Goal: Book appointment/travel/reservation

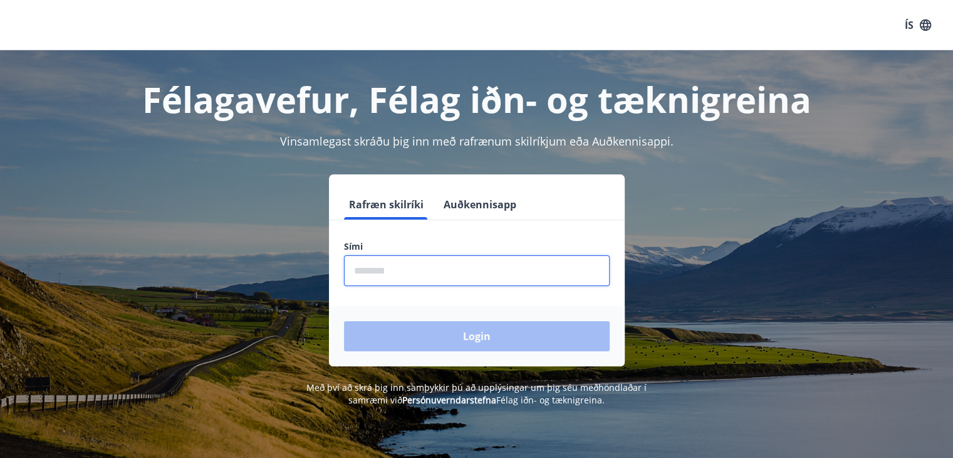
click at [435, 273] on input "phone" at bounding box center [477, 270] width 266 height 31
type input "********"
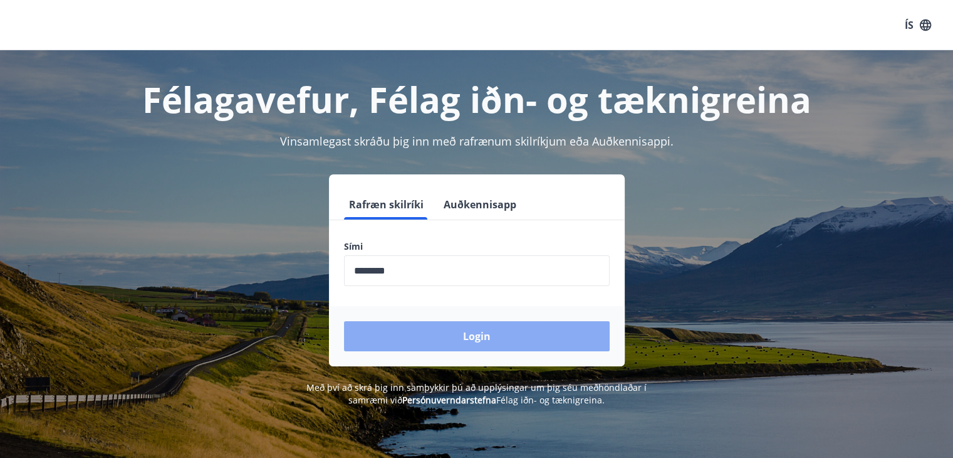
click at [458, 337] on button "Login" at bounding box center [477, 336] width 266 height 30
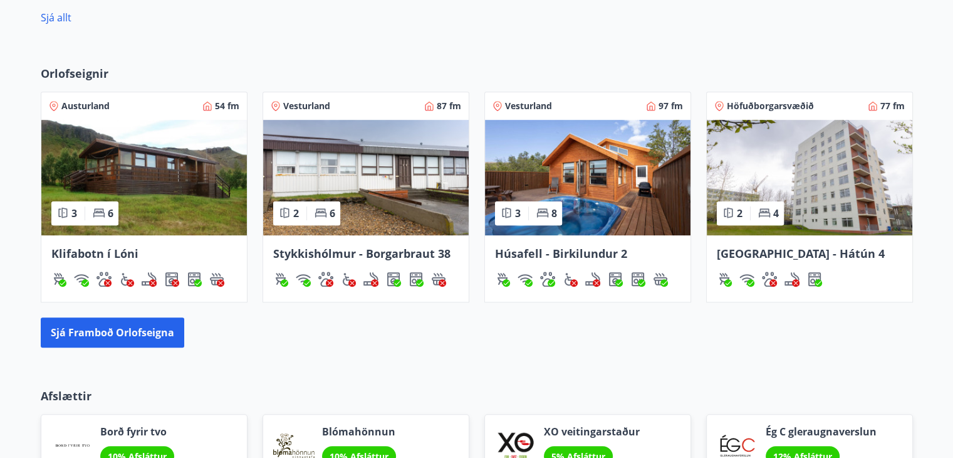
scroll to position [877, 0]
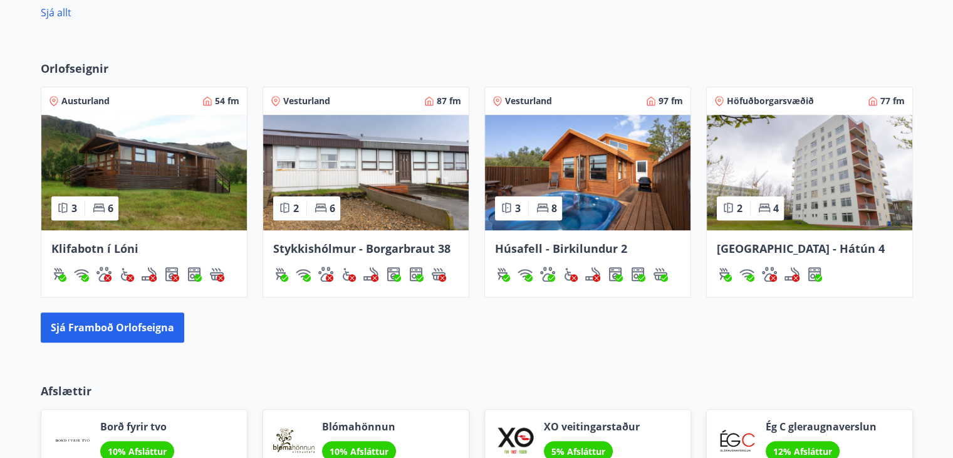
click at [613, 191] on img at bounding box center [588, 172] width 206 height 115
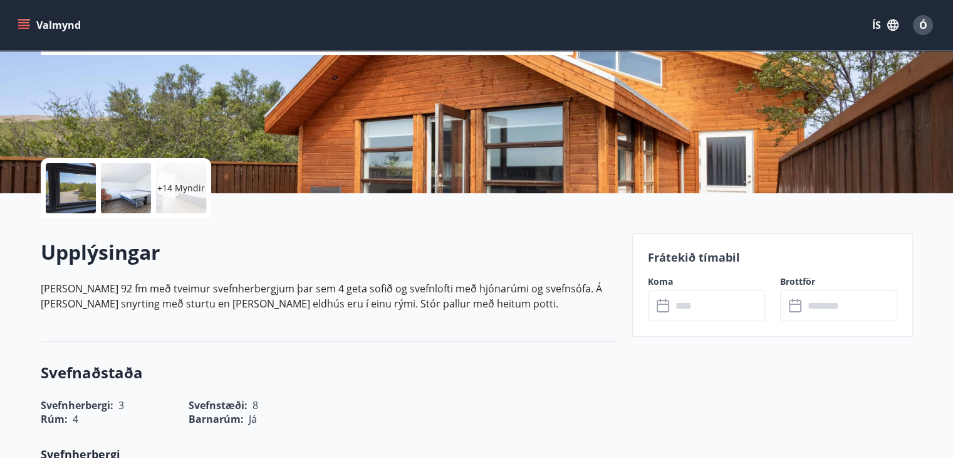
scroll to position [313, 0]
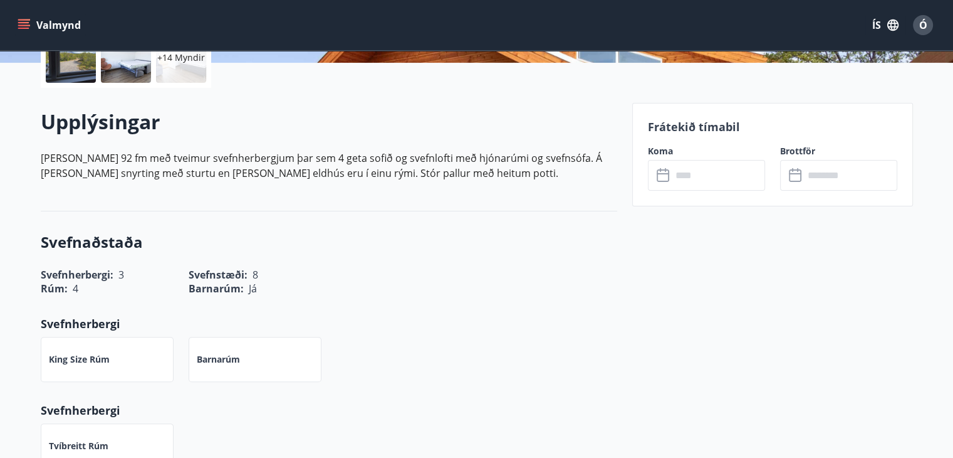
click at [664, 171] on icon at bounding box center [664, 175] width 15 height 15
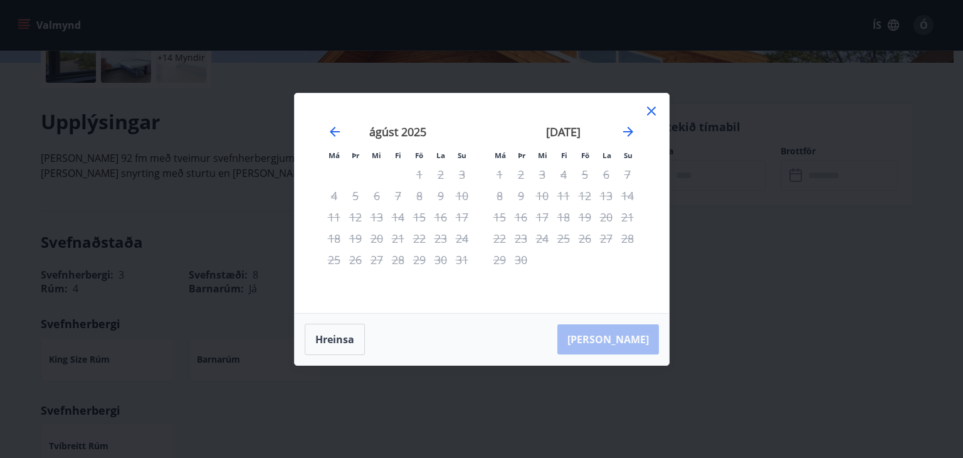
click at [652, 113] on icon at bounding box center [651, 110] width 15 height 15
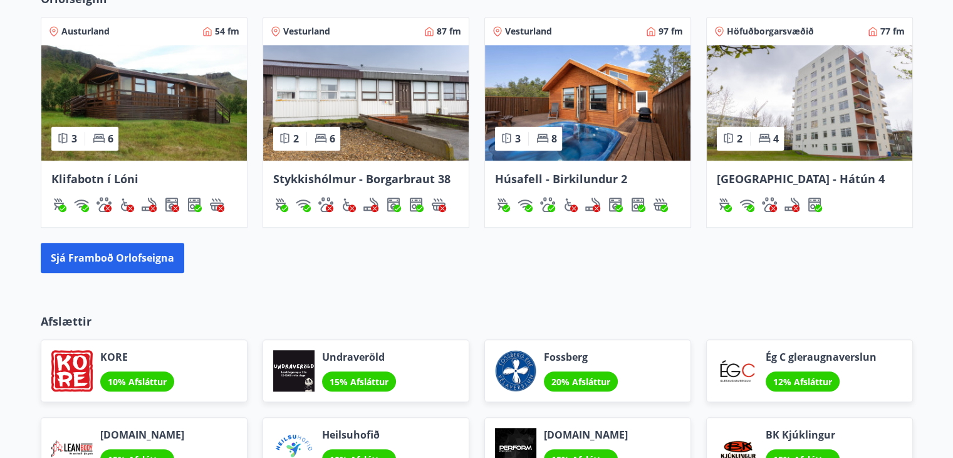
scroll to position [824, 0]
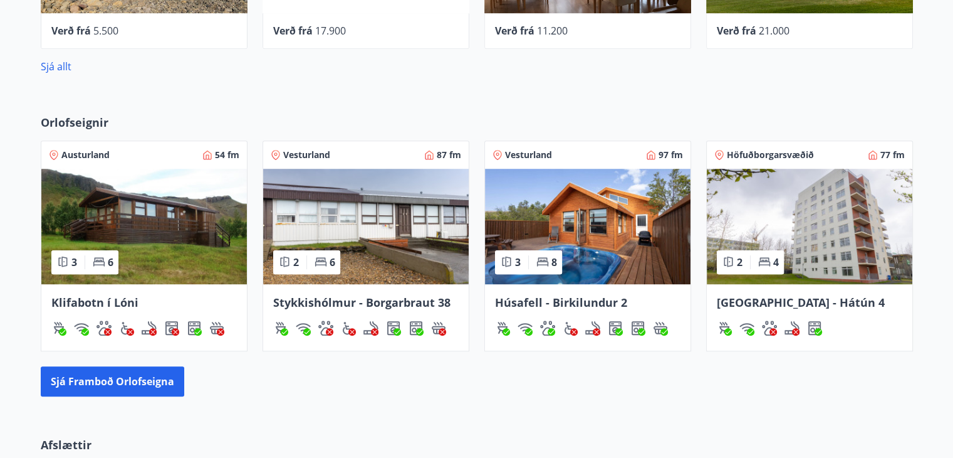
click at [787, 202] on img at bounding box center [810, 226] width 206 height 115
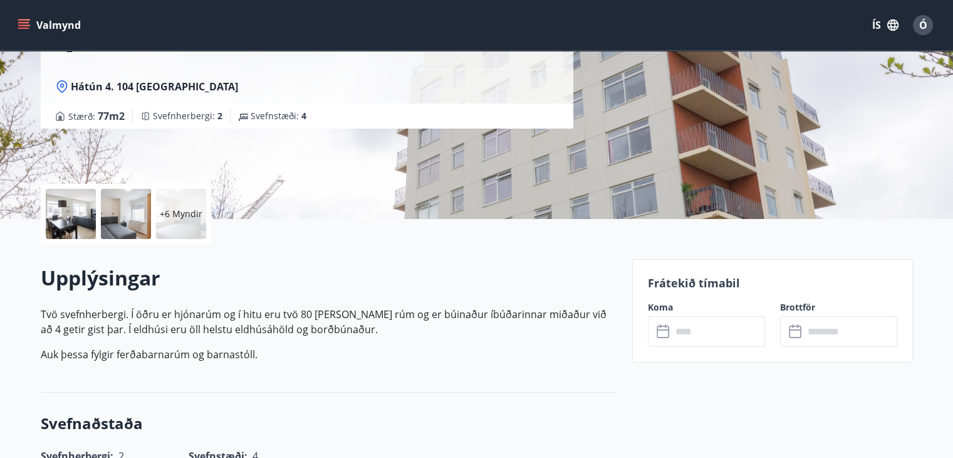
scroll to position [188, 0]
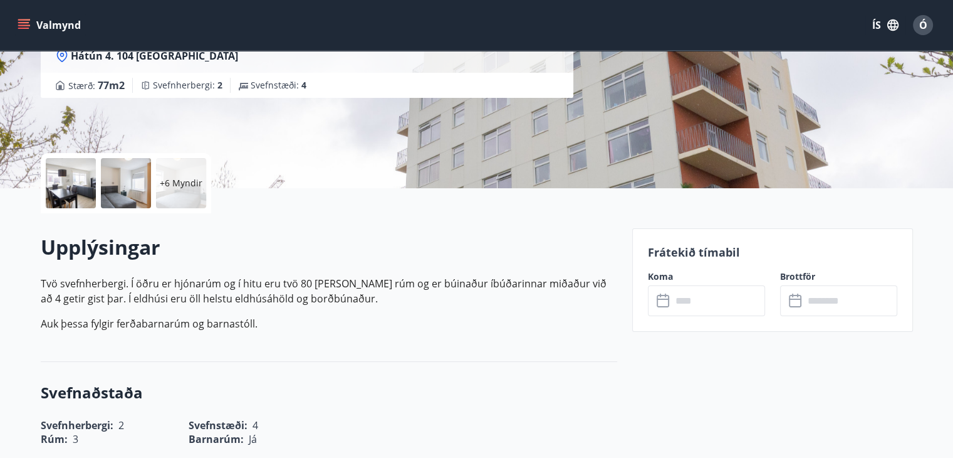
click at [661, 298] on icon at bounding box center [663, 298] width 13 height 1
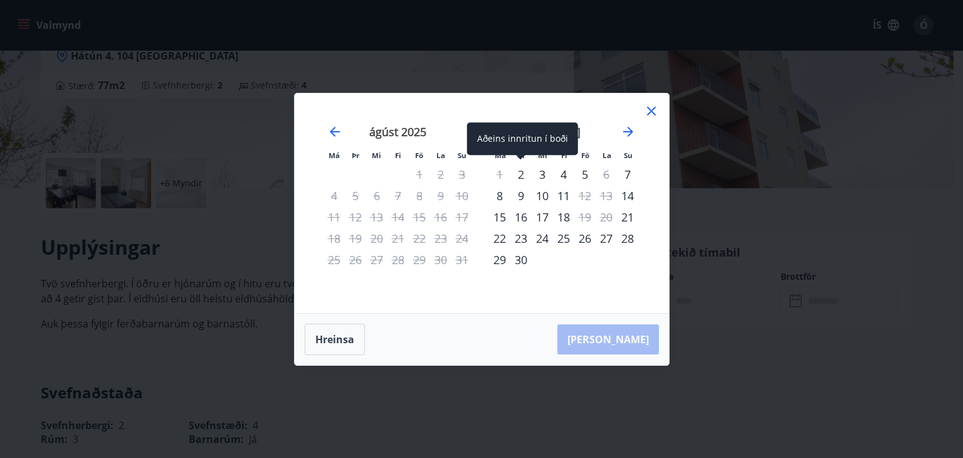
click at [520, 177] on div "2" at bounding box center [520, 174] width 21 height 21
click at [521, 171] on div "2" at bounding box center [520, 174] width 21 height 21
click at [330, 333] on button "Hreinsa" at bounding box center [335, 338] width 60 height 31
click at [521, 171] on div "2" at bounding box center [520, 174] width 21 height 21
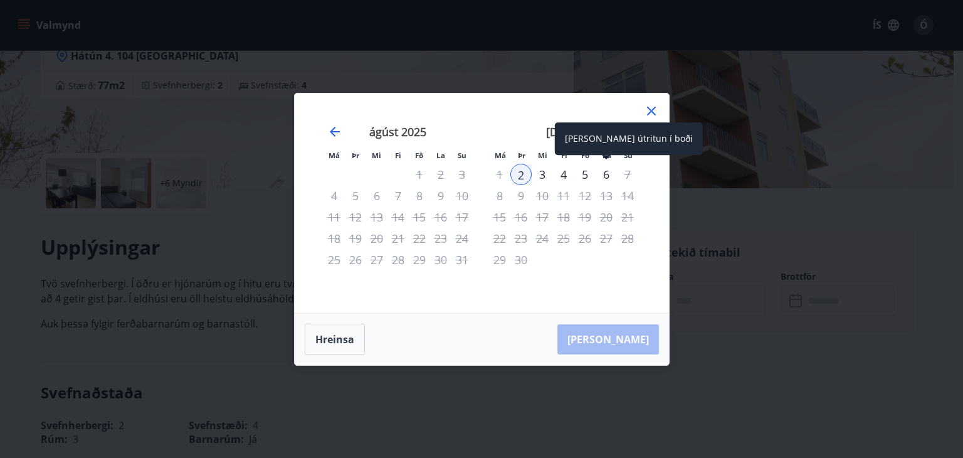
click at [609, 172] on div "6" at bounding box center [605, 174] width 21 height 21
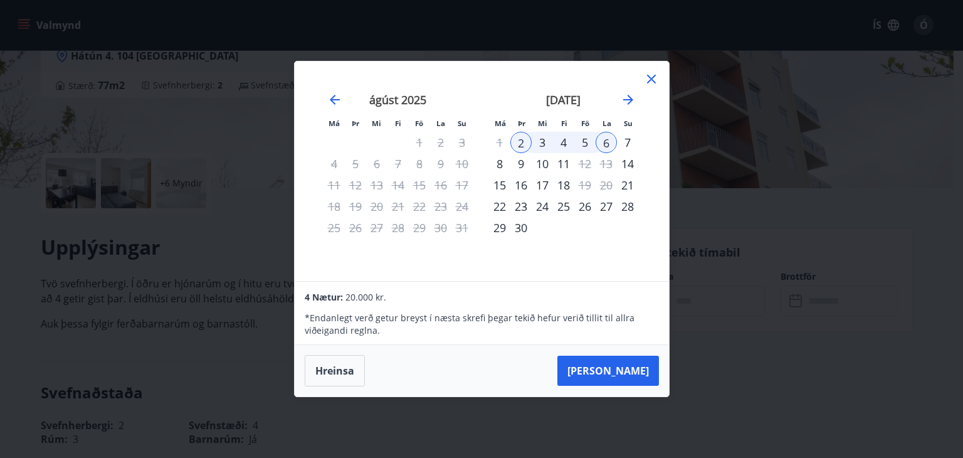
click at [658, 78] on icon at bounding box center [651, 78] width 15 height 15
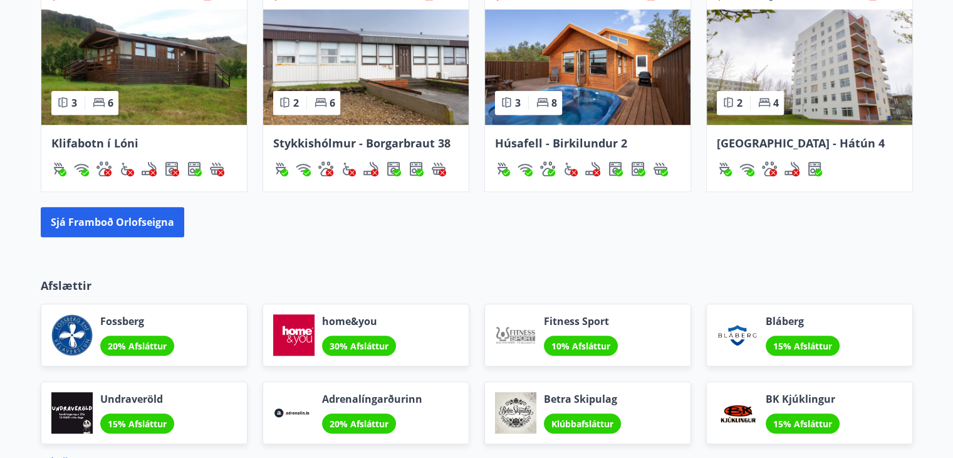
scroll to position [958, 0]
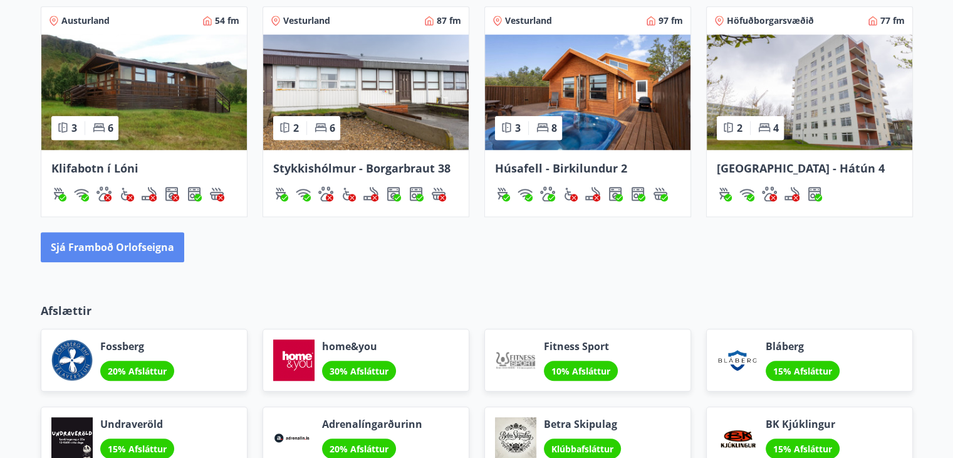
click at [123, 243] on button "Sjá framboð orlofseigna" at bounding box center [113, 247] width 144 height 30
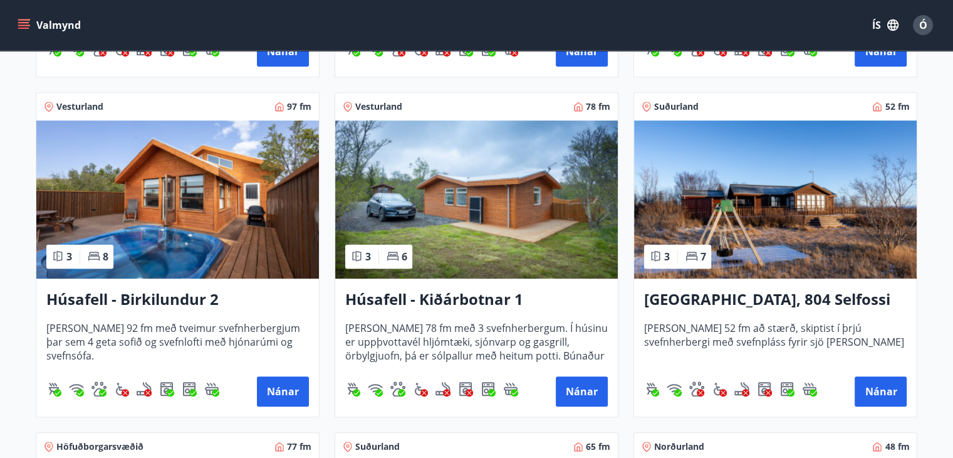
scroll to position [877, 0]
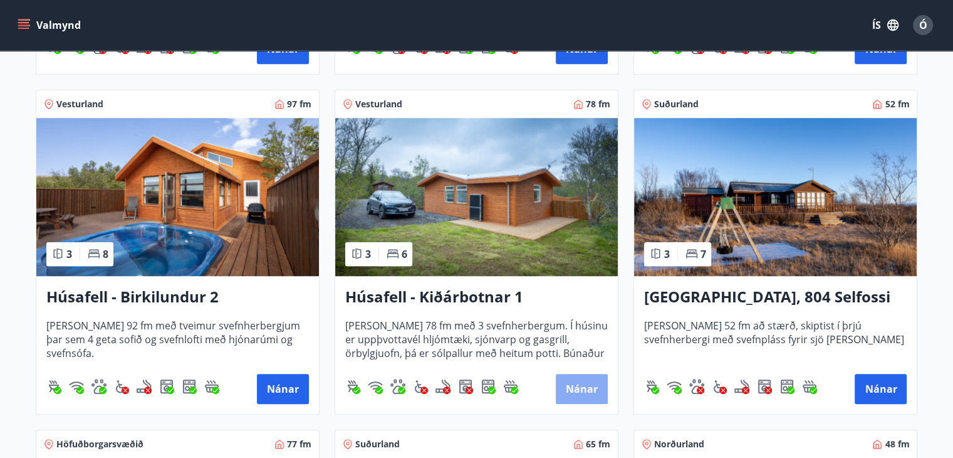
click at [574, 386] on button "Nánar" at bounding box center [582, 389] width 52 height 30
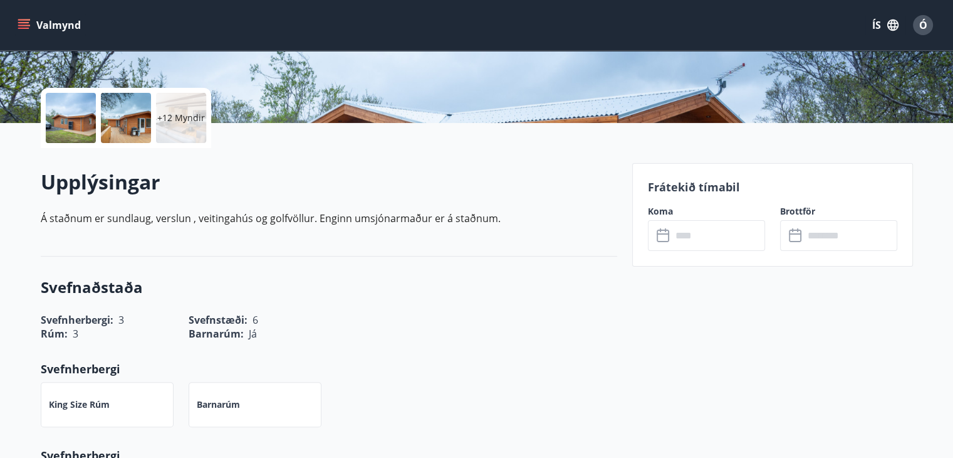
scroll to position [376, 0]
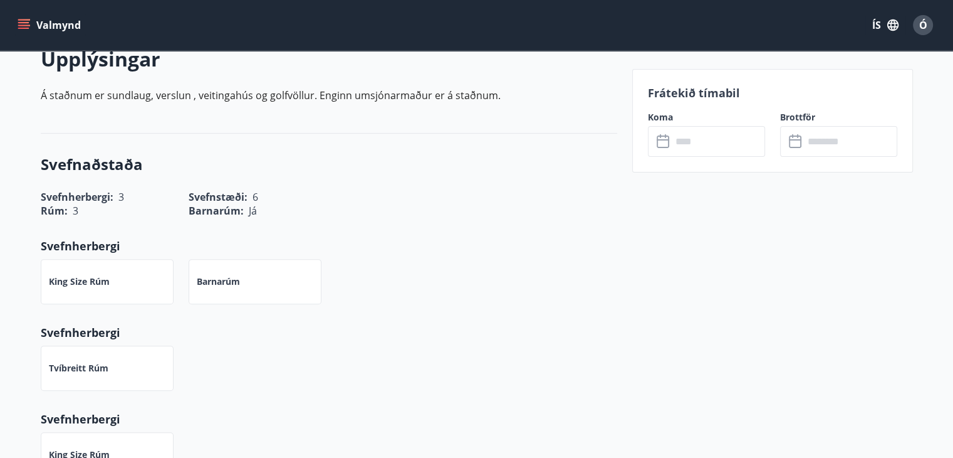
click at [665, 139] on icon at bounding box center [663, 139] width 13 height 1
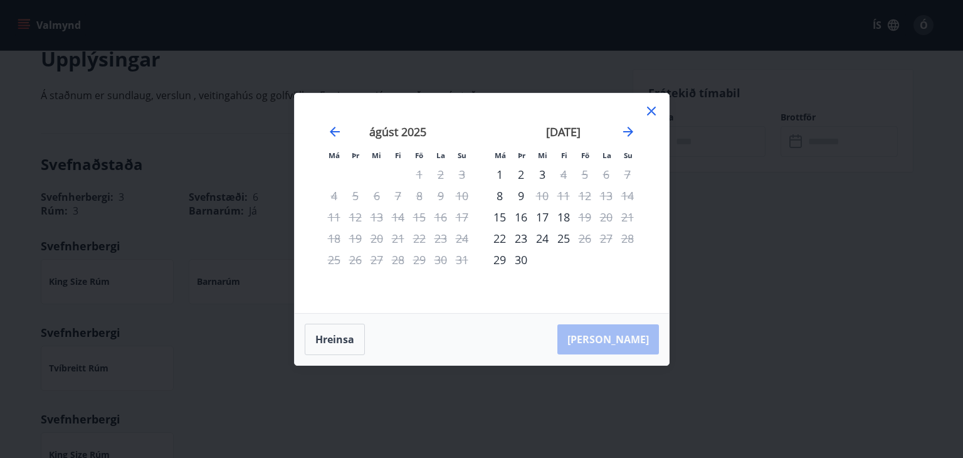
click at [651, 115] on icon at bounding box center [651, 110] width 15 height 15
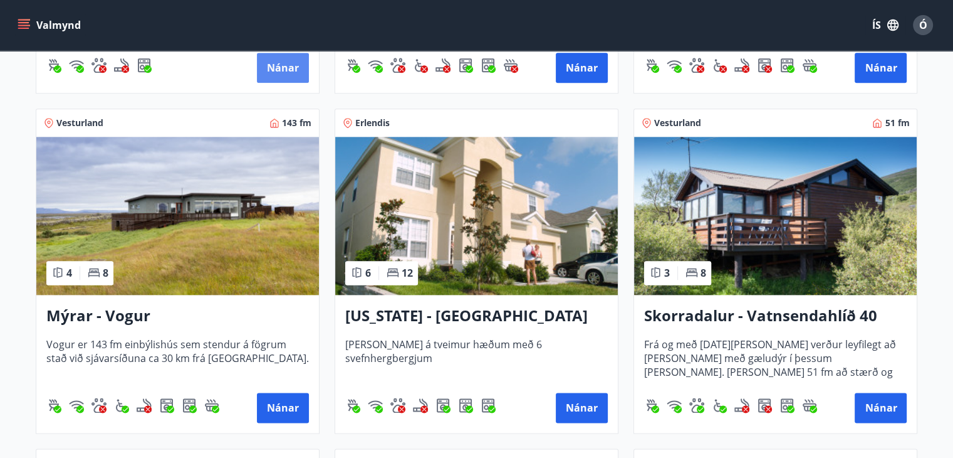
scroll to position [1567, 0]
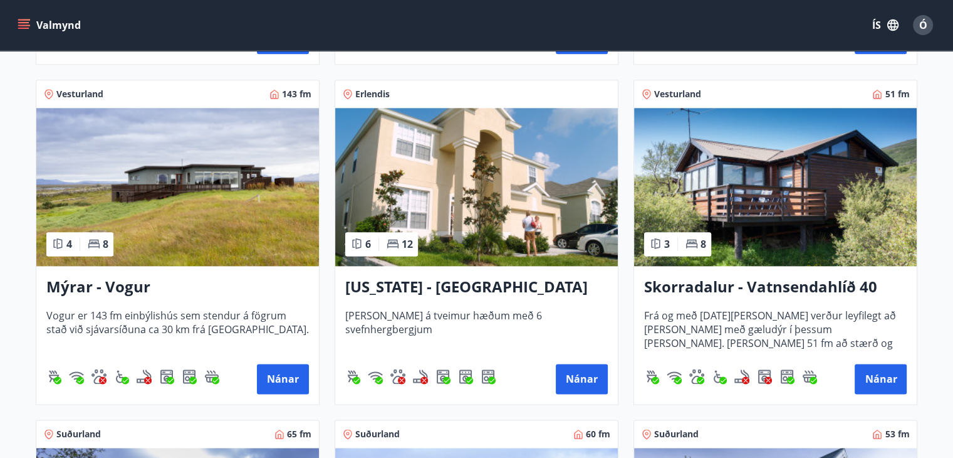
click at [862, 216] on img at bounding box center [775, 187] width 283 height 158
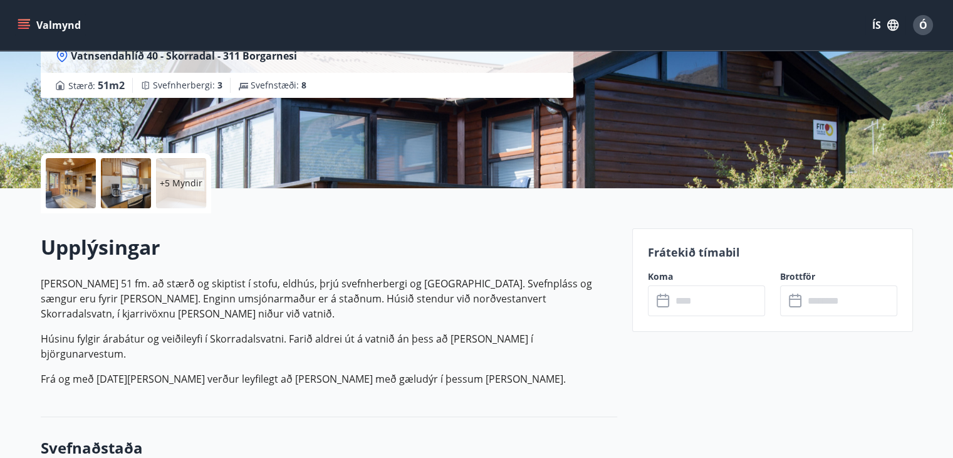
scroll to position [313, 0]
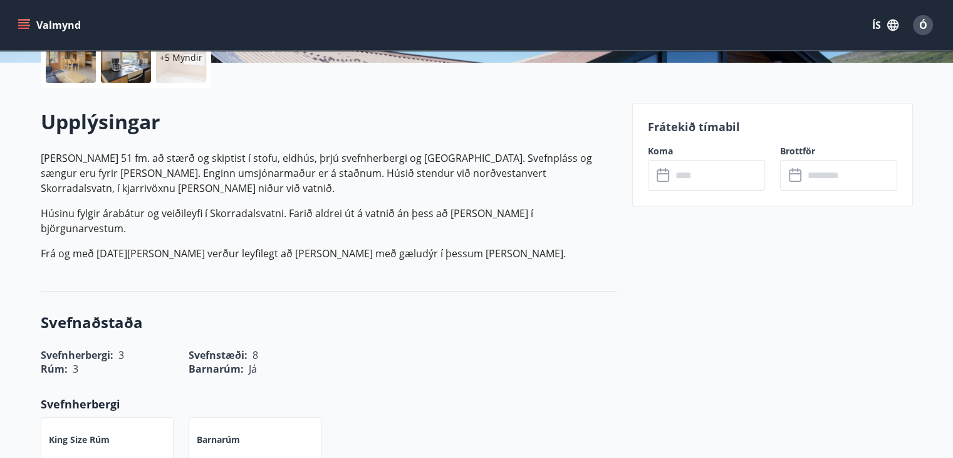
click at [657, 175] on icon at bounding box center [663, 175] width 13 height 13
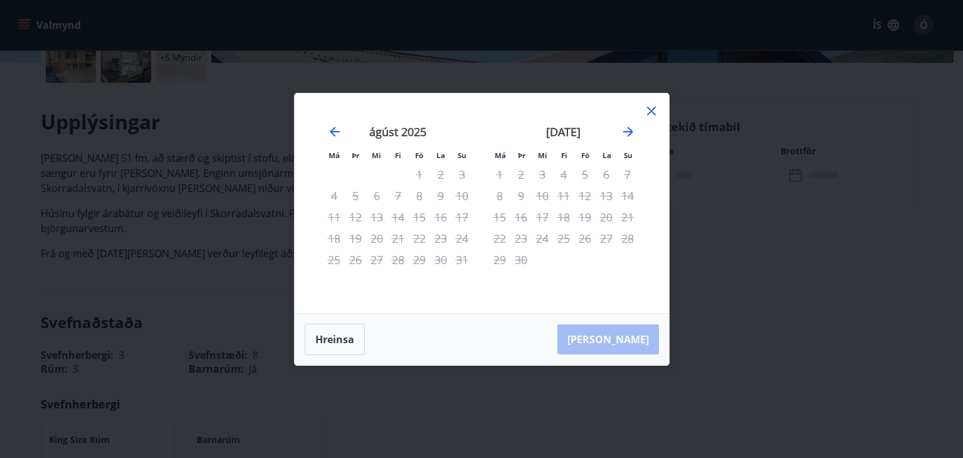
click at [651, 113] on icon at bounding box center [651, 110] width 15 height 15
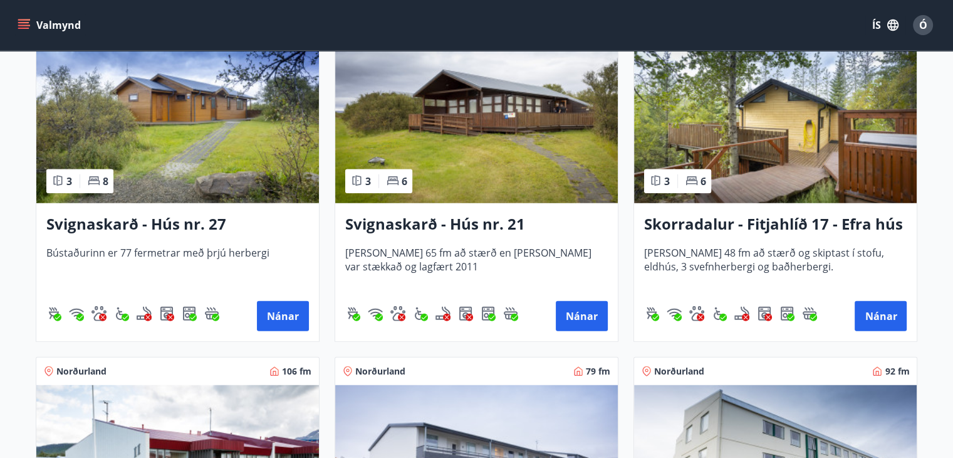
scroll to position [3242, 0]
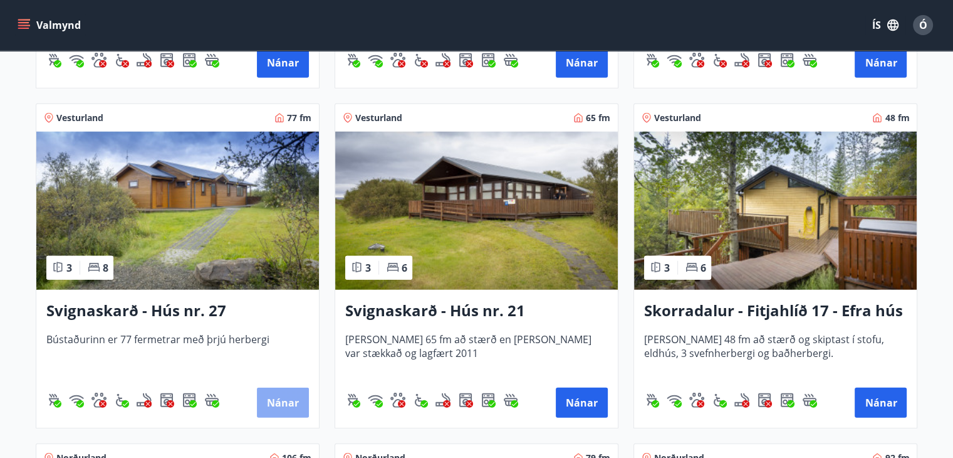
click at [275, 397] on button "Nánar" at bounding box center [283, 402] width 52 height 30
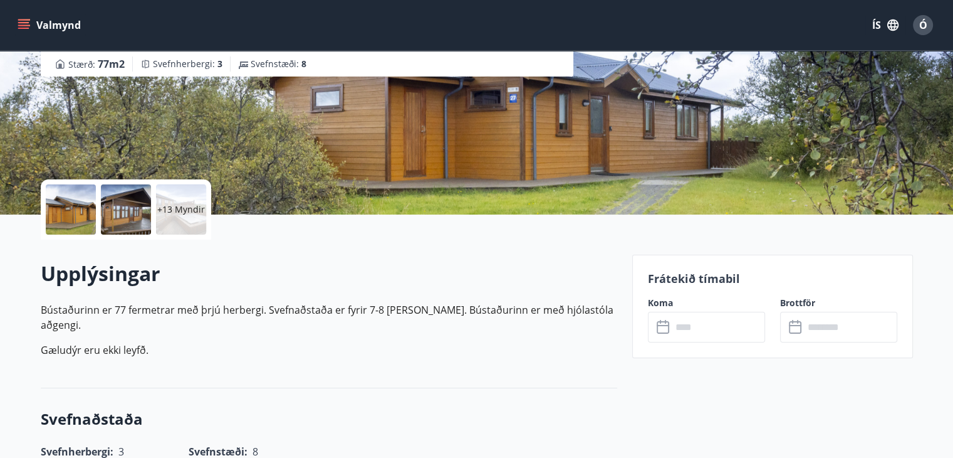
scroll to position [188, 0]
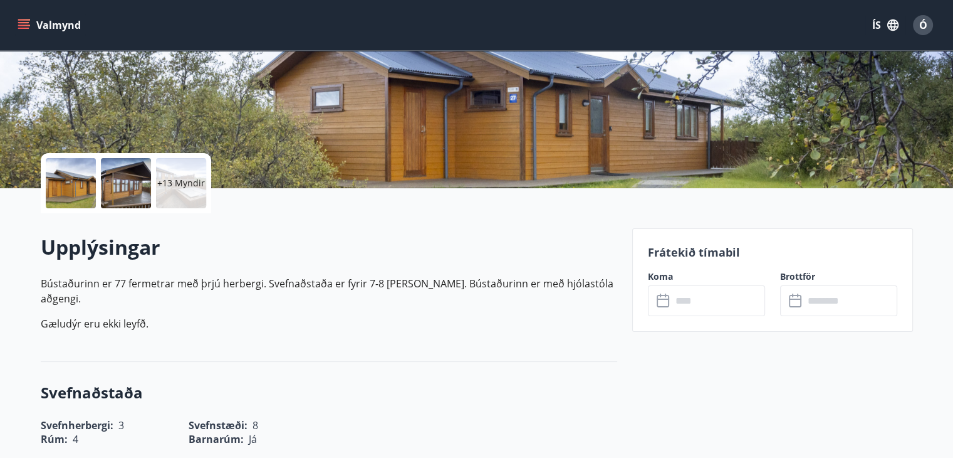
click at [665, 301] on icon at bounding box center [664, 300] width 15 height 15
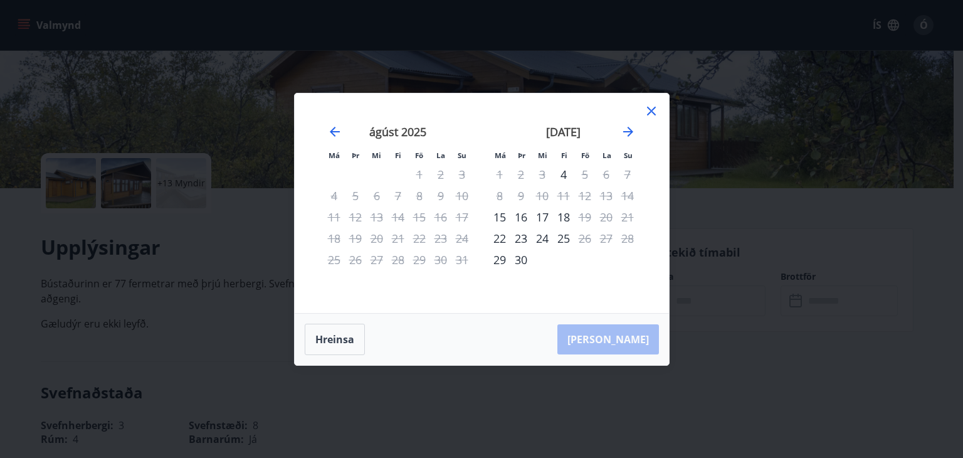
click at [657, 105] on icon at bounding box center [651, 110] width 15 height 15
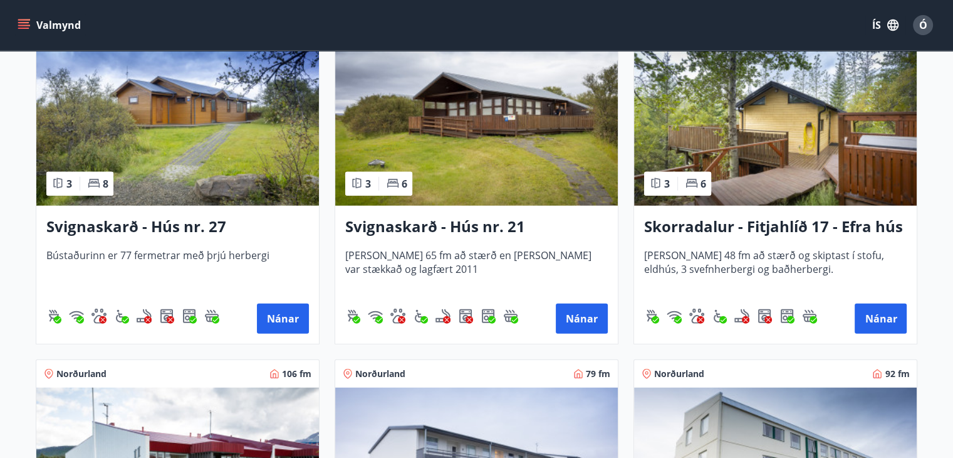
scroll to position [3322, 0]
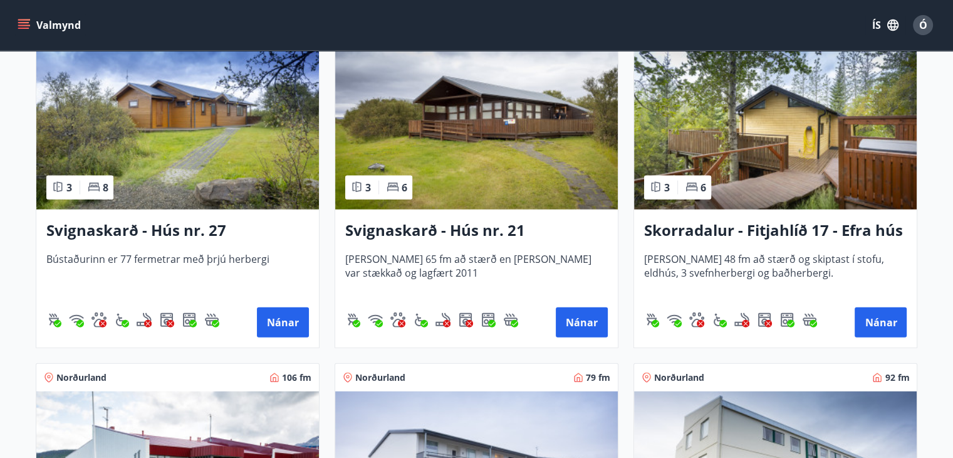
click at [451, 137] on img at bounding box center [476, 130] width 283 height 158
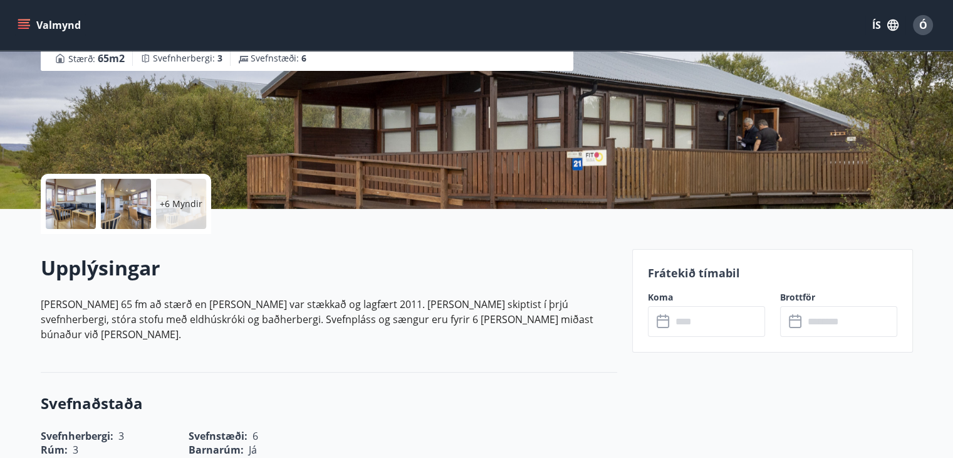
scroll to position [188, 0]
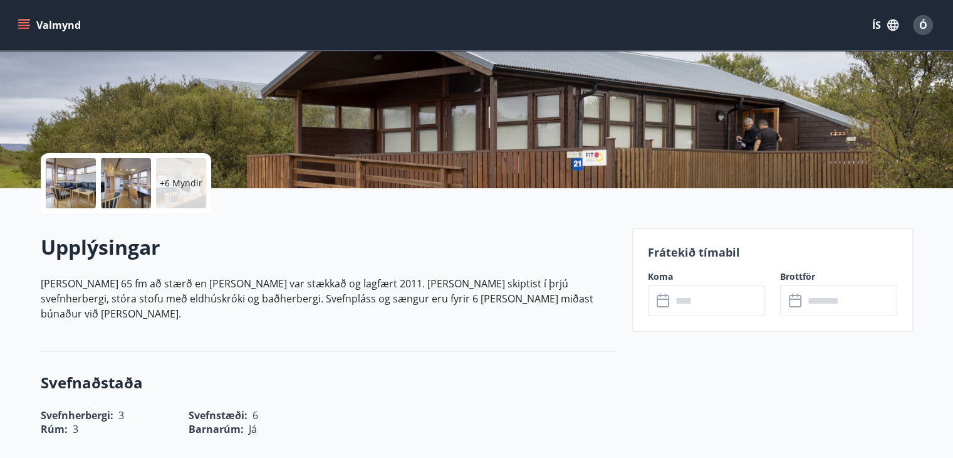
click at [661, 301] on icon at bounding box center [664, 300] width 15 height 15
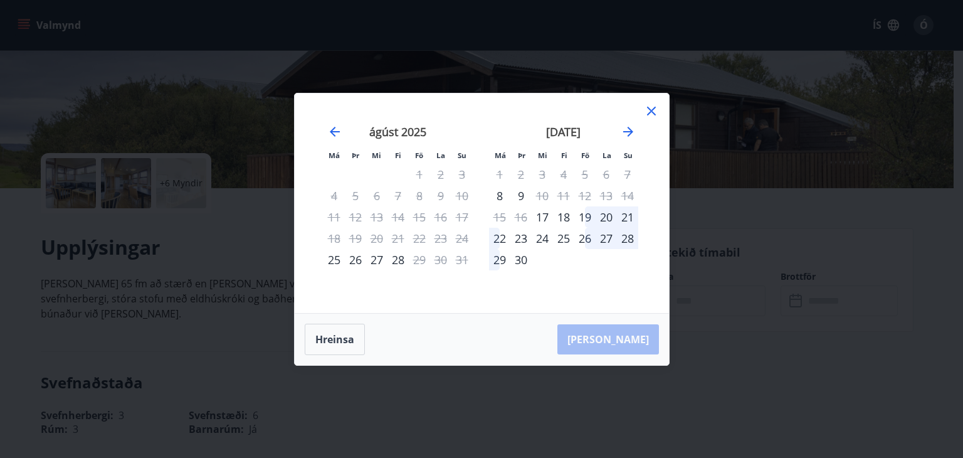
click at [655, 111] on icon at bounding box center [651, 110] width 15 height 15
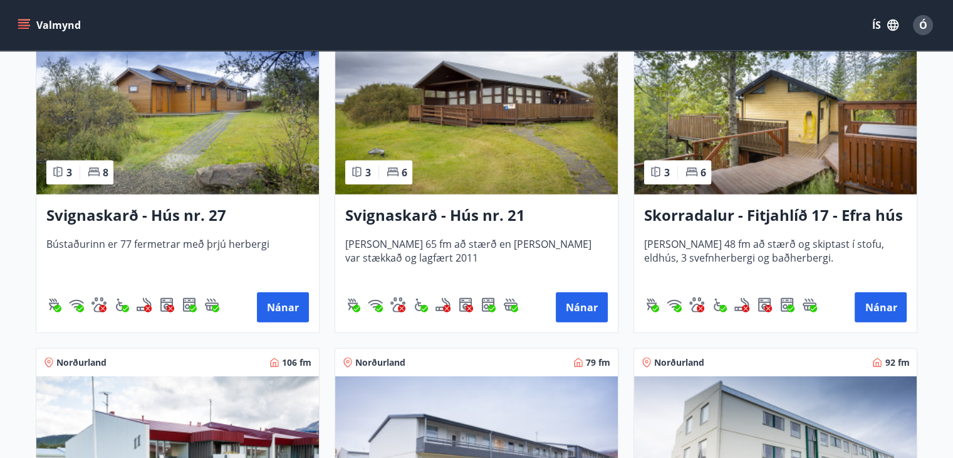
scroll to position [3259, 0]
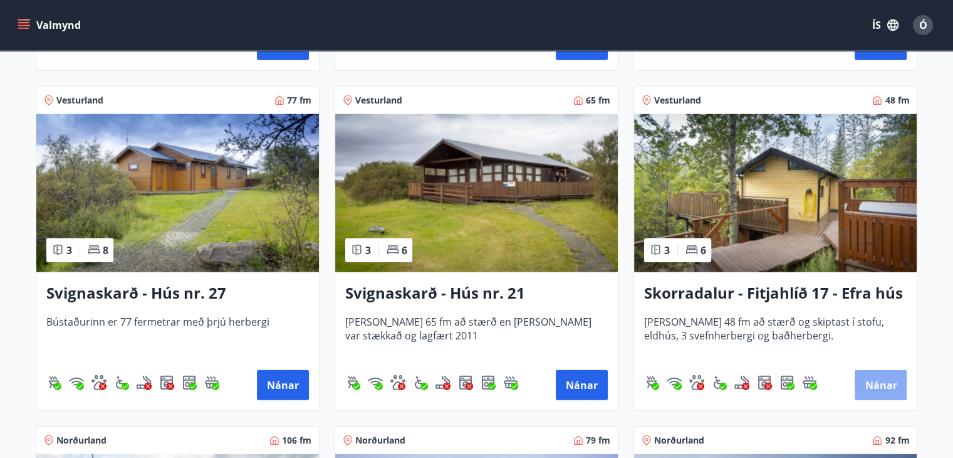
click at [877, 378] on button "Nánar" at bounding box center [881, 385] width 52 height 30
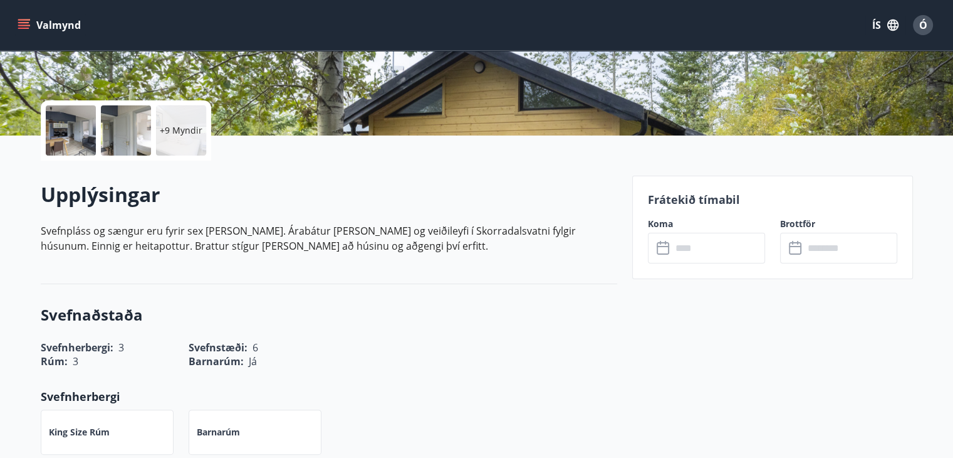
scroll to position [313, 0]
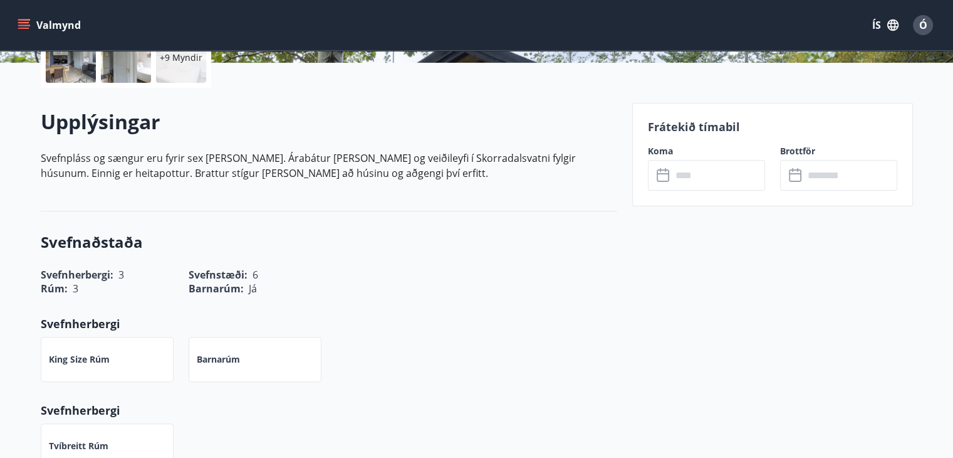
click at [660, 173] on icon at bounding box center [663, 173] width 13 height 1
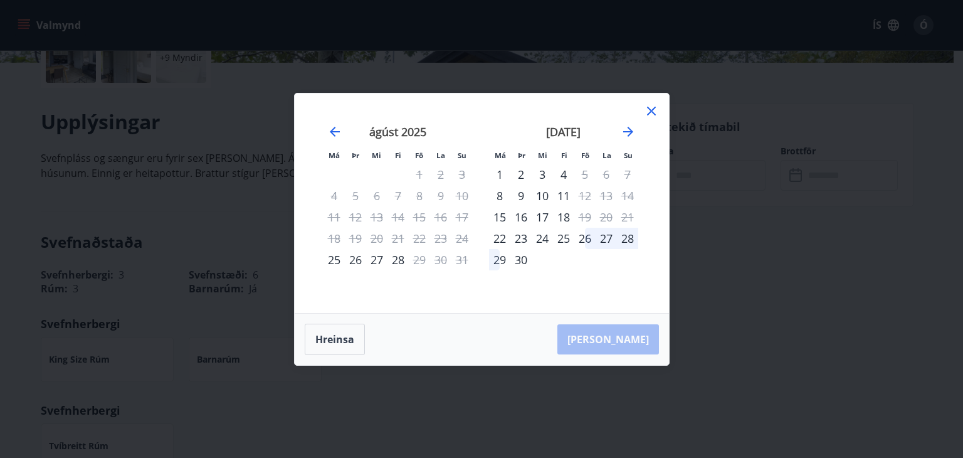
click at [654, 108] on icon at bounding box center [651, 110] width 15 height 15
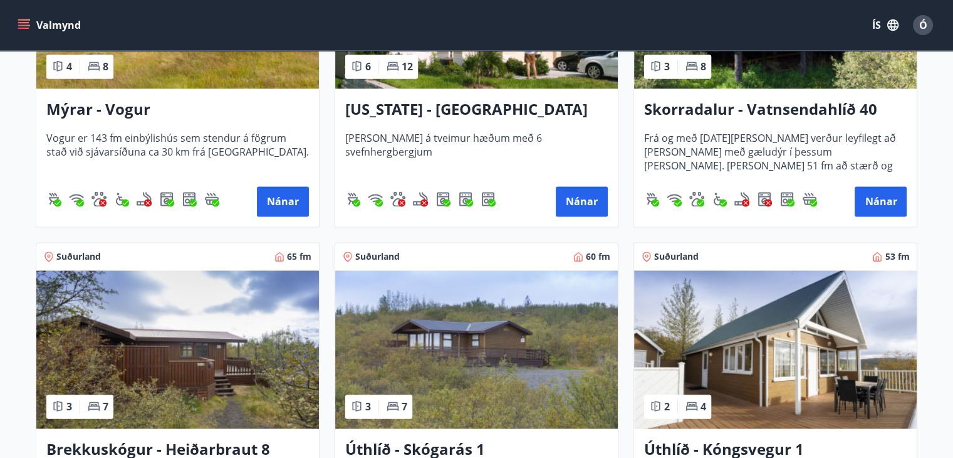
scroll to position [1630, 0]
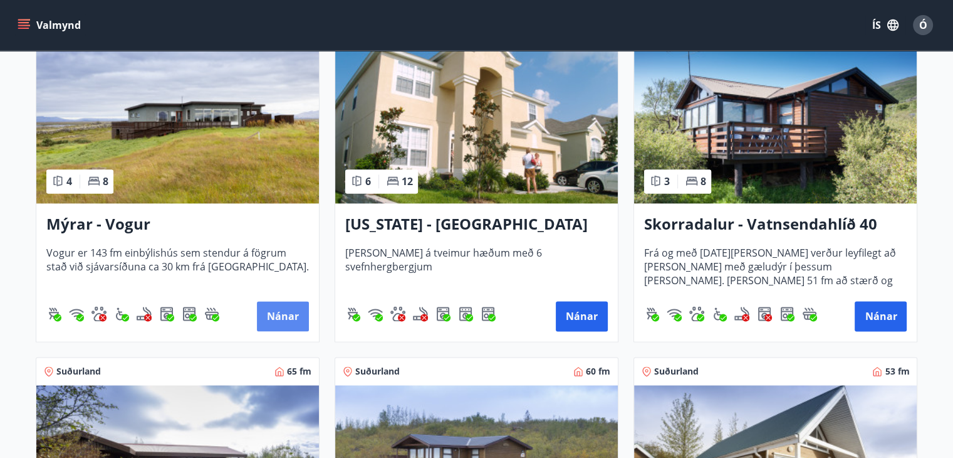
click at [289, 309] on button "Nánar" at bounding box center [283, 316] width 52 height 30
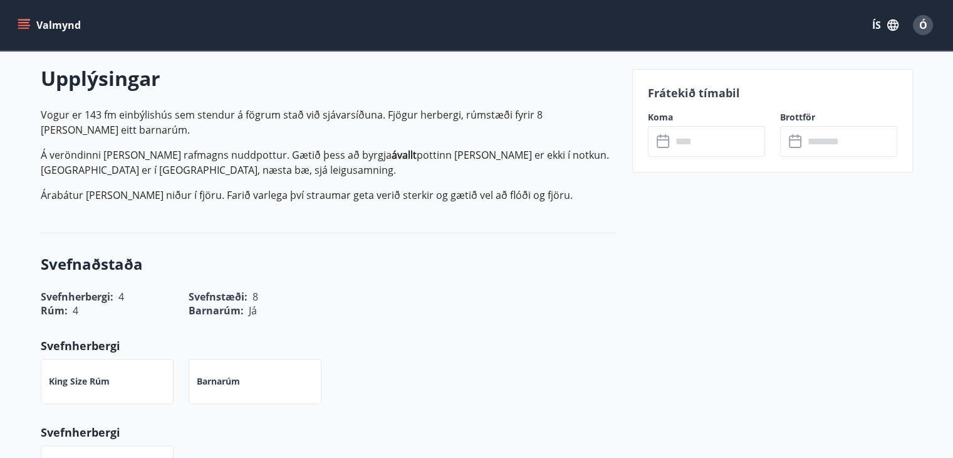
scroll to position [376, 0]
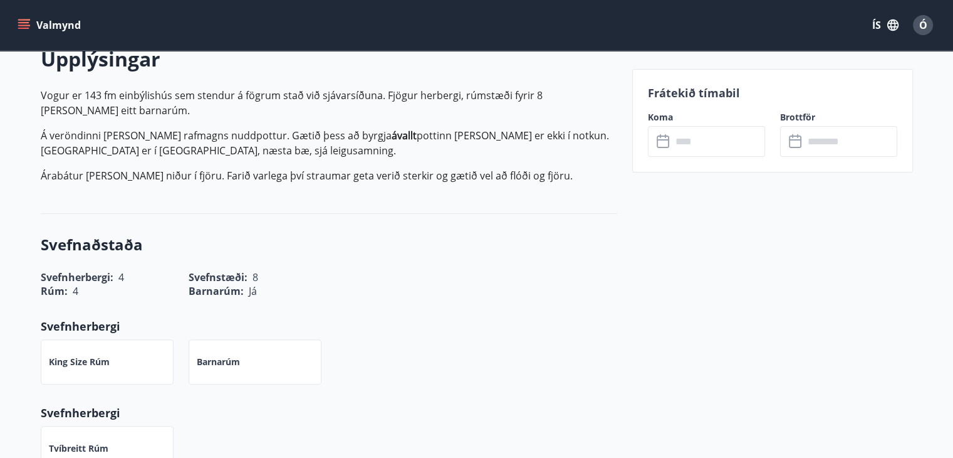
click at [660, 141] on icon at bounding box center [664, 141] width 15 height 15
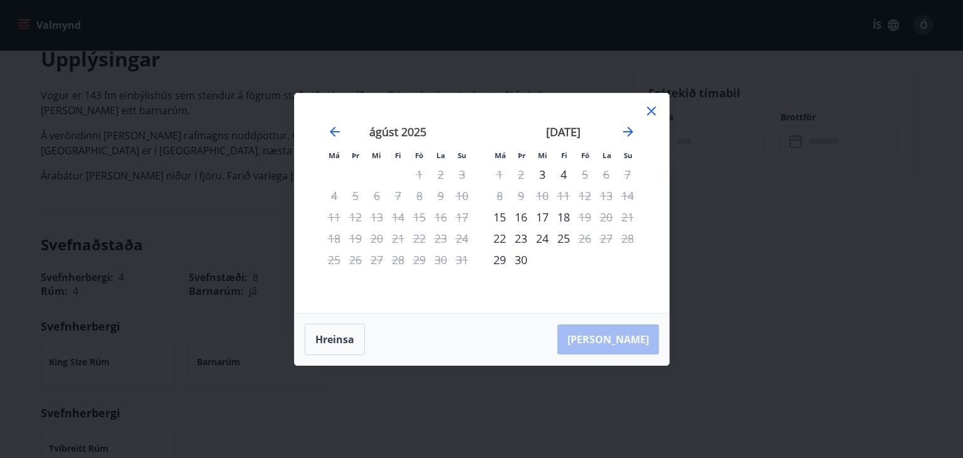
click at [649, 111] on icon at bounding box center [651, 110] width 15 height 15
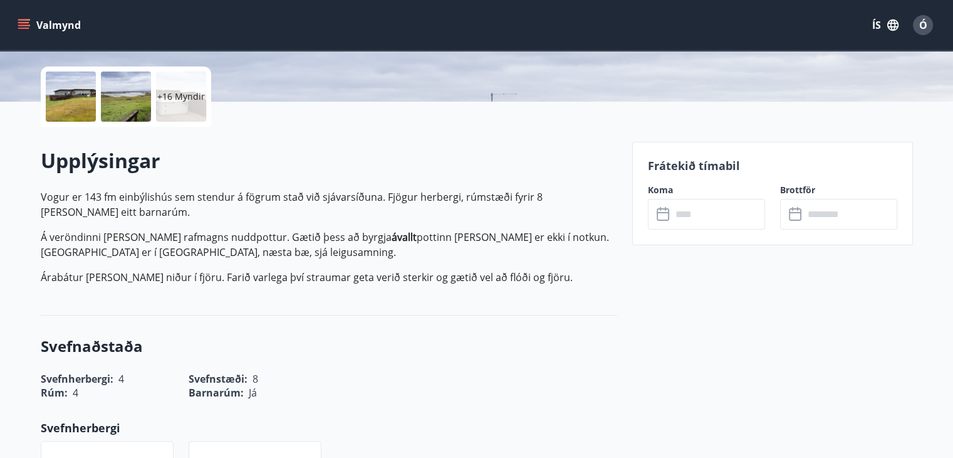
scroll to position [251, 0]
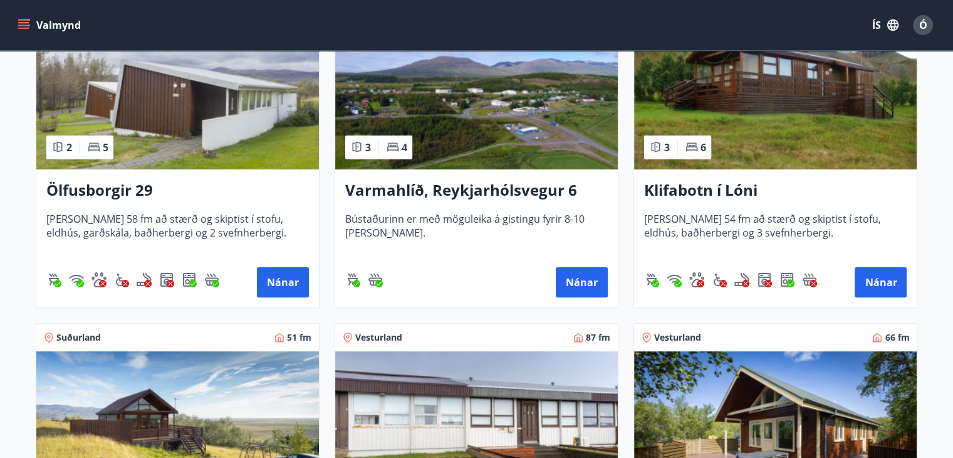
scroll to position [313, 0]
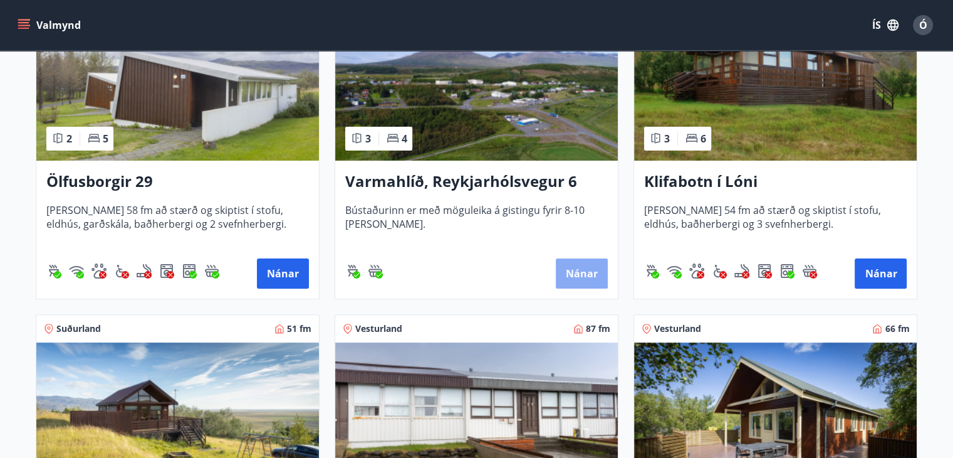
click at [571, 271] on button "Nánar" at bounding box center [582, 273] width 52 height 30
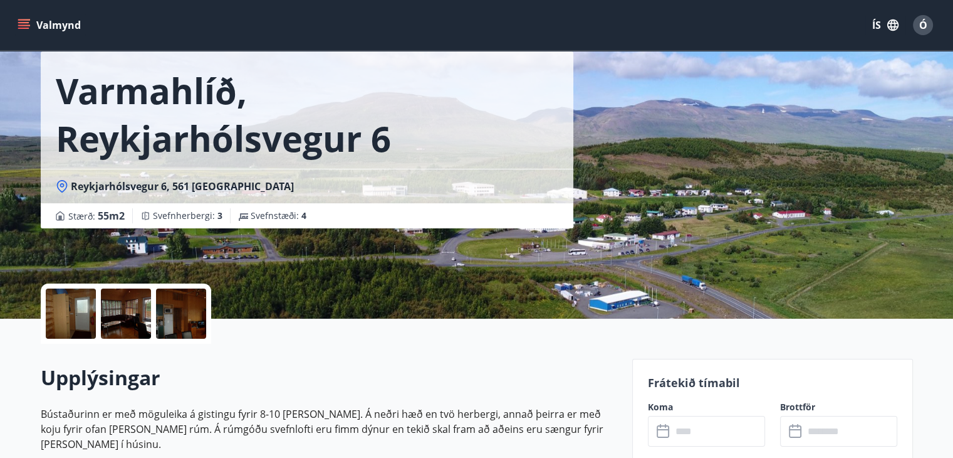
scroll to position [188, 0]
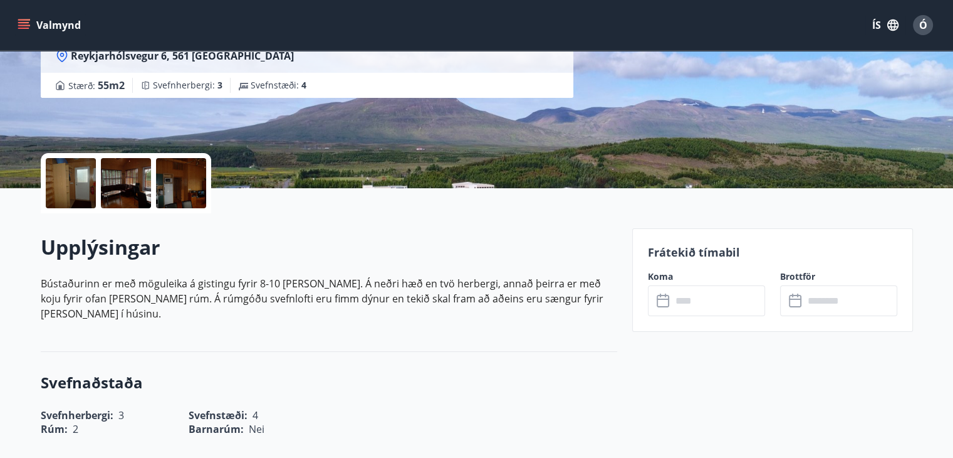
click at [661, 298] on icon at bounding box center [663, 298] width 13 height 1
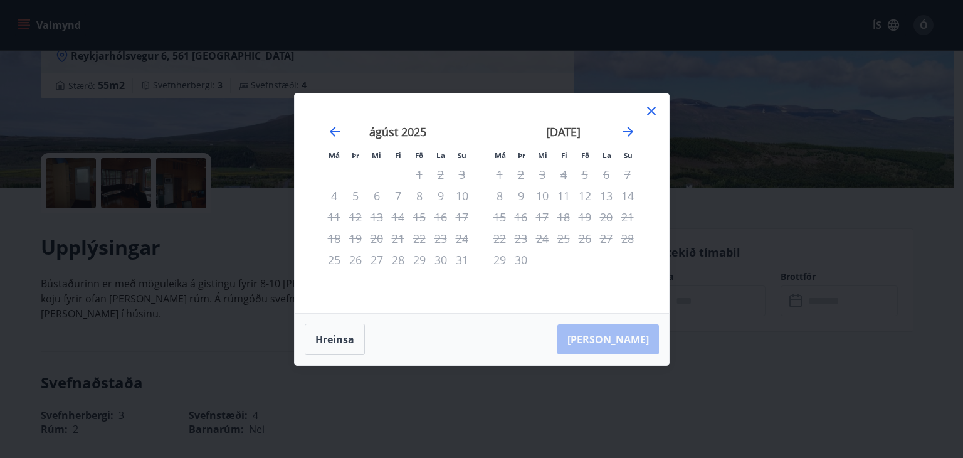
click at [651, 111] on icon at bounding box center [651, 111] width 2 height 2
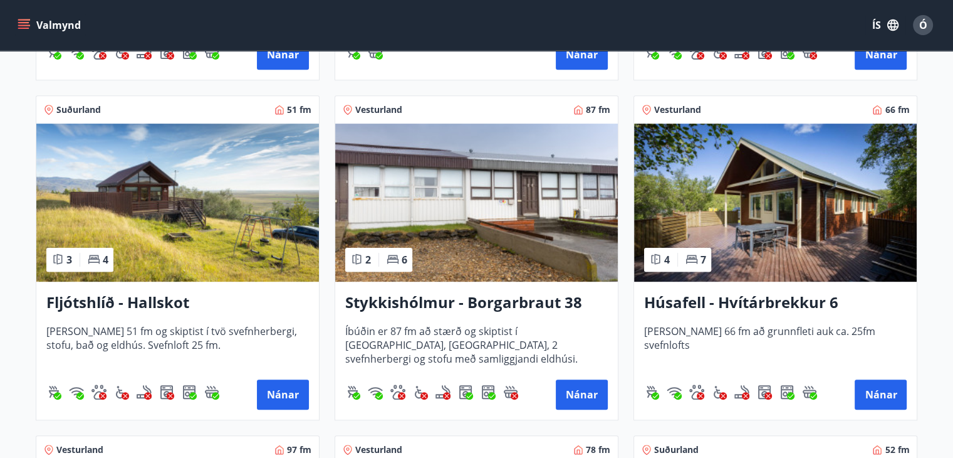
scroll to position [564, 0]
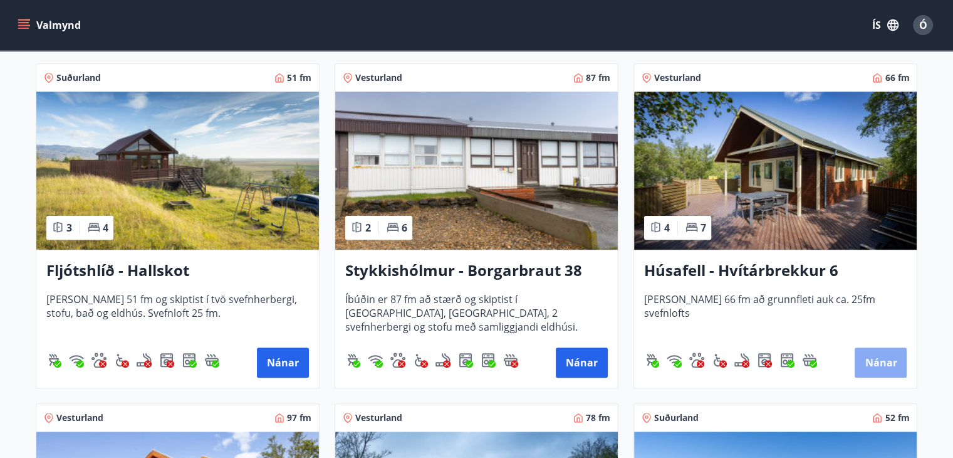
click at [886, 362] on button "Nánar" at bounding box center [881, 362] width 52 height 30
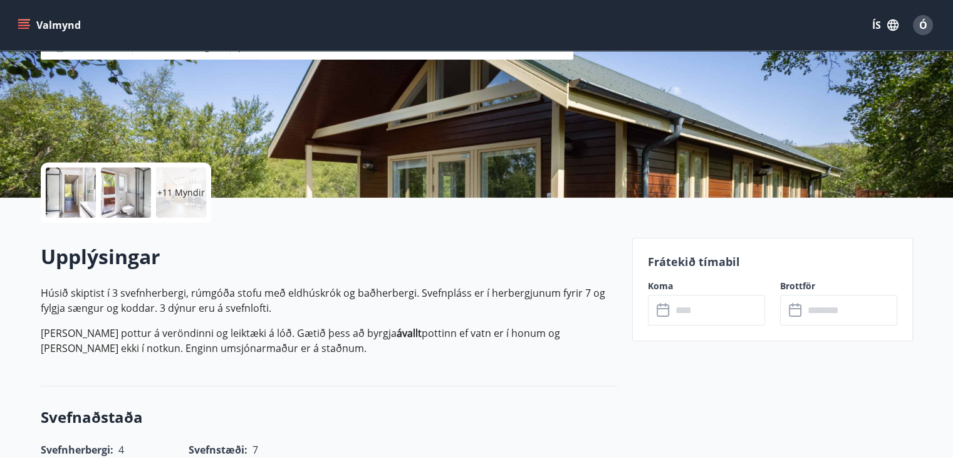
scroll to position [188, 0]
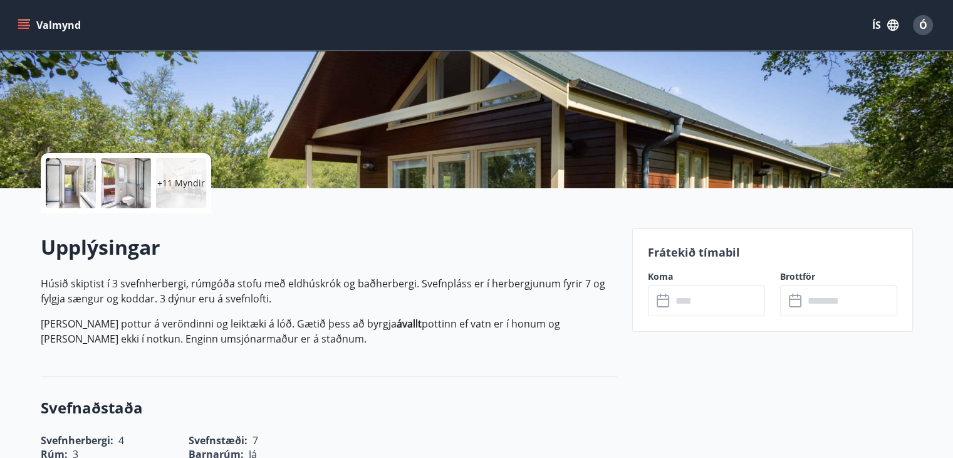
click at [663, 298] on icon at bounding box center [663, 298] width 13 height 1
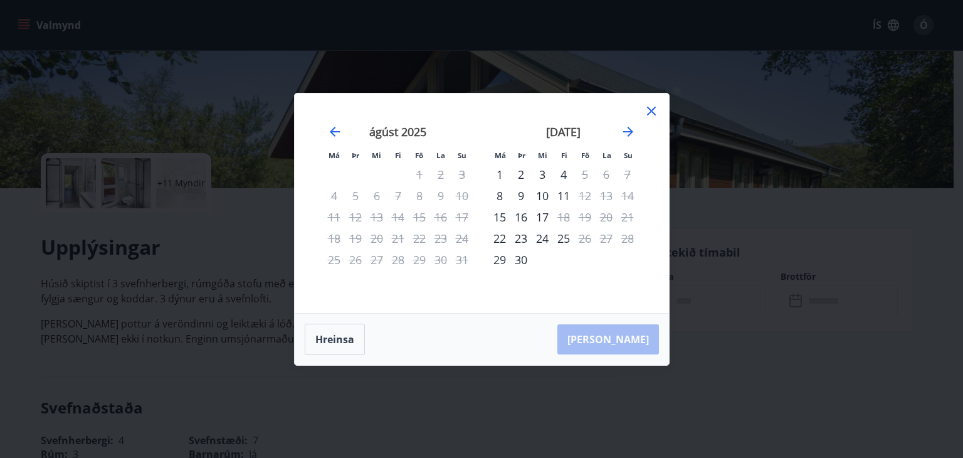
click at [652, 108] on icon at bounding box center [651, 111] width 9 height 9
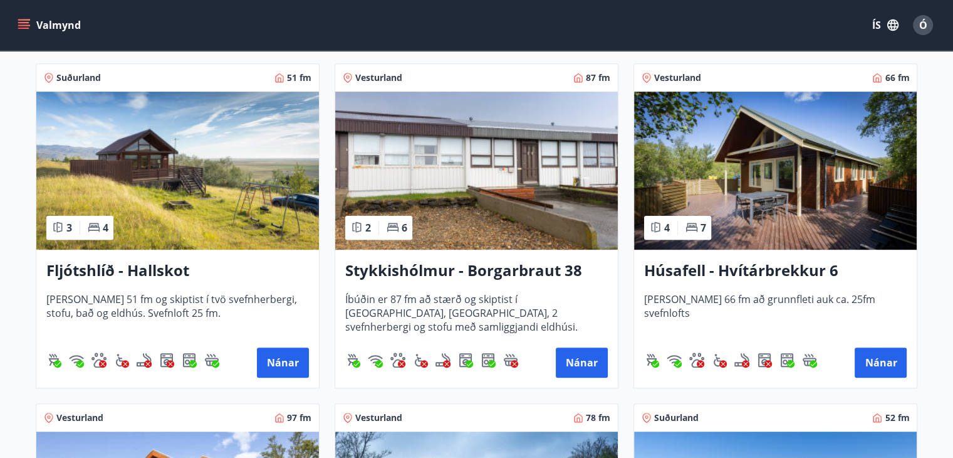
scroll to position [439, 0]
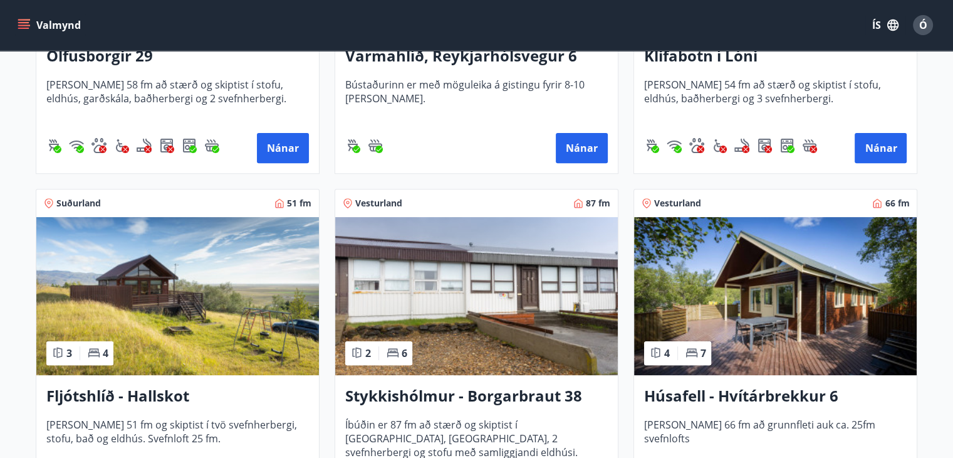
click at [499, 268] on img at bounding box center [476, 296] width 283 height 158
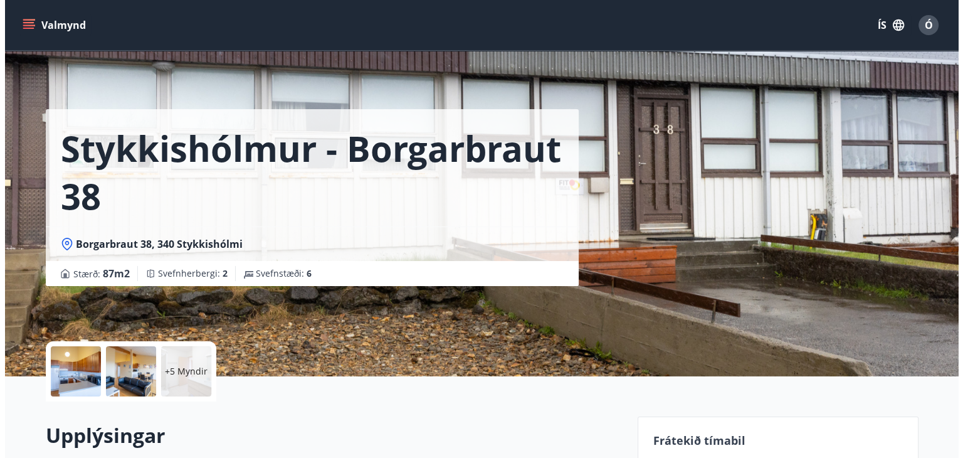
scroll to position [125, 0]
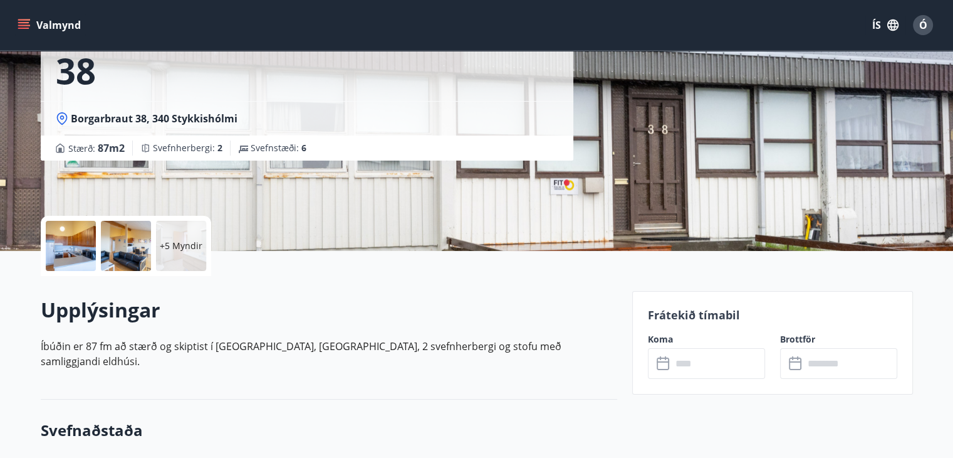
click at [664, 362] on icon at bounding box center [664, 363] width 15 height 15
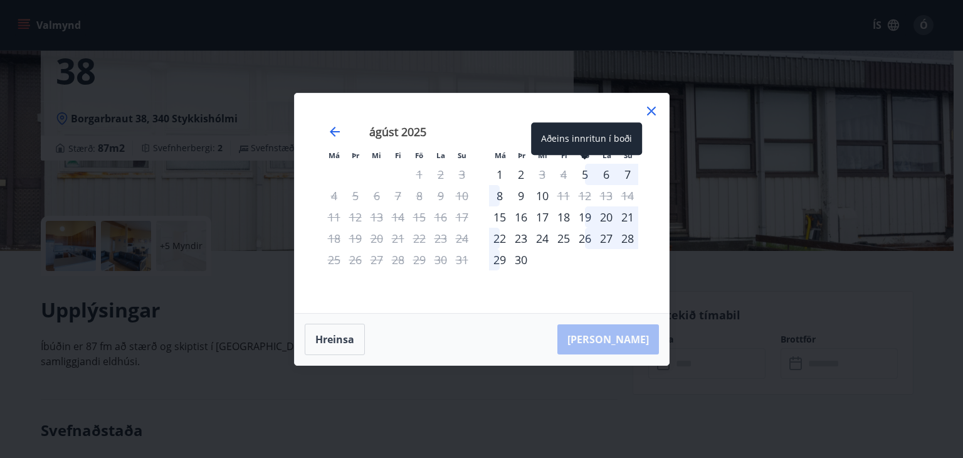
click at [583, 169] on div "5" at bounding box center [584, 174] width 21 height 21
drag, startPoint x: 331, startPoint y: 338, endPoint x: 525, endPoint y: 242, distance: 216.4
click at [330, 338] on button "Hreinsa" at bounding box center [335, 338] width 60 height 31
click at [582, 171] on div "5" at bounding box center [584, 174] width 21 height 21
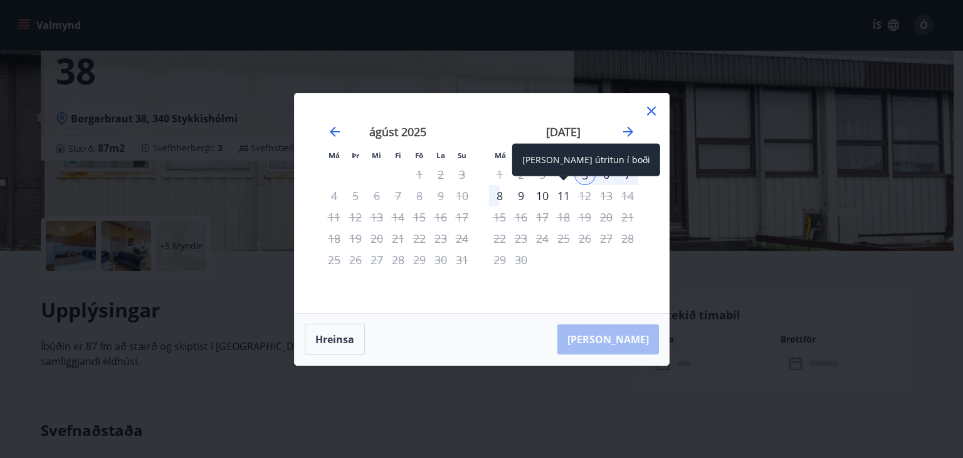
click at [563, 194] on div "11" at bounding box center [563, 195] width 21 height 21
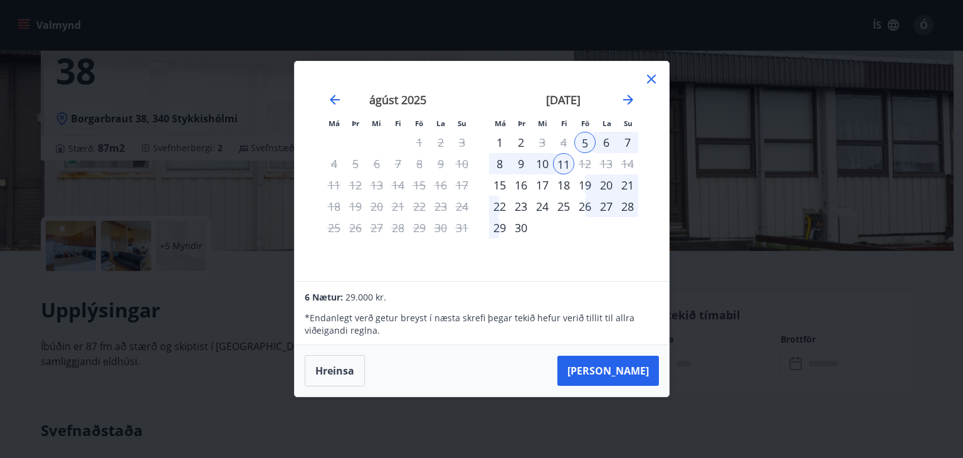
click at [650, 79] on icon at bounding box center [651, 79] width 2 height 2
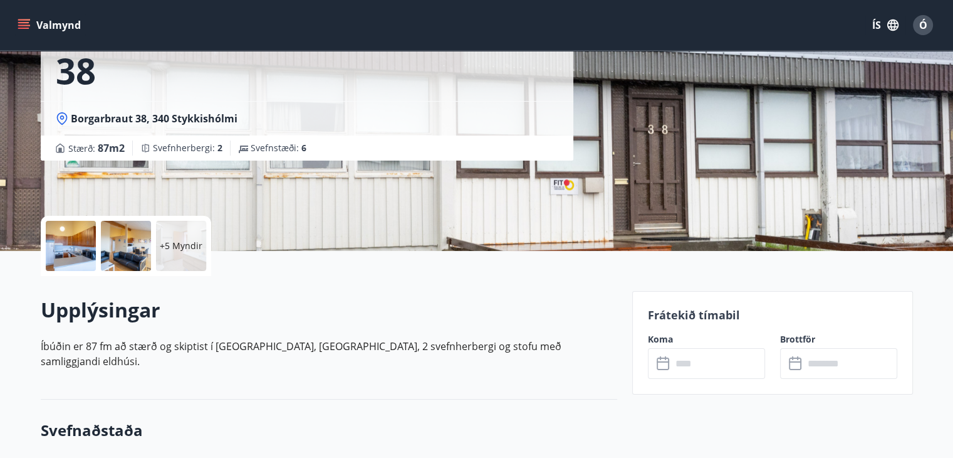
click at [81, 244] on div at bounding box center [71, 246] width 50 height 50
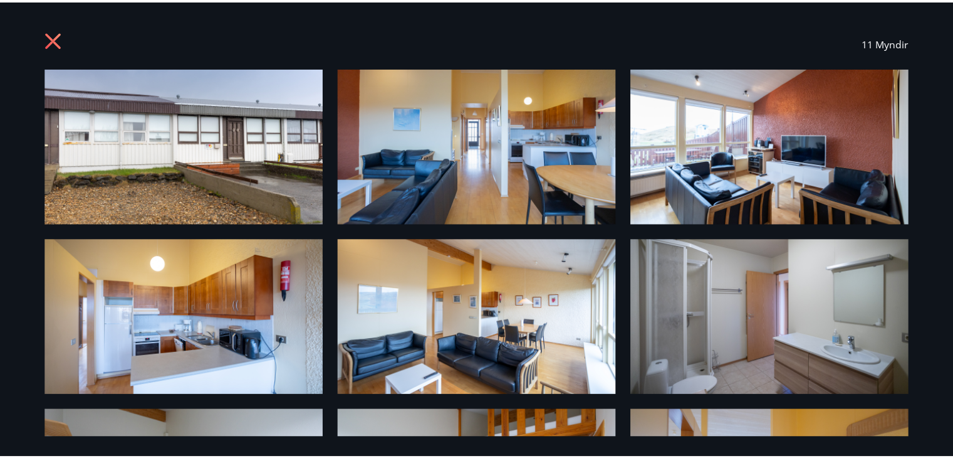
scroll to position [0, 0]
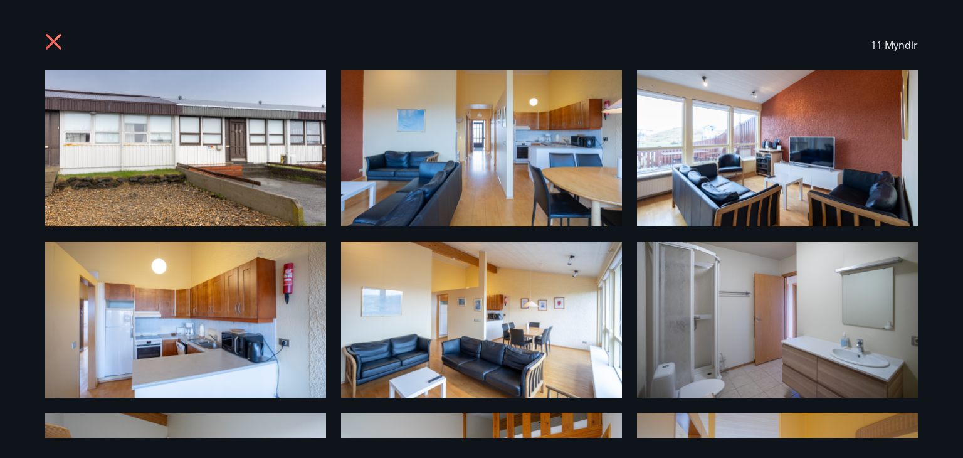
click at [50, 39] on icon at bounding box center [54, 42] width 16 height 16
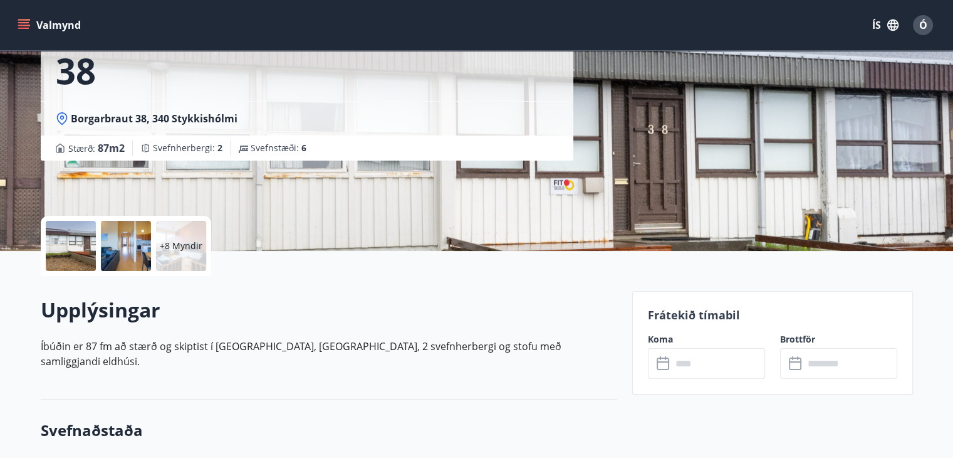
click at [116, 21] on div "Valmynd ÍS Ó" at bounding box center [476, 25] width 923 height 30
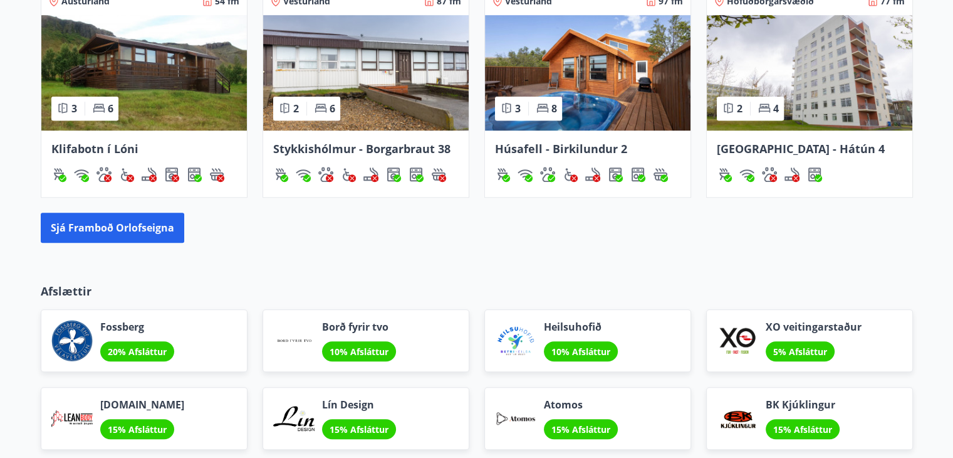
scroll to position [1128, 0]
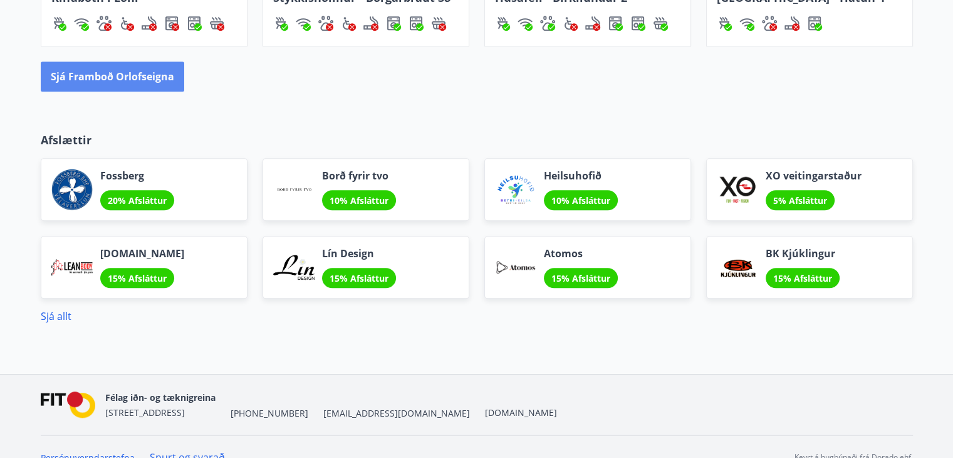
click at [155, 78] on button "Sjá framboð orlofseigna" at bounding box center [113, 76] width 144 height 30
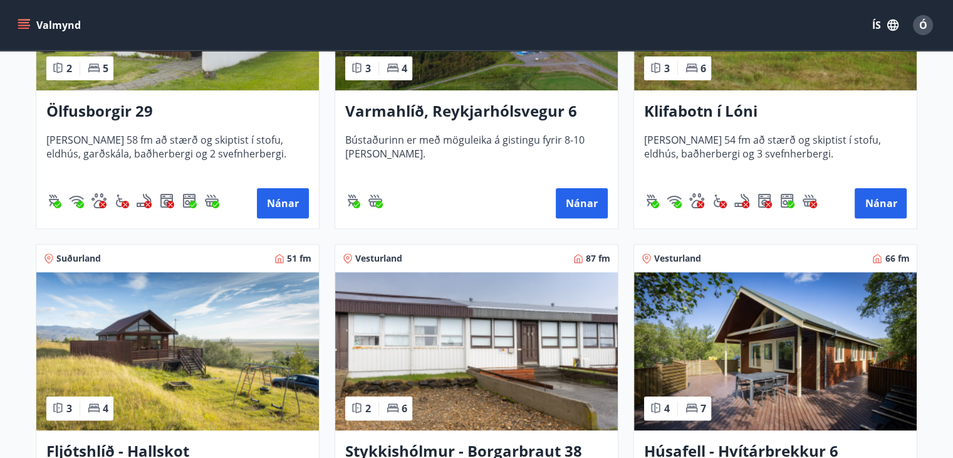
scroll to position [313, 0]
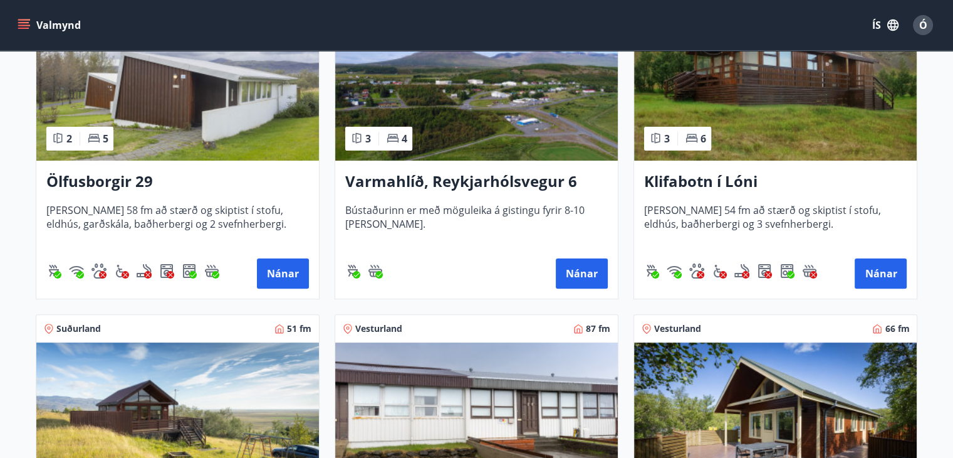
click at [175, 112] on img at bounding box center [177, 82] width 283 height 158
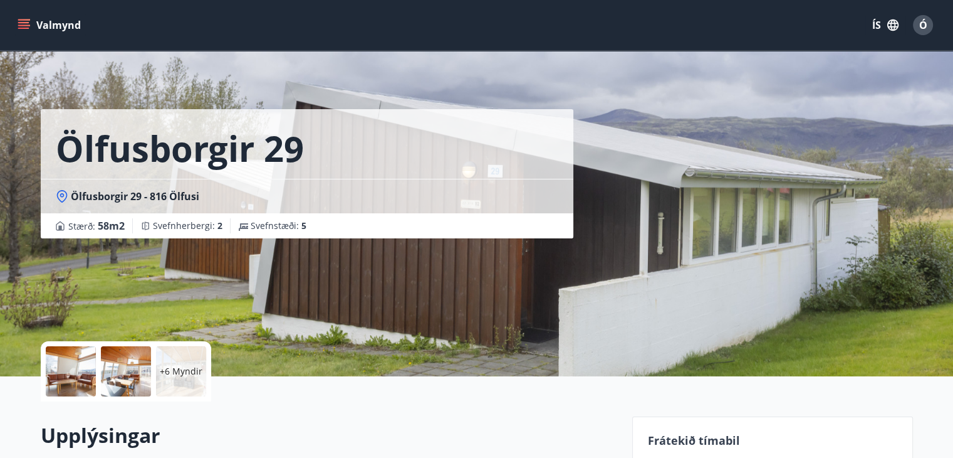
scroll to position [188, 0]
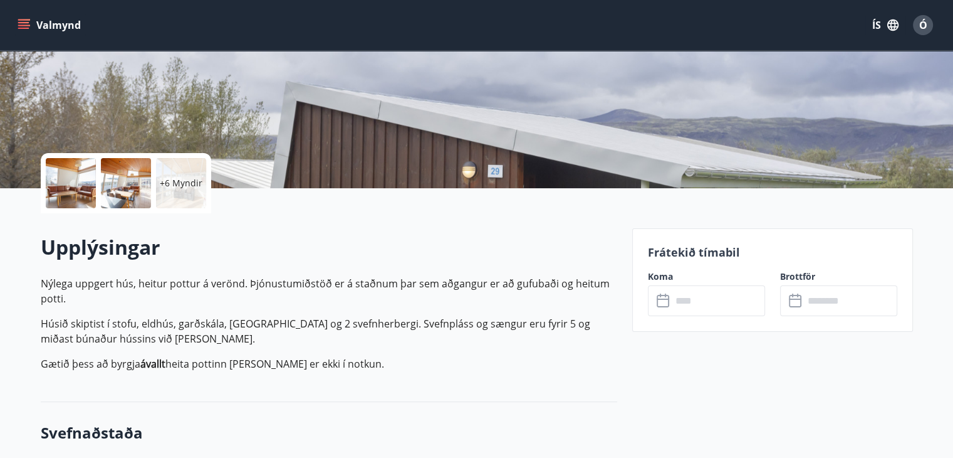
click at [665, 299] on icon at bounding box center [663, 298] width 13 height 1
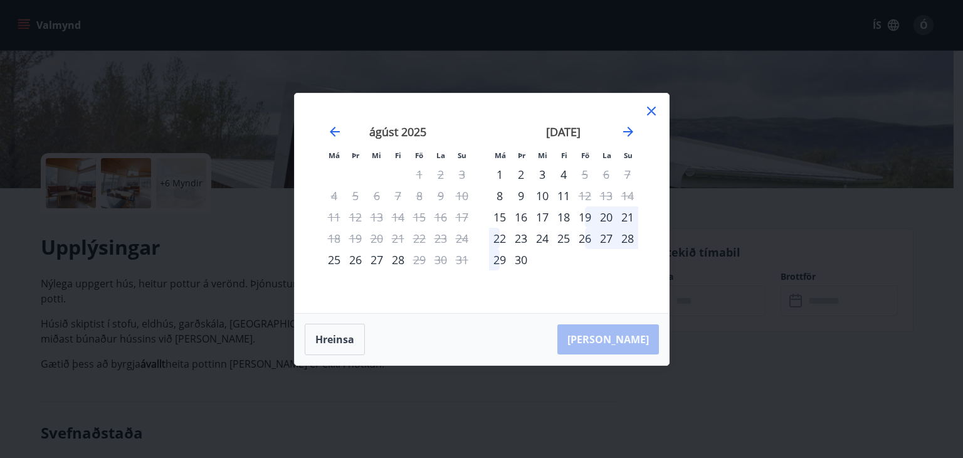
click at [649, 105] on icon at bounding box center [651, 110] width 15 height 15
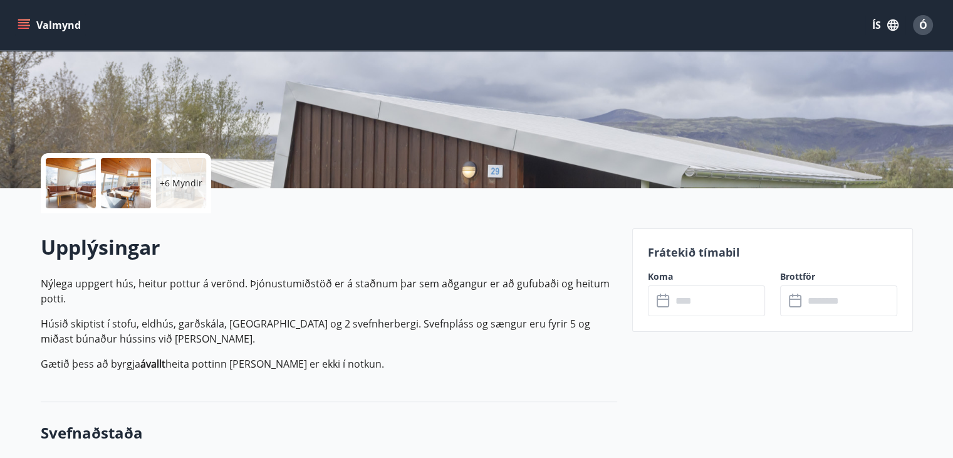
click at [662, 304] on icon at bounding box center [664, 300] width 15 height 15
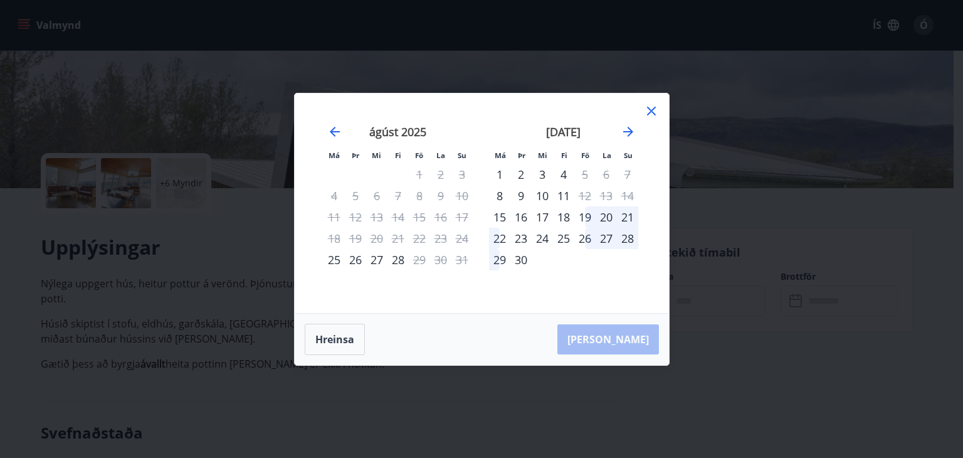
click at [552, 289] on div "[DATE] 1 2 3 4 5 6 7 8 9 10 11 12 13 14 15 16 17 18 19 20 21 22 23 24 25 26 27 …" at bounding box center [563, 211] width 165 height 206
click at [587, 210] on div "19" at bounding box center [584, 216] width 21 height 21
click at [346, 335] on button "Hreinsa" at bounding box center [335, 338] width 60 height 31
click at [580, 216] on div "19" at bounding box center [584, 216] width 21 height 21
click at [579, 236] on div "26" at bounding box center [584, 238] width 21 height 21
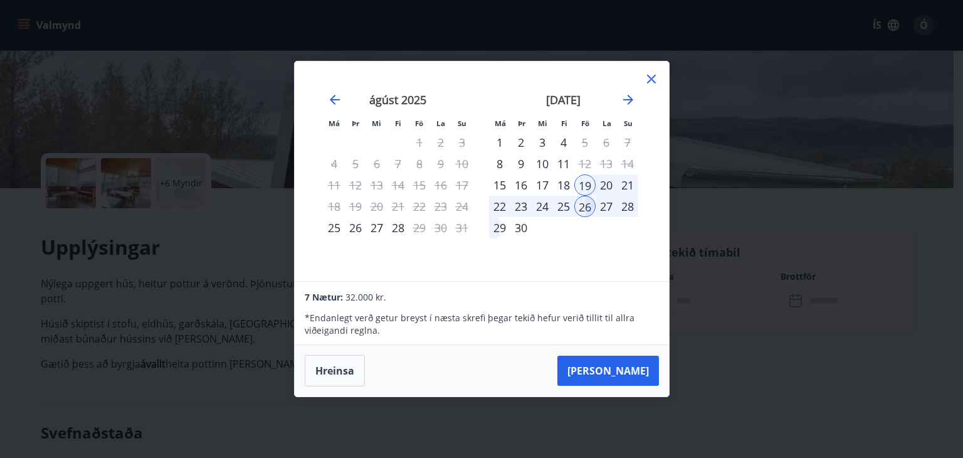
click at [651, 73] on icon at bounding box center [651, 78] width 15 height 15
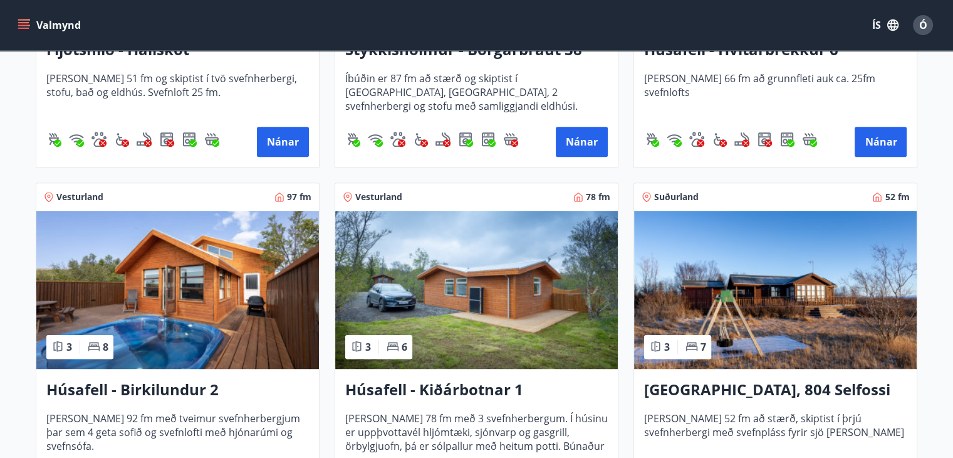
scroll to position [877, 0]
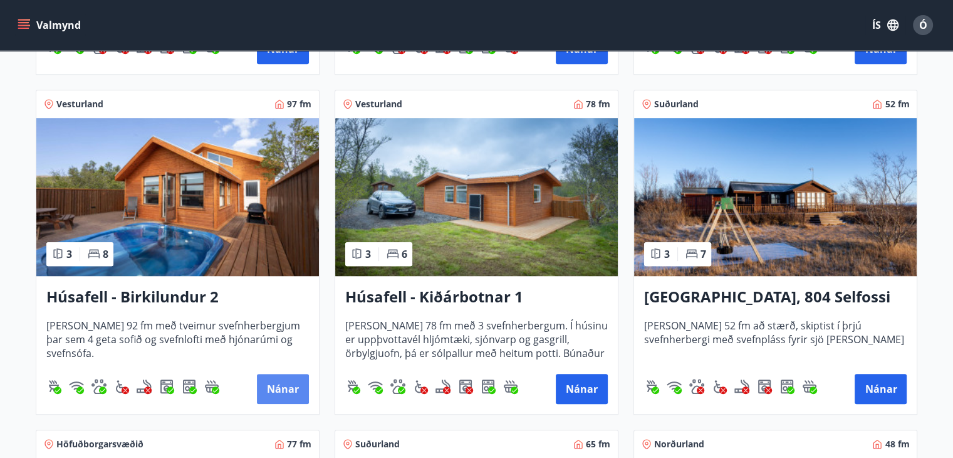
click at [288, 389] on button "Nánar" at bounding box center [283, 389] width 52 height 30
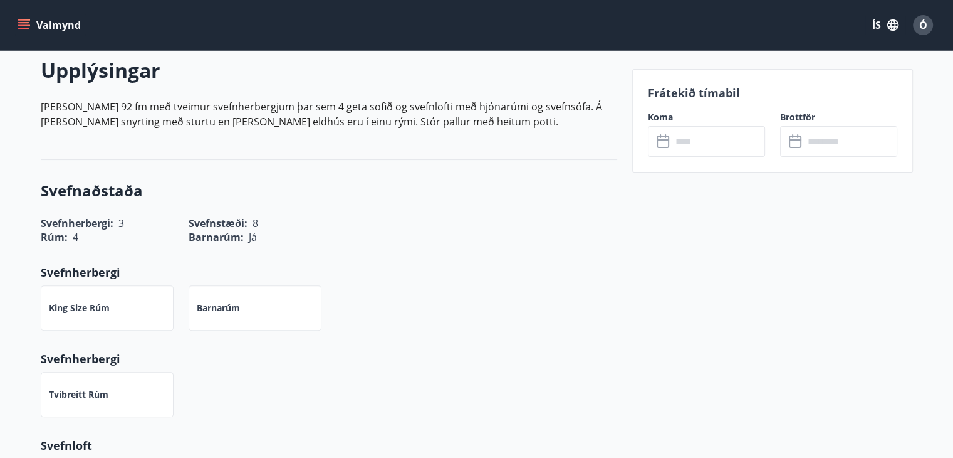
scroll to position [376, 0]
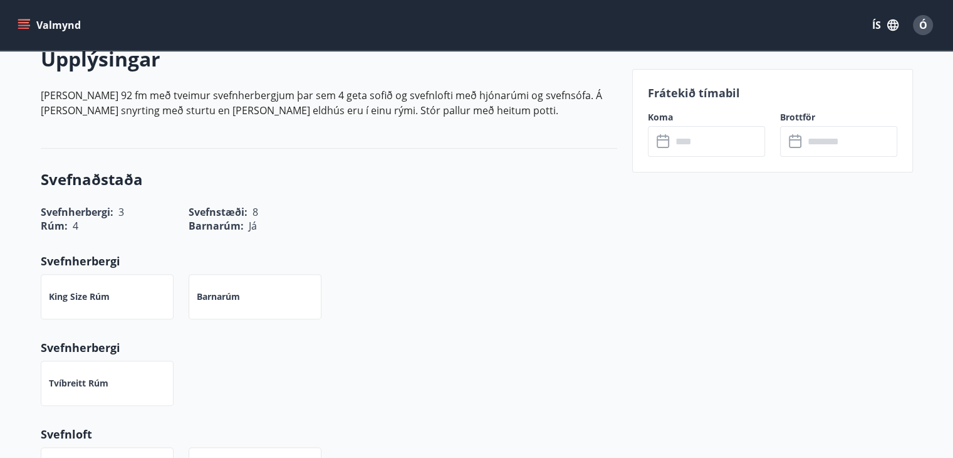
click at [664, 137] on icon at bounding box center [664, 141] width 15 height 15
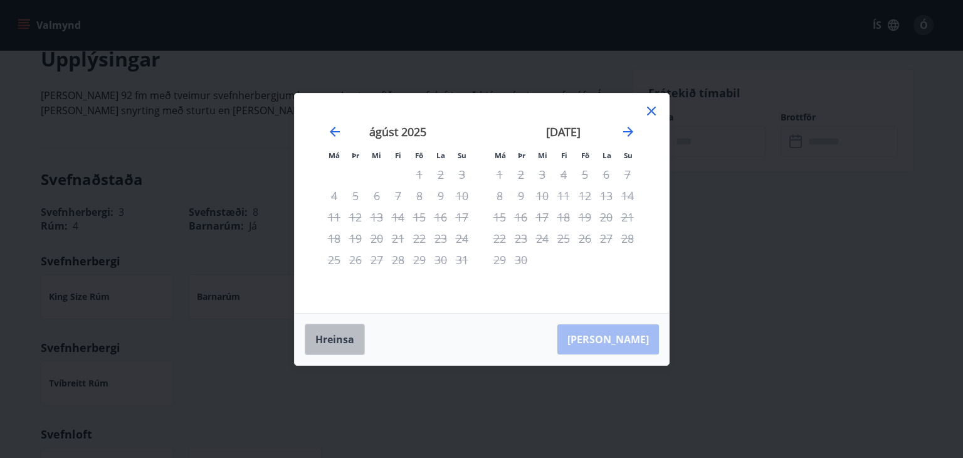
click at [336, 338] on button "Hreinsa" at bounding box center [335, 338] width 60 height 31
click at [627, 134] on icon "Move forward to switch to the next month." at bounding box center [628, 131] width 15 height 15
click at [651, 106] on icon at bounding box center [651, 110] width 15 height 15
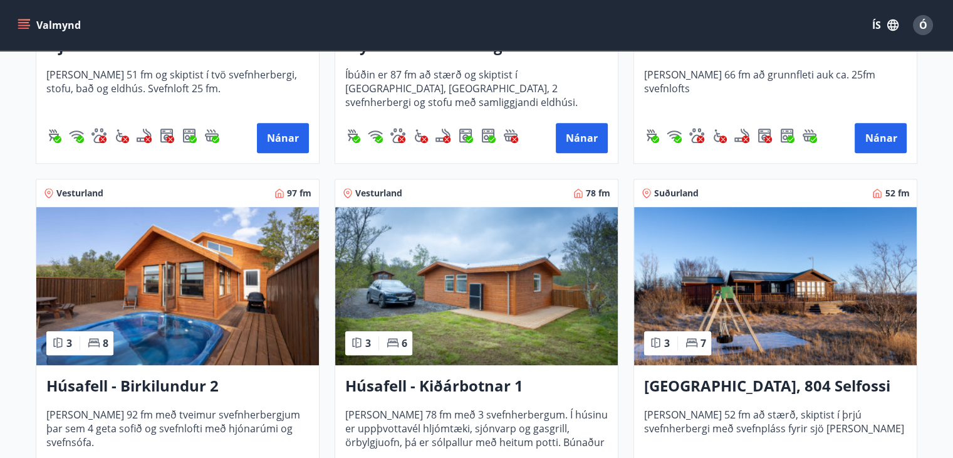
scroll to position [877, 0]
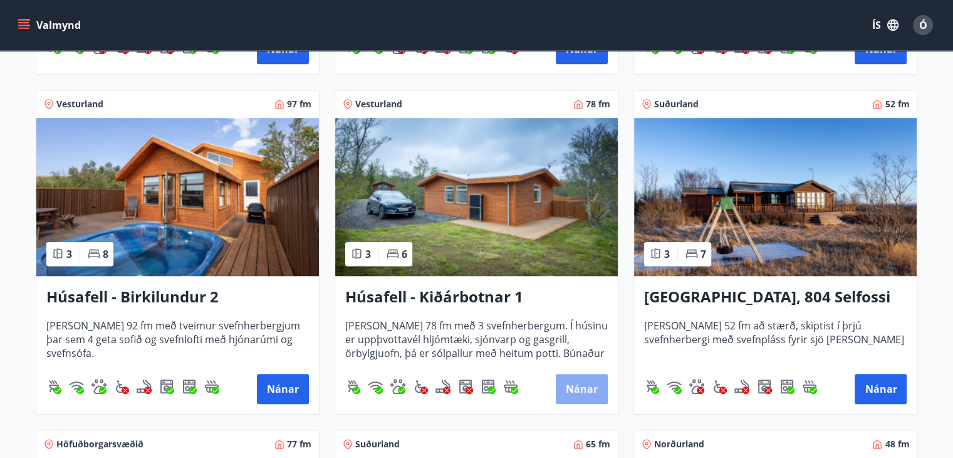
click at [583, 384] on button "Nánar" at bounding box center [582, 389] width 52 height 30
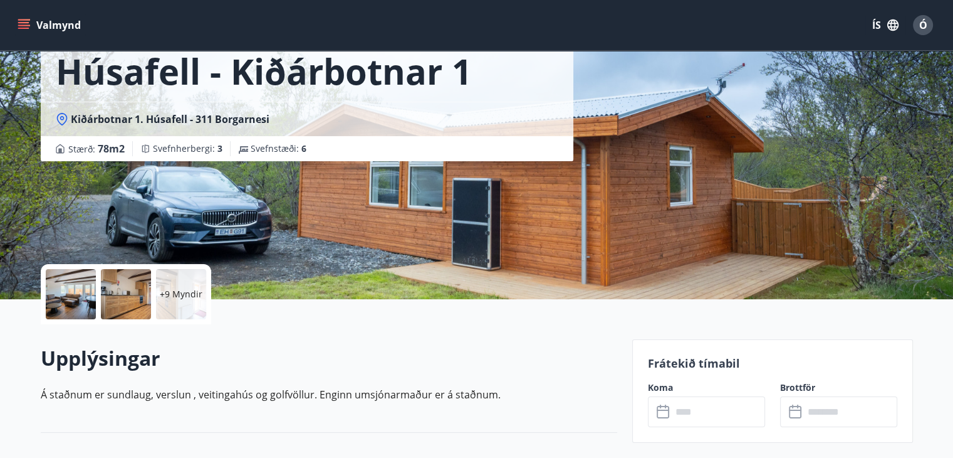
scroll to position [251, 0]
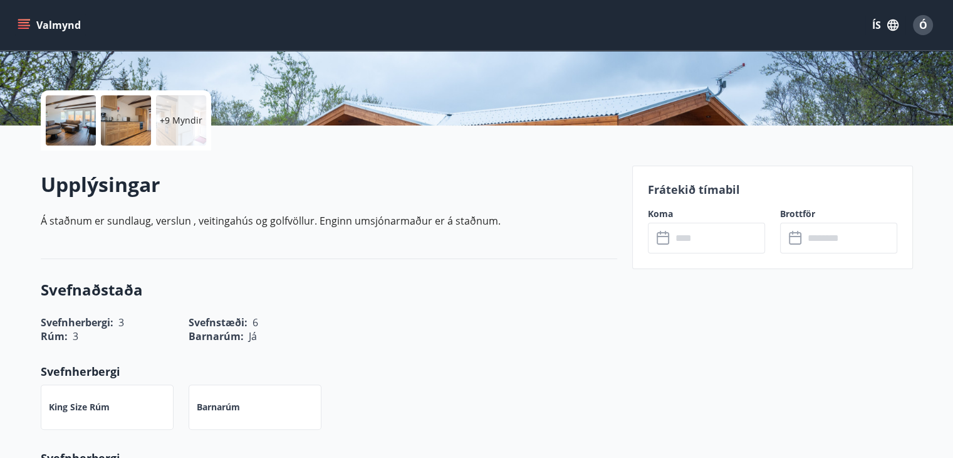
click at [661, 240] on icon at bounding box center [664, 238] width 15 height 15
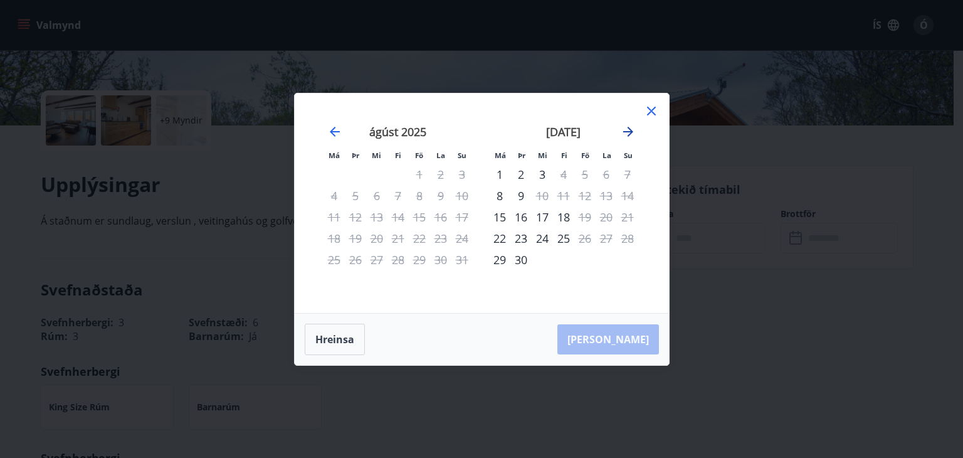
click at [628, 129] on icon "Move forward to switch to the next month." at bounding box center [628, 131] width 15 height 15
click at [652, 108] on icon at bounding box center [651, 111] width 9 height 9
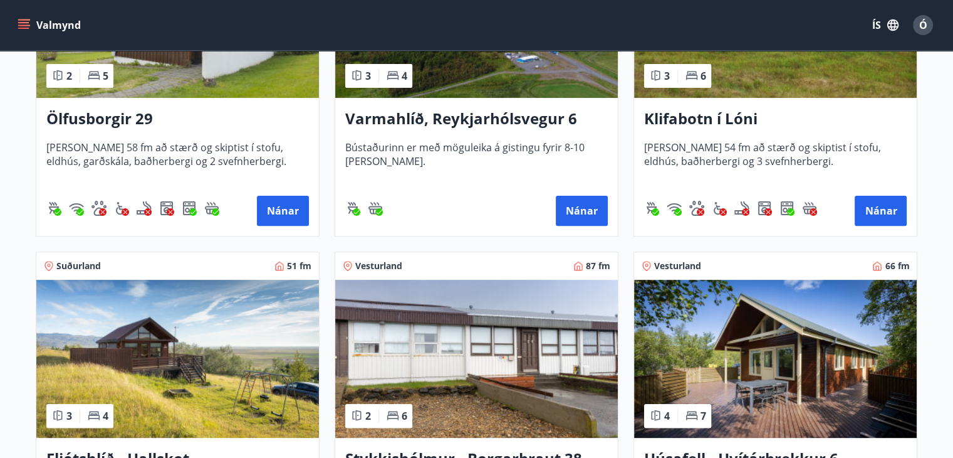
scroll to position [564, 0]
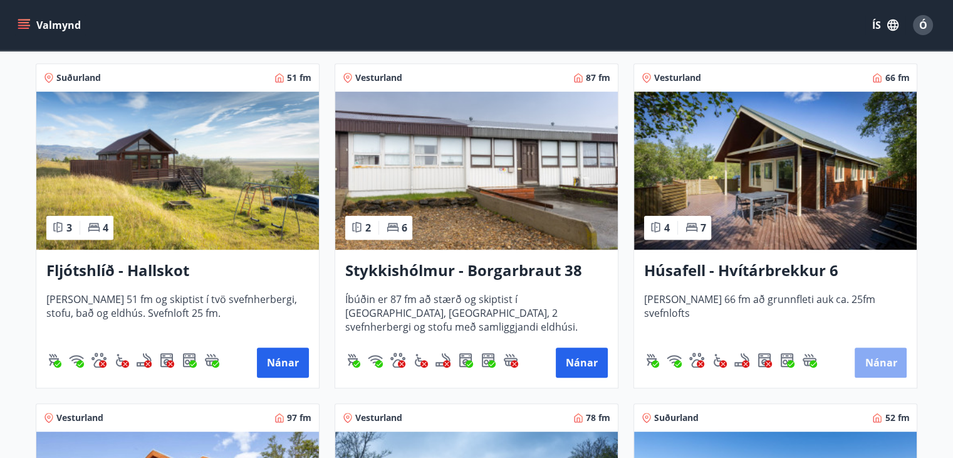
click at [889, 364] on button "Nánar" at bounding box center [881, 362] width 52 height 30
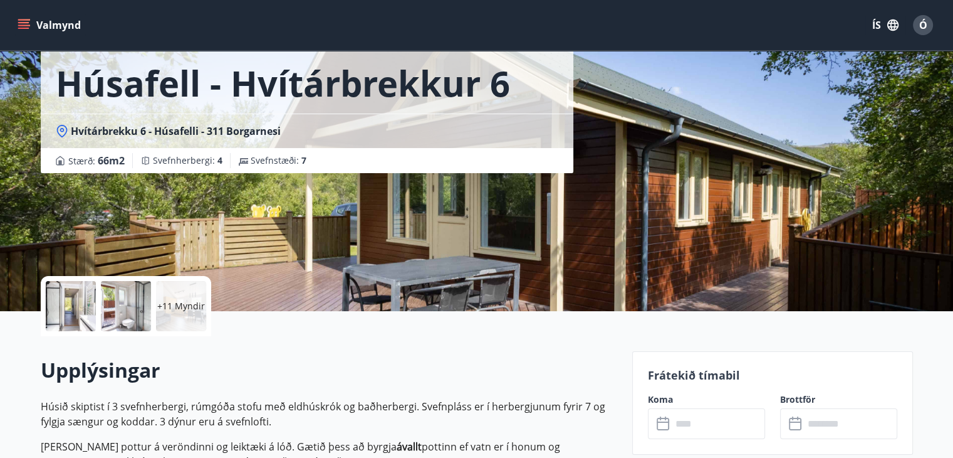
scroll to position [188, 0]
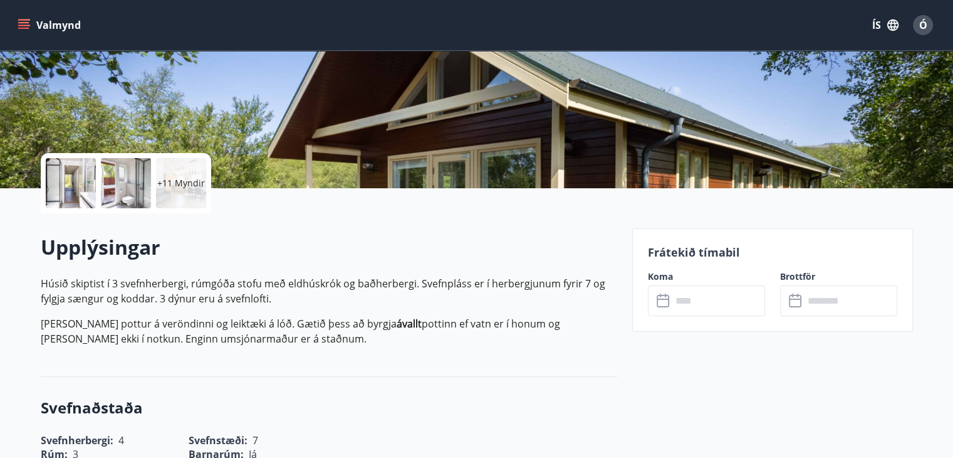
click at [660, 295] on icon at bounding box center [660, 295] width 1 height 4
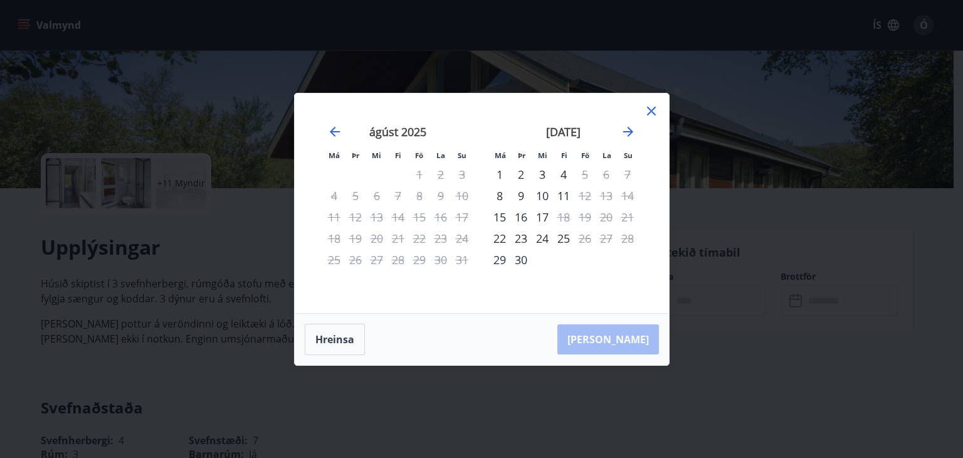
click at [651, 108] on icon at bounding box center [651, 110] width 15 height 15
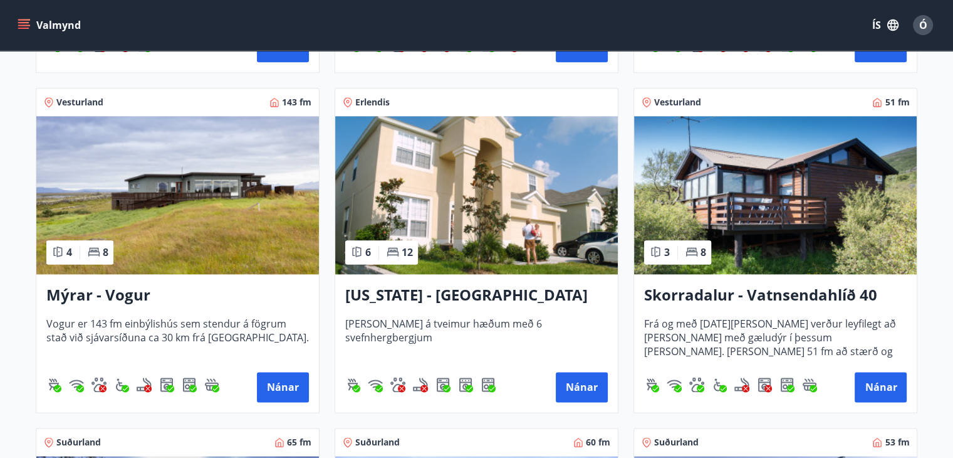
scroll to position [1567, 0]
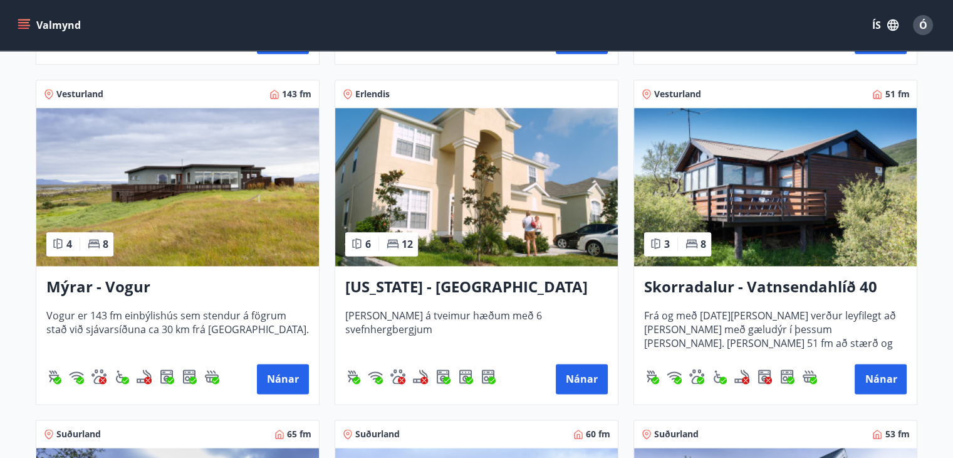
click at [241, 191] on img at bounding box center [177, 187] width 283 height 158
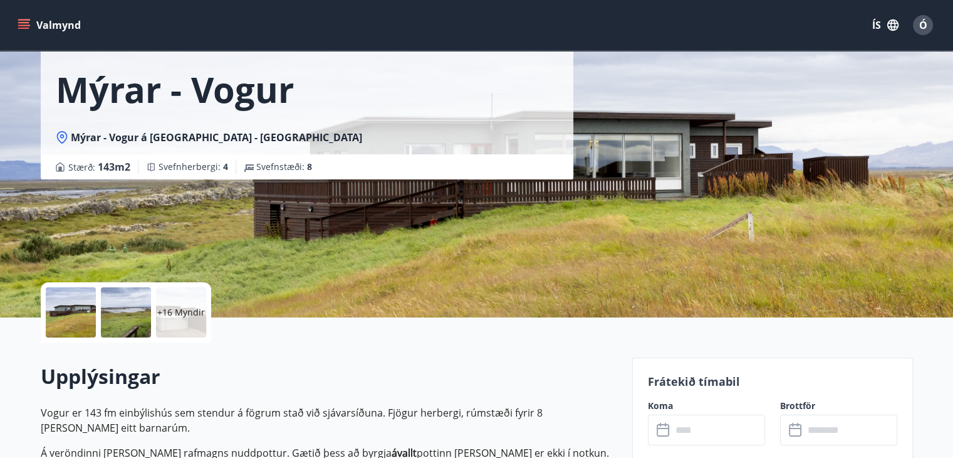
scroll to position [125, 0]
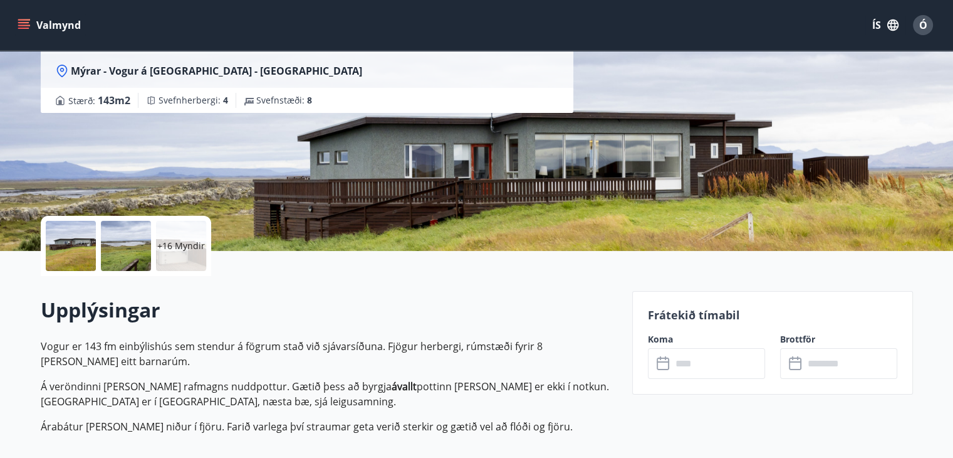
click at [659, 364] on icon at bounding box center [664, 363] width 15 height 15
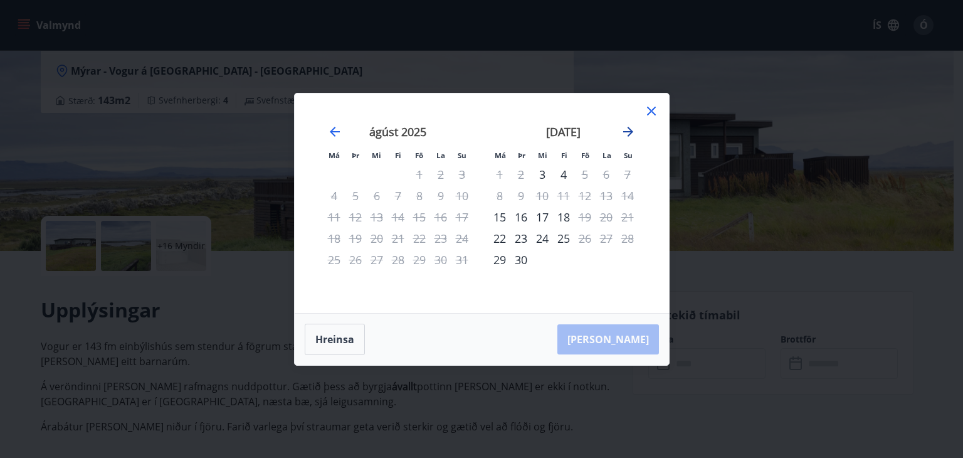
click at [632, 130] on icon "Move forward to switch to the next month." at bounding box center [628, 131] width 15 height 15
click at [652, 104] on icon at bounding box center [651, 110] width 15 height 15
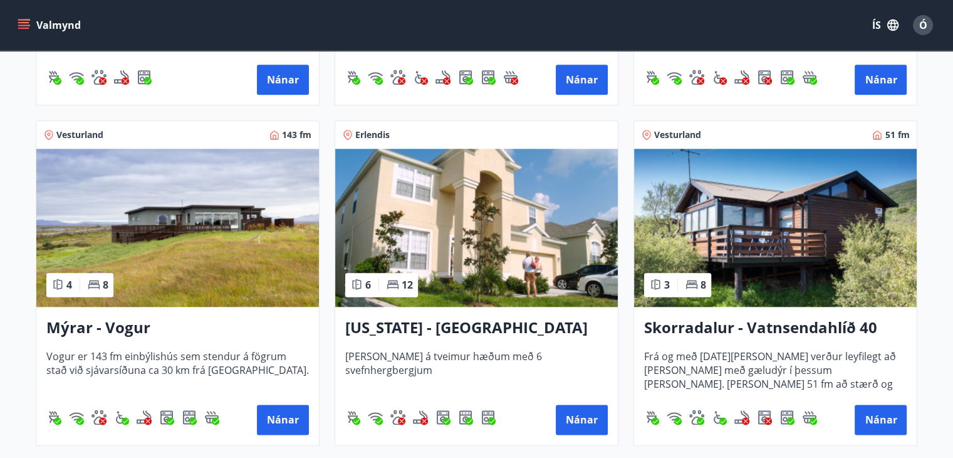
scroll to position [1630, 0]
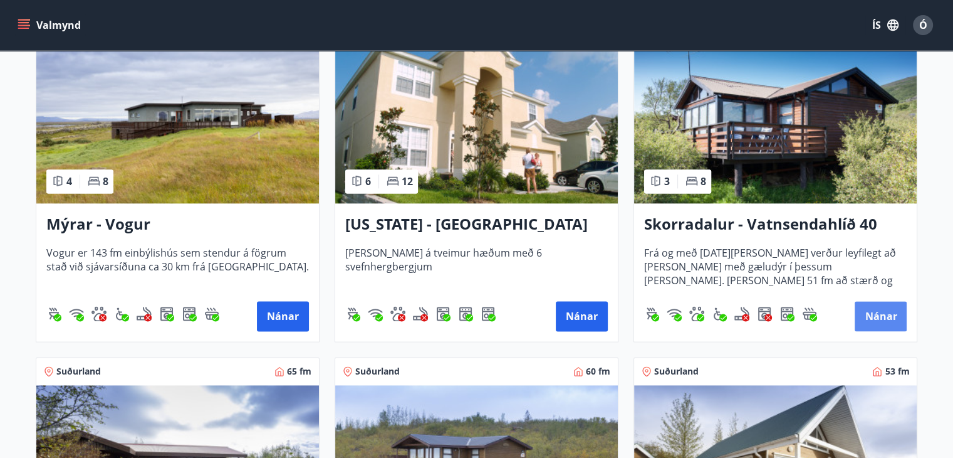
click at [876, 315] on button "Nánar" at bounding box center [881, 316] width 52 height 30
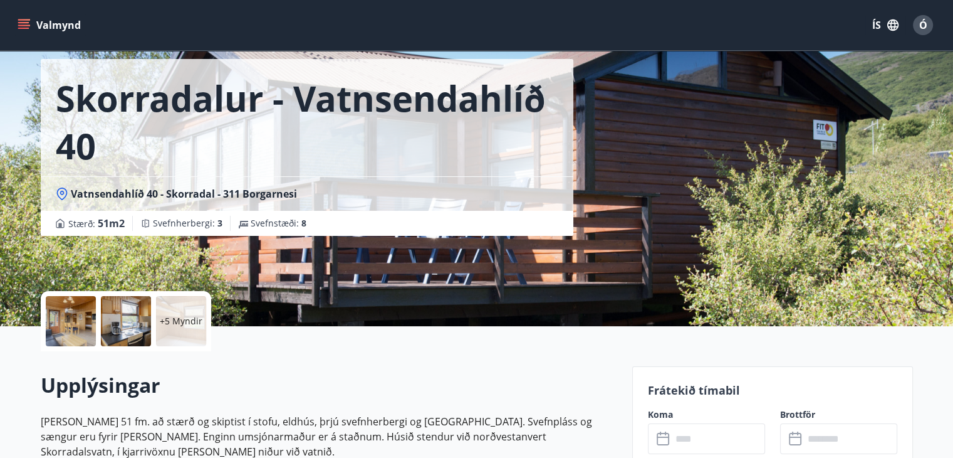
scroll to position [125, 0]
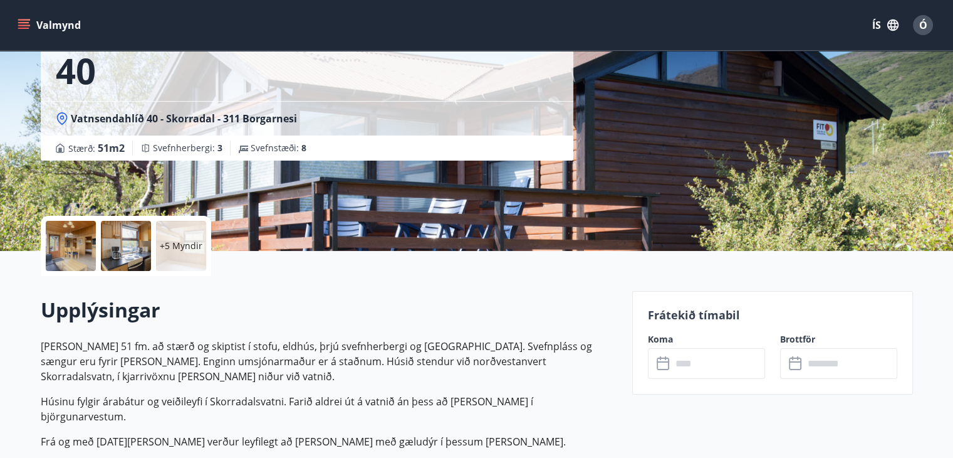
click at [664, 363] on icon at bounding box center [664, 363] width 15 height 15
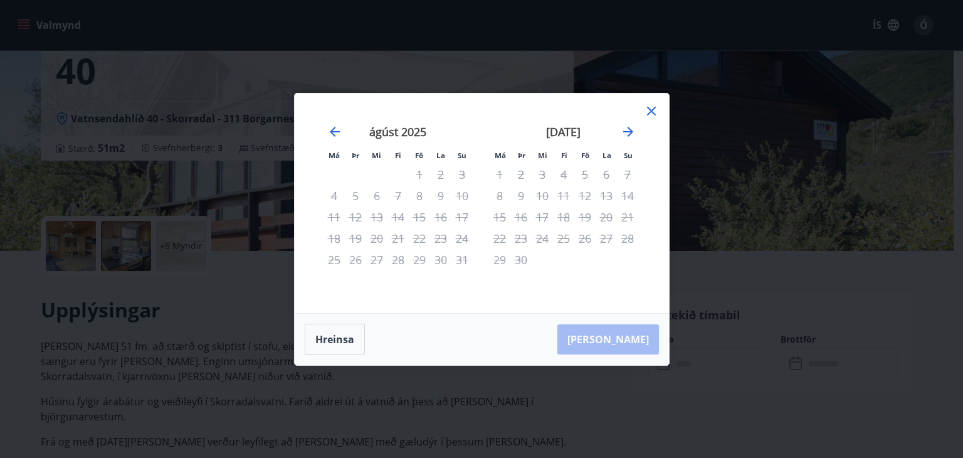
click at [646, 110] on icon at bounding box center [651, 110] width 15 height 15
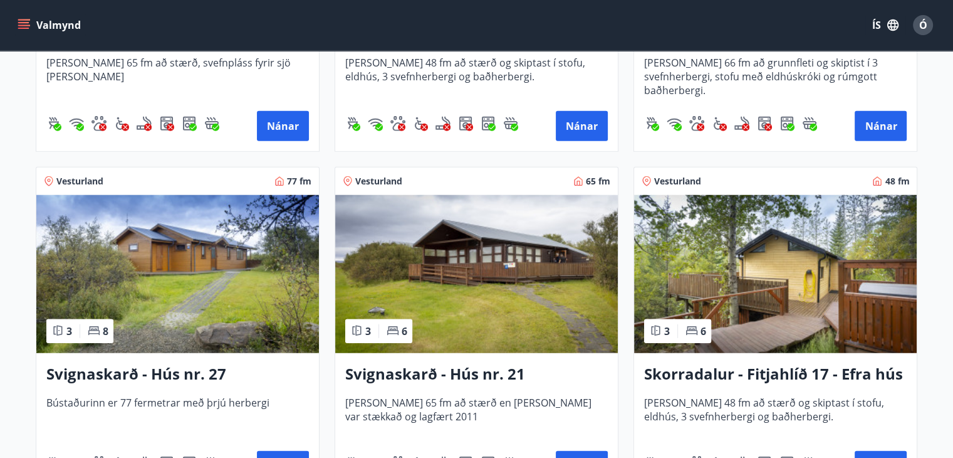
scroll to position [3198, 0]
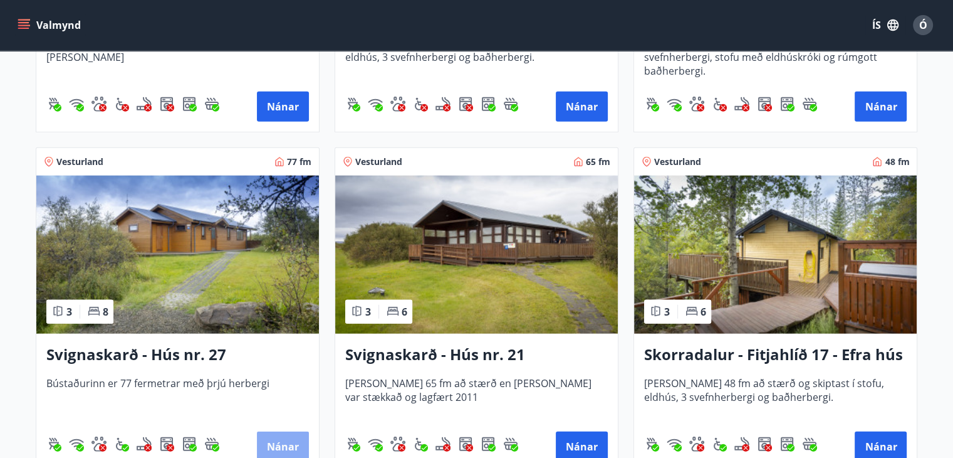
click at [271, 431] on button "Nánar" at bounding box center [283, 446] width 52 height 30
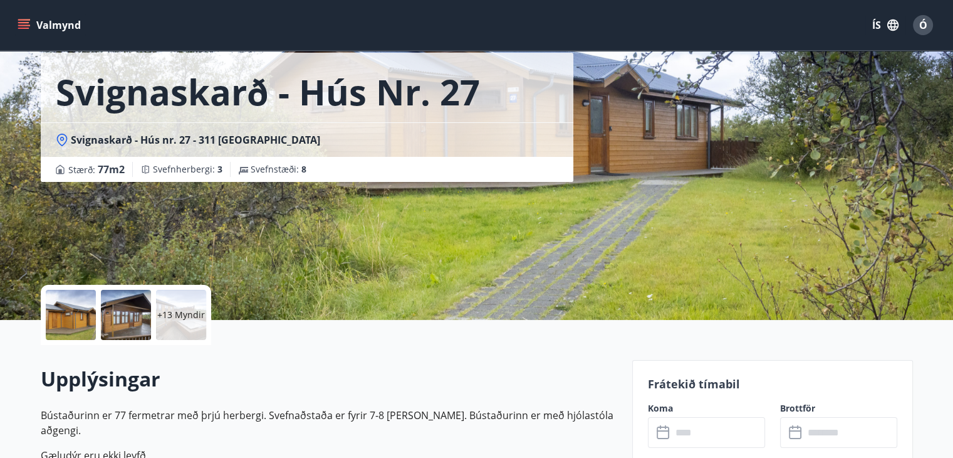
scroll to position [188, 0]
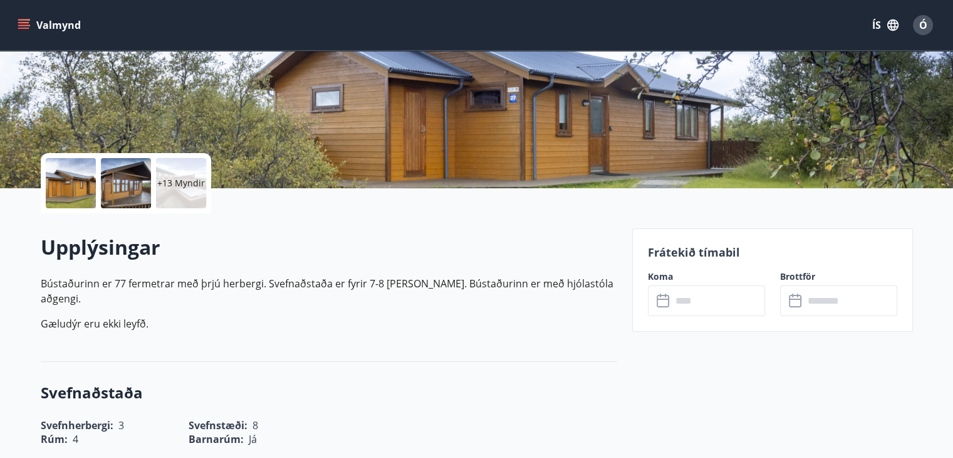
click at [665, 296] on icon at bounding box center [665, 295] width 1 height 4
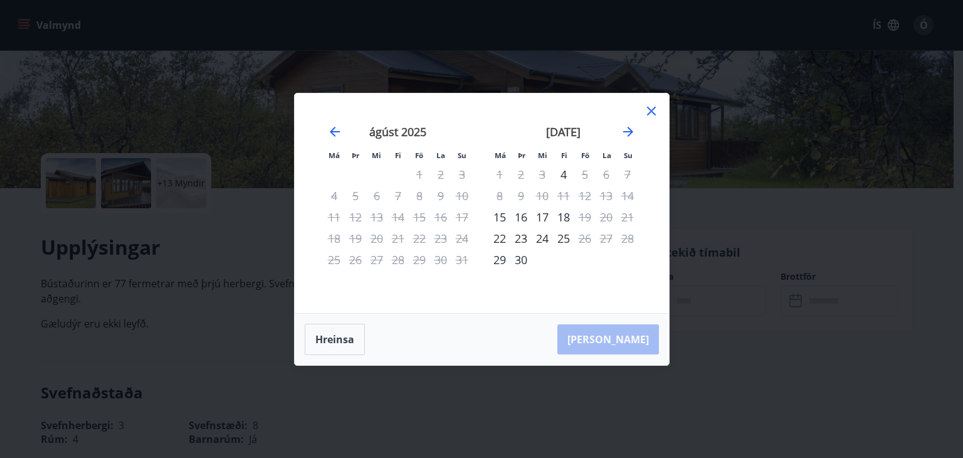
click at [649, 107] on icon at bounding box center [651, 110] width 15 height 15
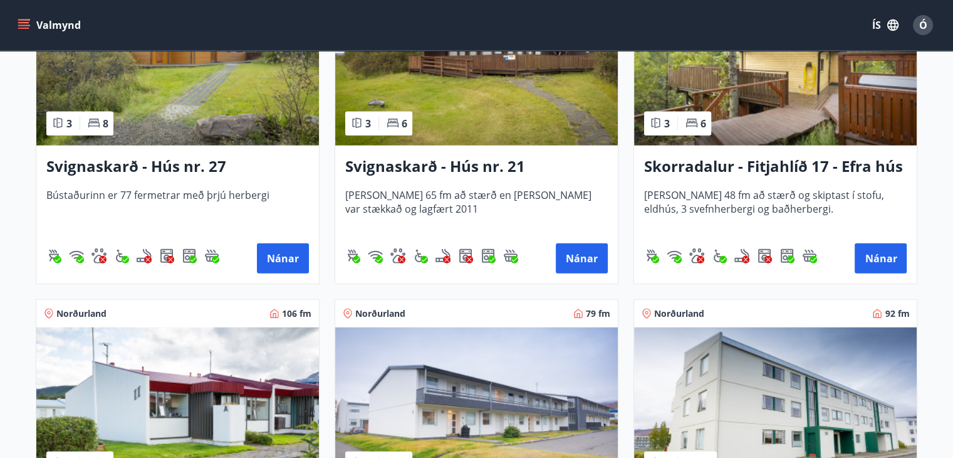
scroll to position [3198, 0]
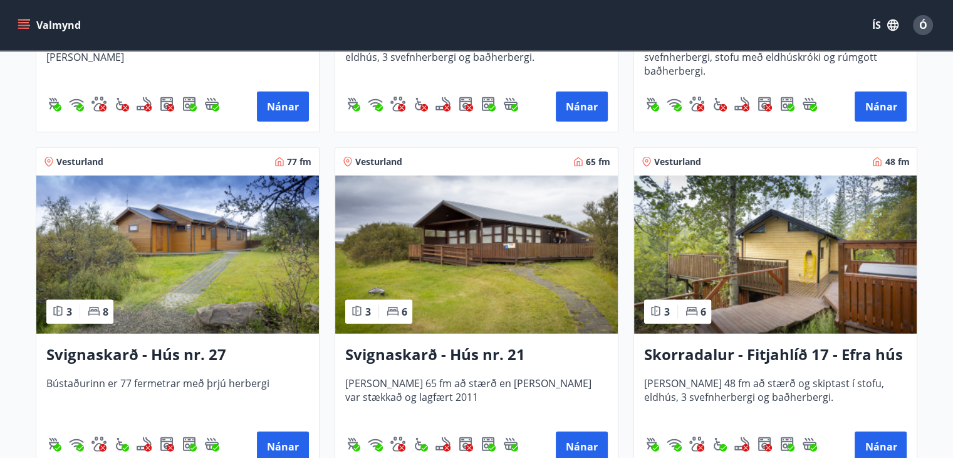
click at [209, 281] on img at bounding box center [177, 254] width 283 height 158
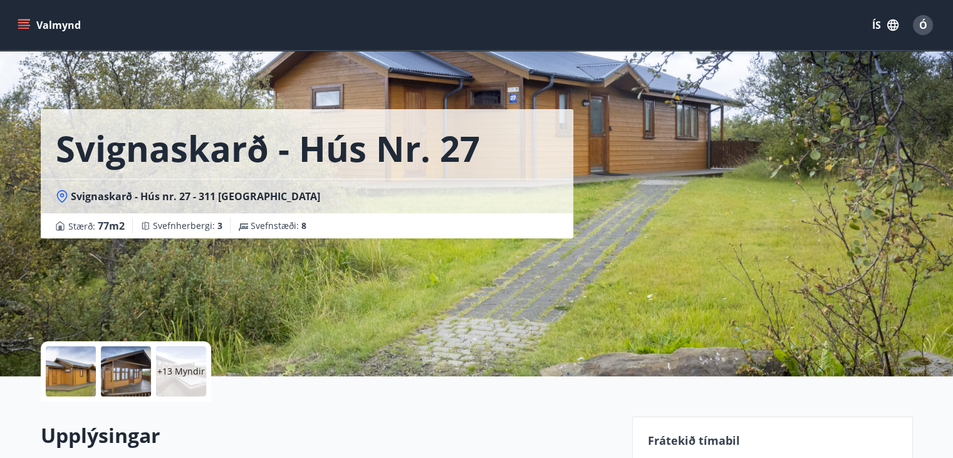
scroll to position [188, 0]
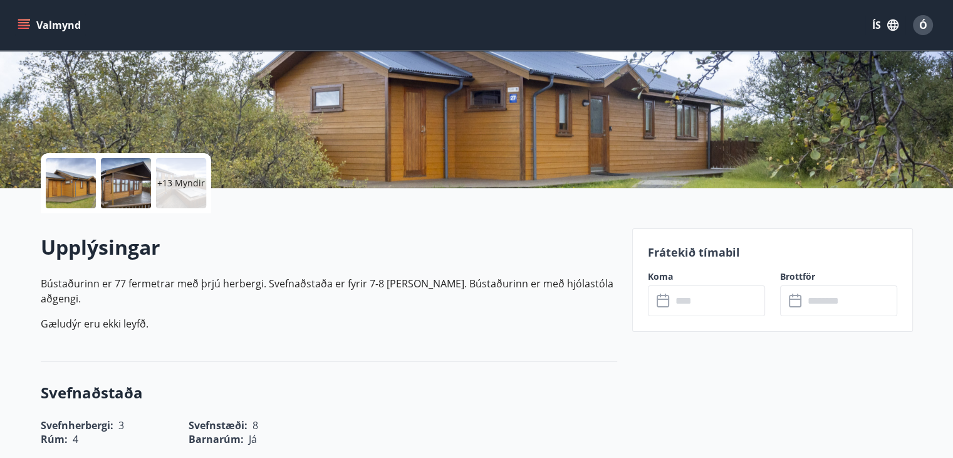
click at [664, 303] on icon at bounding box center [664, 300] width 15 height 15
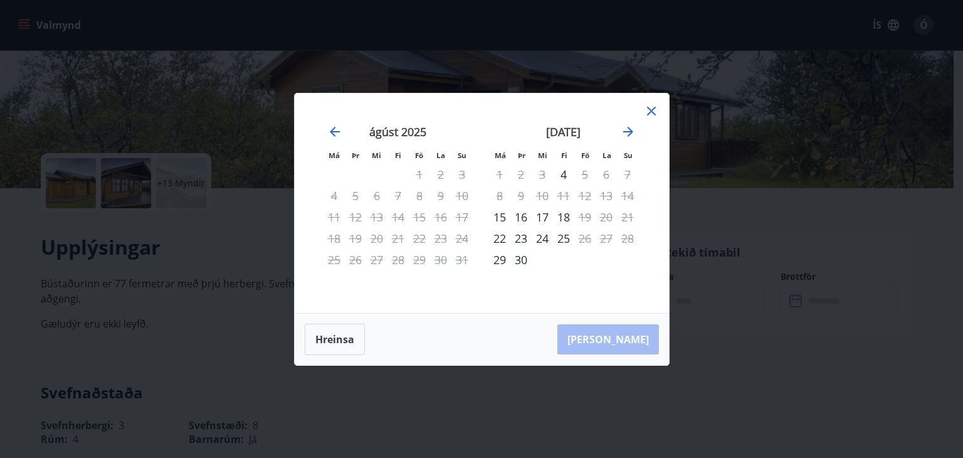
click at [652, 109] on icon at bounding box center [651, 111] width 9 height 9
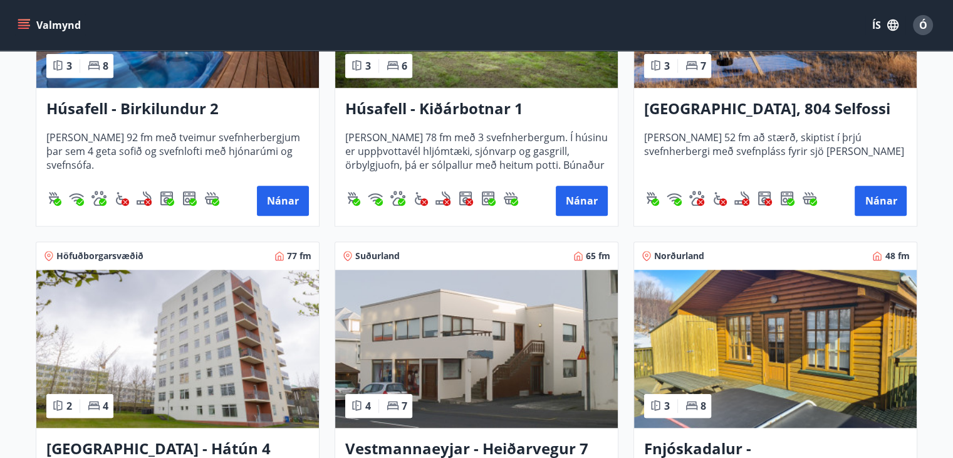
scroll to position [1191, 0]
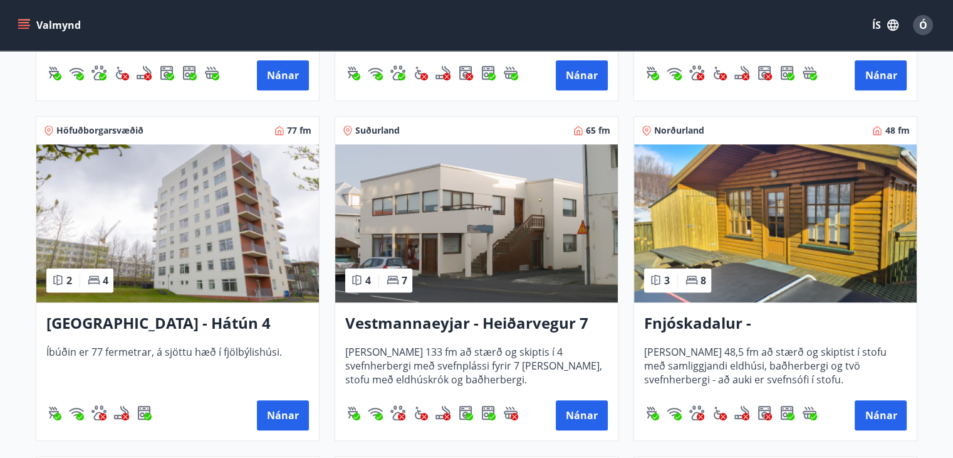
click at [217, 231] on img at bounding box center [177, 223] width 283 height 158
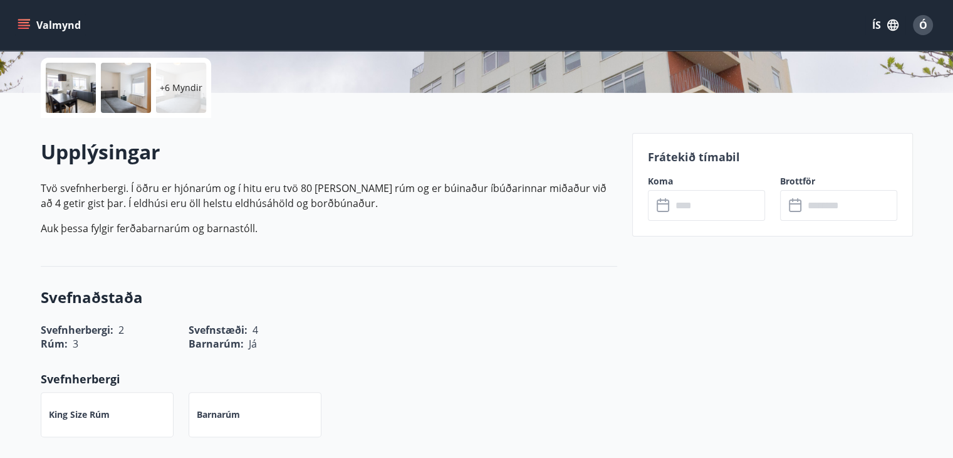
scroll to position [313, 0]
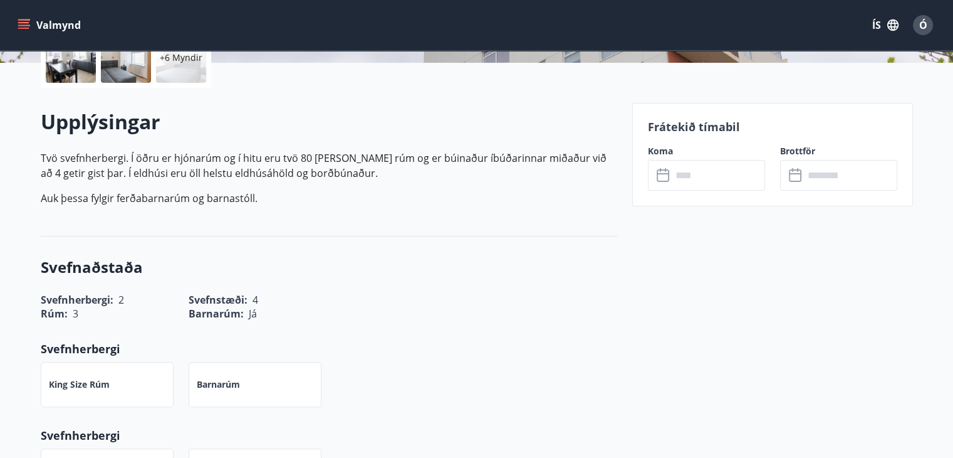
click at [662, 174] on icon at bounding box center [664, 175] width 15 height 15
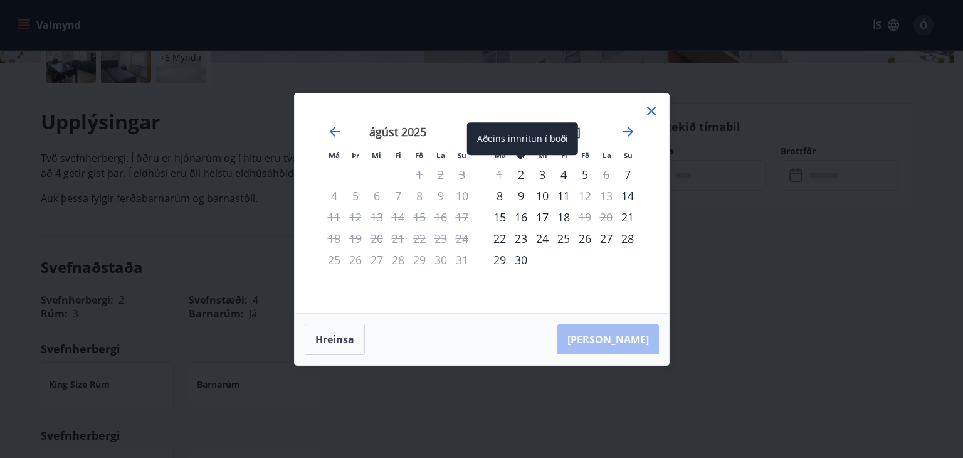
click at [522, 174] on div "2" at bounding box center [520, 174] width 21 height 21
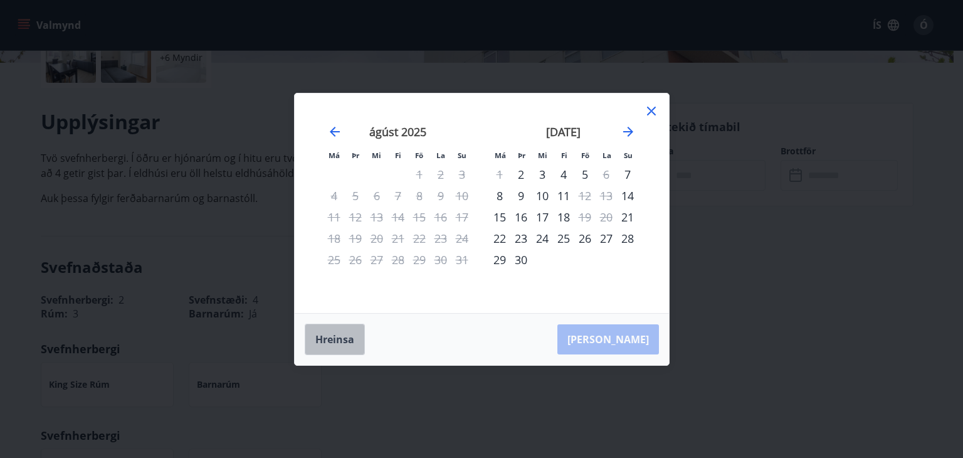
click at [342, 343] on button "Hreinsa" at bounding box center [335, 338] width 60 height 31
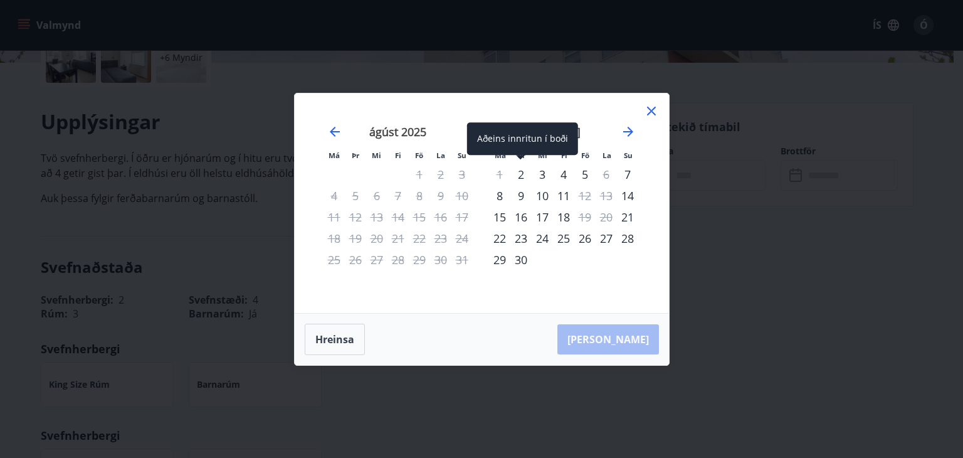
click at [519, 175] on div "2" at bounding box center [520, 174] width 21 height 21
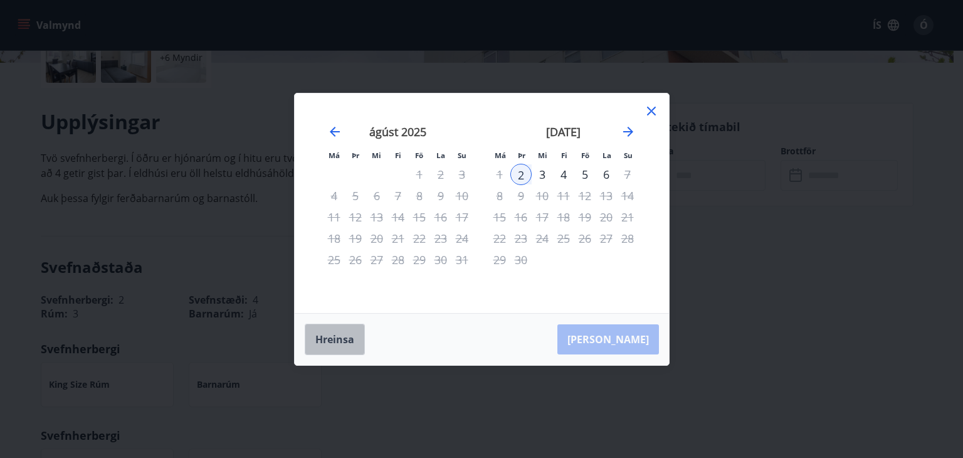
click at [348, 335] on button "Hreinsa" at bounding box center [335, 338] width 60 height 31
click at [579, 236] on div "26" at bounding box center [584, 238] width 21 height 21
click at [625, 130] on icon "Move forward to switch to the next month." at bounding box center [628, 131] width 15 height 15
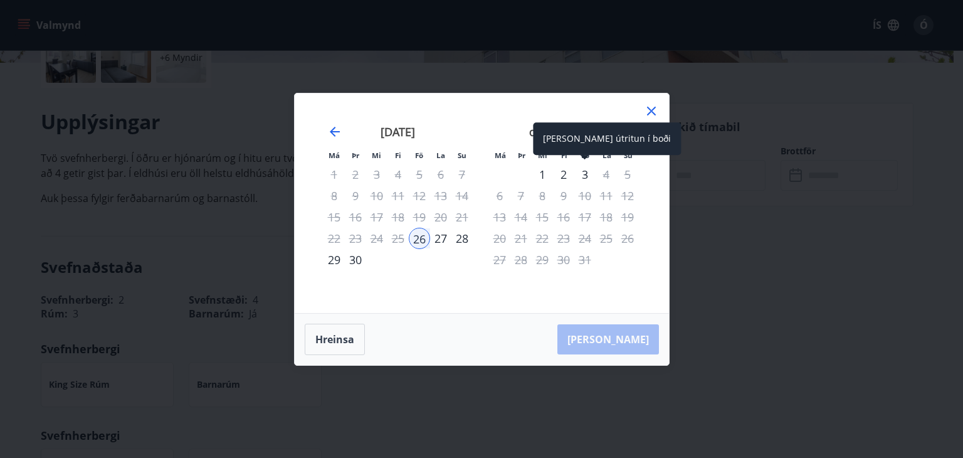
click at [584, 170] on div "3" at bounding box center [584, 174] width 21 height 21
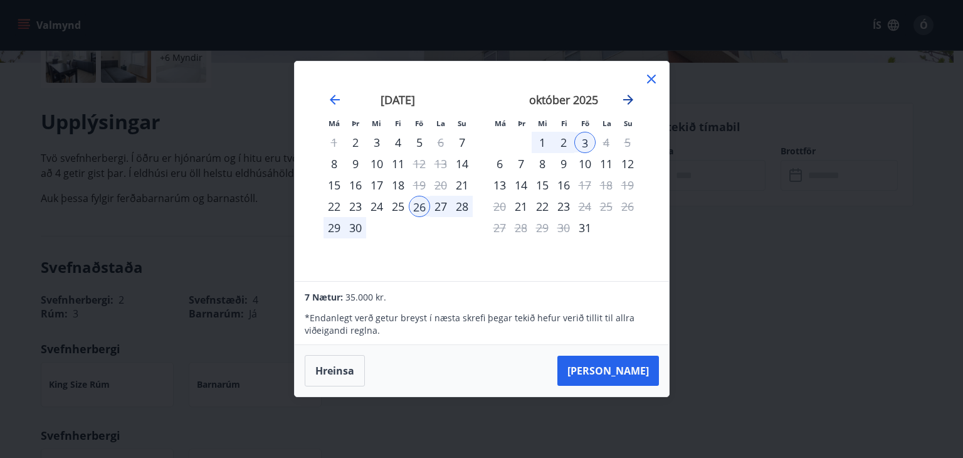
click at [628, 95] on icon "Move forward to switch to the next month." at bounding box center [628, 99] width 15 height 15
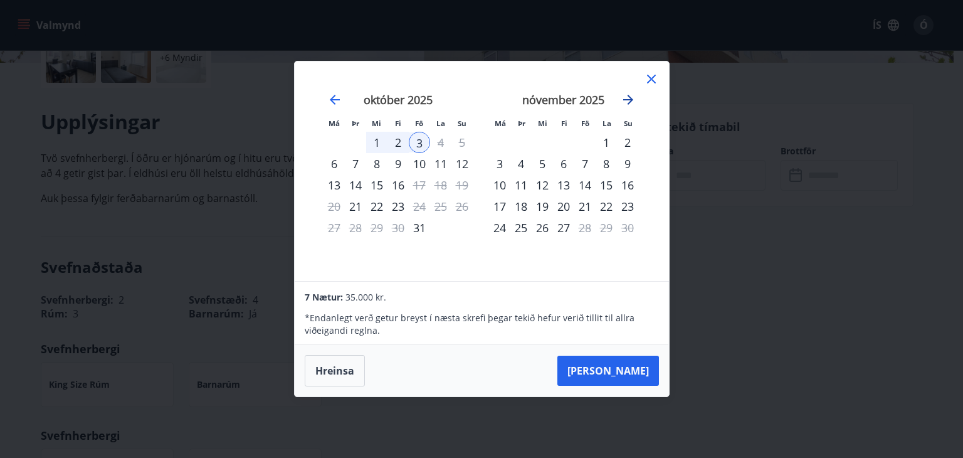
click at [631, 102] on icon "Move forward to switch to the next month." at bounding box center [628, 99] width 15 height 15
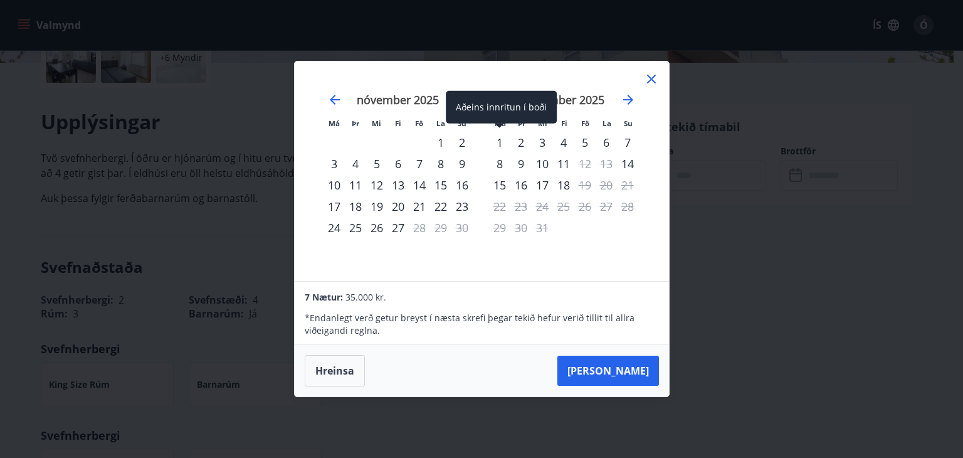
click at [499, 139] on div "1" at bounding box center [499, 142] width 21 height 21
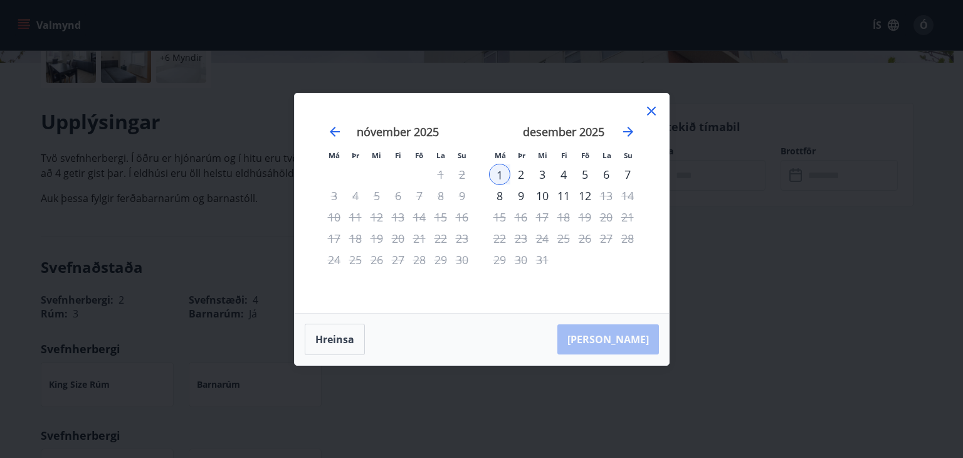
click at [496, 191] on div "8" at bounding box center [499, 195] width 21 height 21
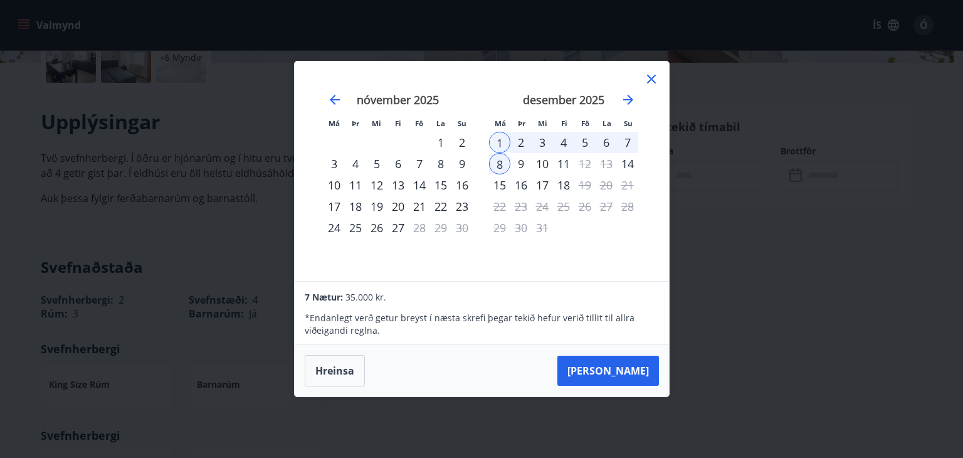
click at [652, 77] on icon at bounding box center [651, 78] width 15 height 15
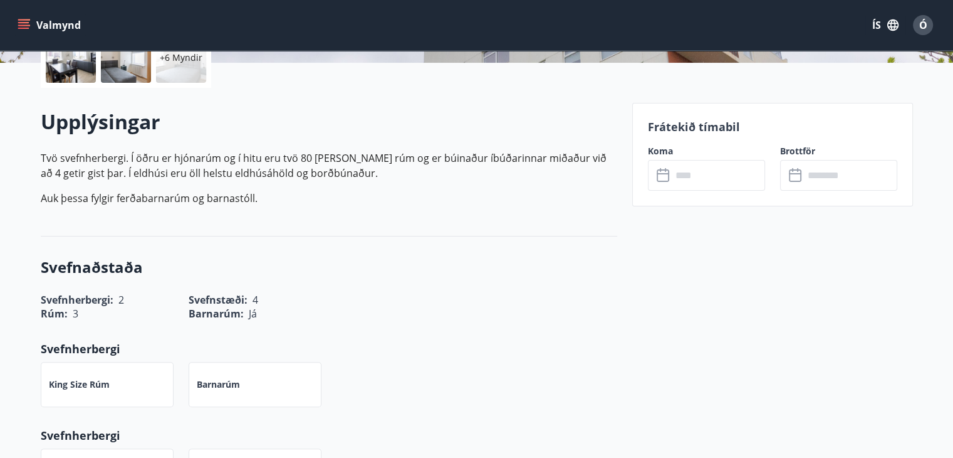
click at [669, 174] on icon at bounding box center [664, 175] width 15 height 15
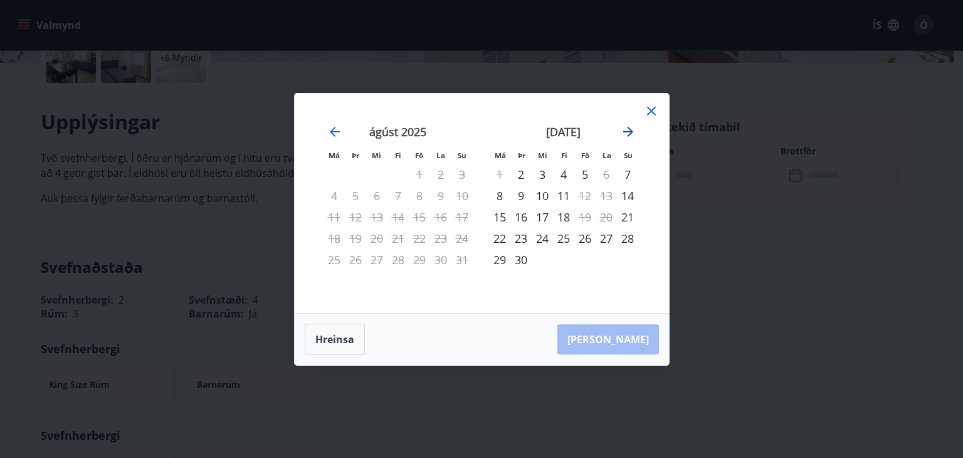
click at [634, 128] on icon "Move forward to switch to the next month." at bounding box center [628, 131] width 15 height 15
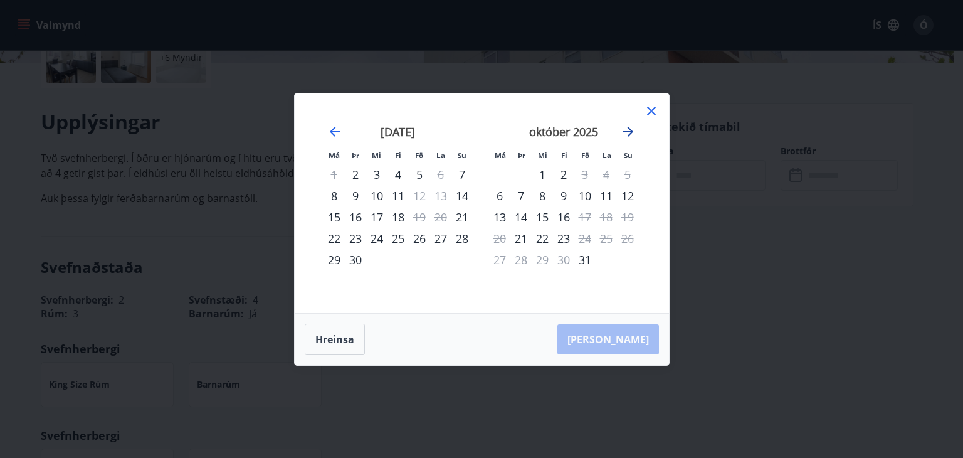
click at [634, 128] on icon "Move forward to switch to the next month." at bounding box center [628, 131] width 15 height 15
click at [649, 106] on icon at bounding box center [651, 110] width 15 height 15
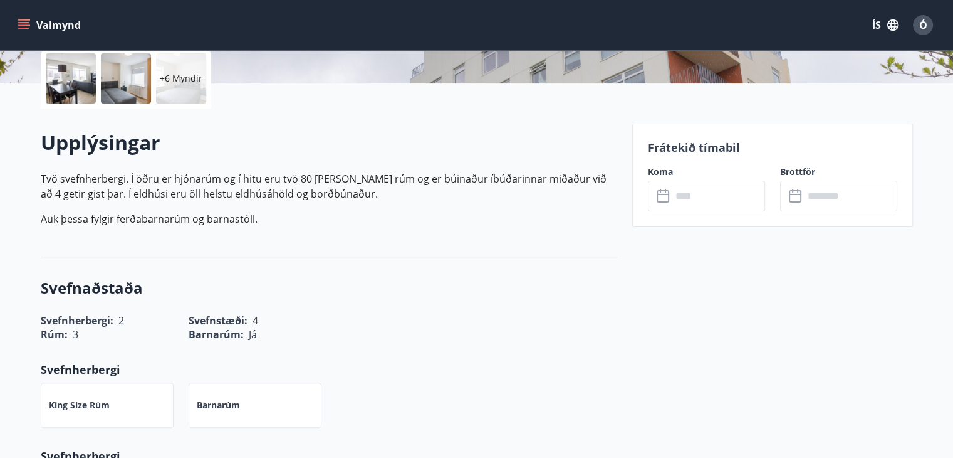
scroll to position [125, 0]
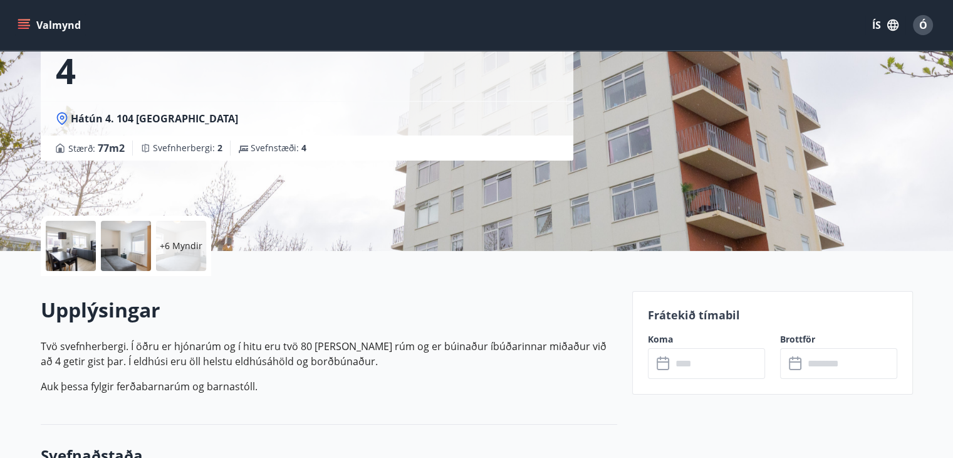
click at [657, 361] on icon at bounding box center [663, 361] width 13 height 1
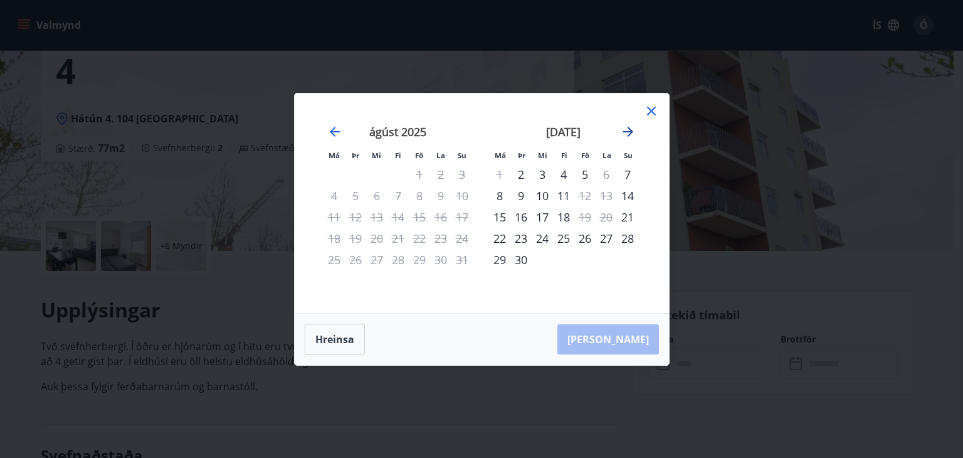
click at [629, 128] on icon "Move forward to switch to the next month." at bounding box center [628, 132] width 10 height 10
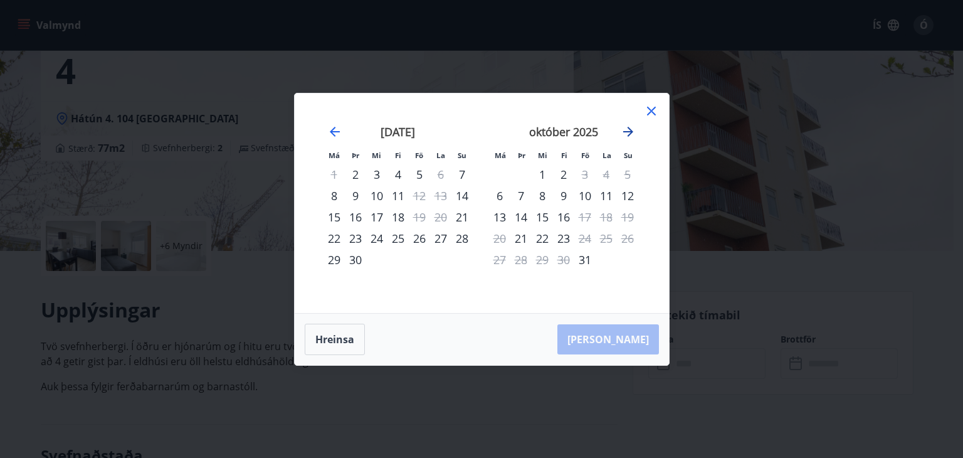
click at [629, 128] on icon "Move forward to switch to the next month." at bounding box center [628, 132] width 10 height 10
click at [479, 298] on div "Má Þr Mi Fi Fö La Su Má Þr Mi Fi Fö La Su [DATE] 1 2 3 4 5 6 7 8 9 10 11 12 13 …" at bounding box center [482, 202] width 374 height 219
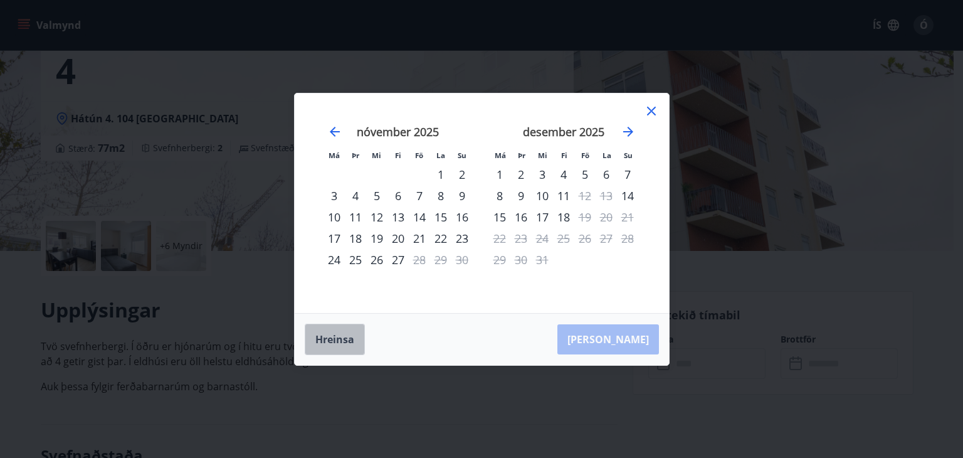
click at [343, 332] on button "Hreinsa" at bounding box center [335, 338] width 60 height 31
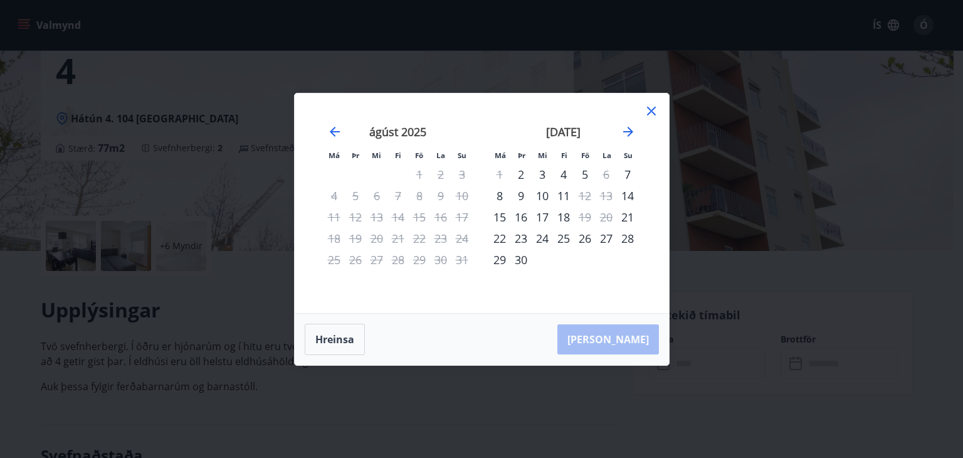
click at [644, 107] on icon at bounding box center [651, 110] width 15 height 15
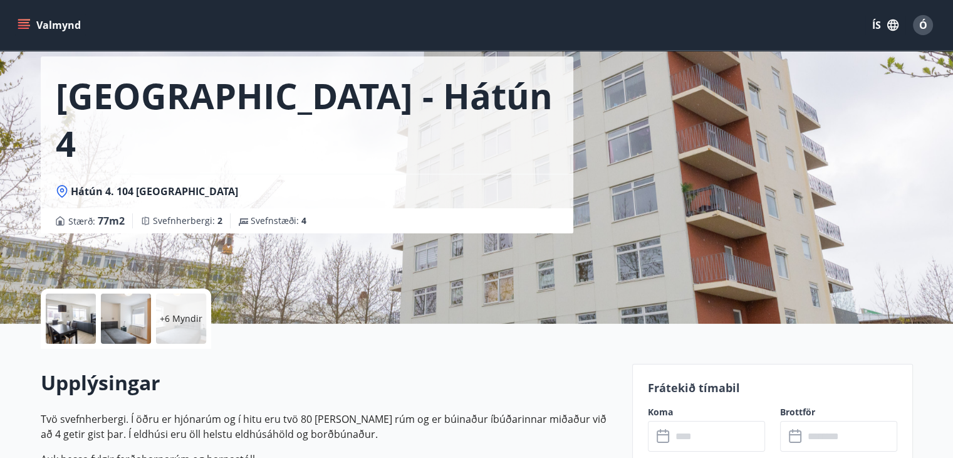
scroll to position [0, 0]
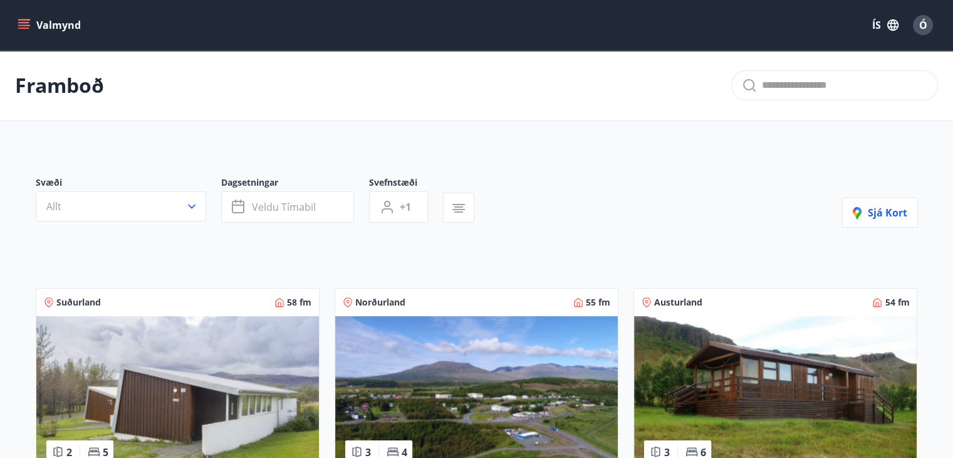
click at [28, 18] on button "Valmynd" at bounding box center [50, 25] width 71 height 23
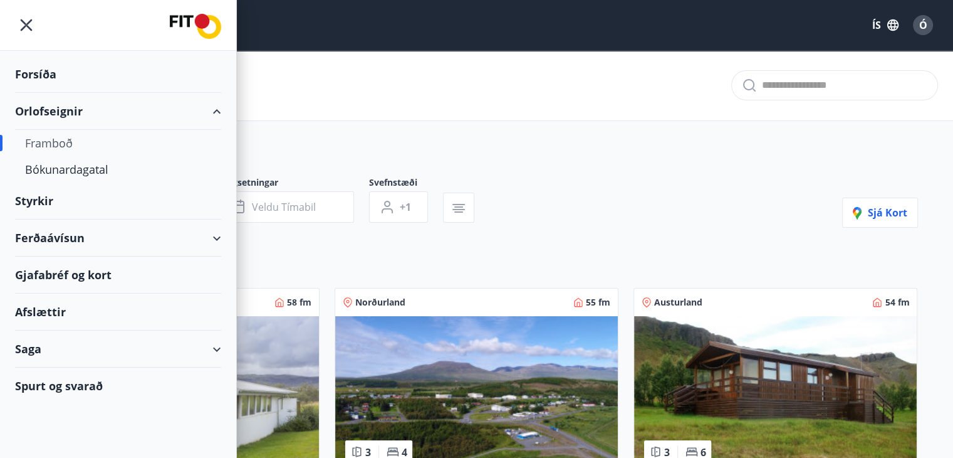
click at [31, 70] on div "Forsíða" at bounding box center [118, 74] width 206 height 37
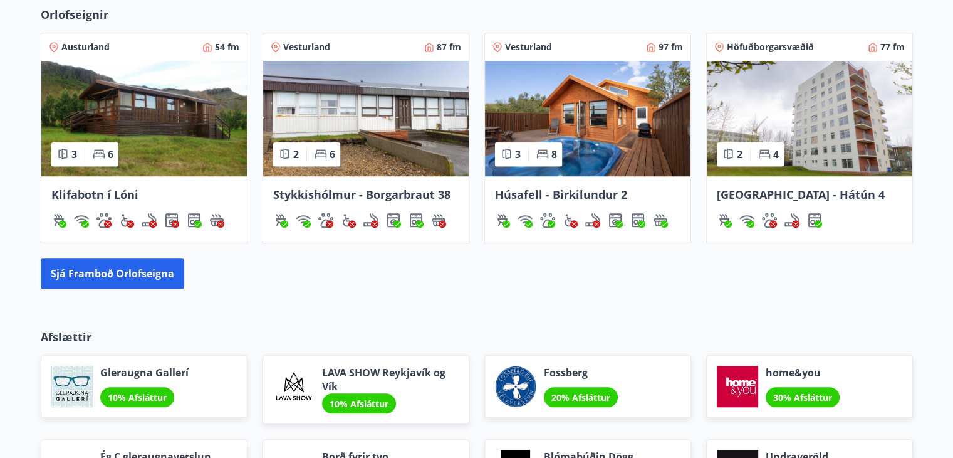
scroll to position [940, 0]
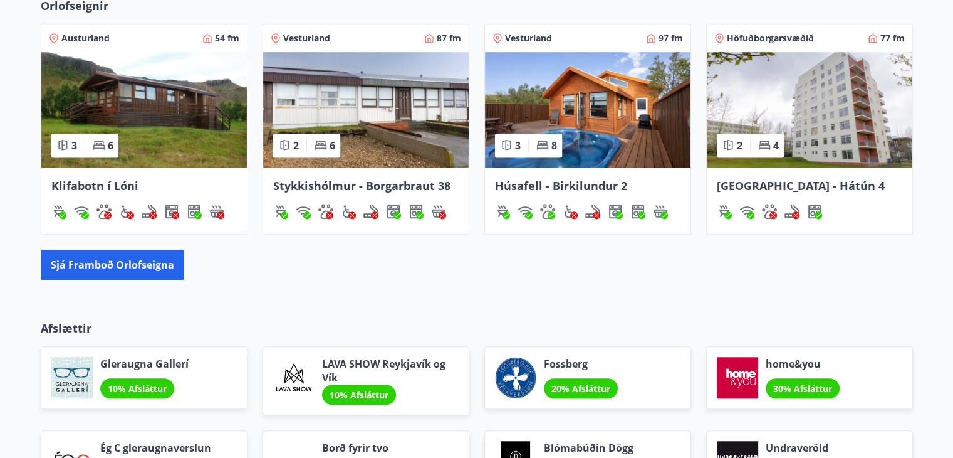
click at [812, 128] on img at bounding box center [810, 109] width 206 height 115
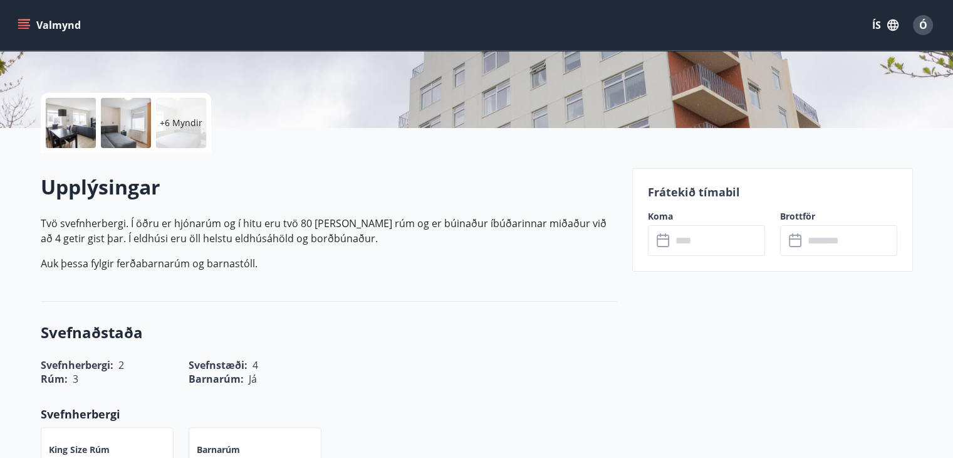
scroll to position [251, 0]
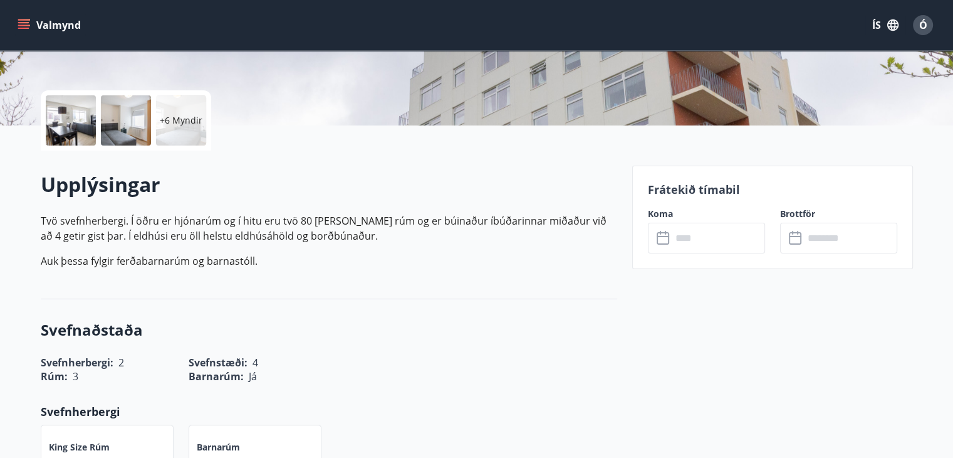
click at [660, 244] on icon at bounding box center [663, 238] width 13 height 13
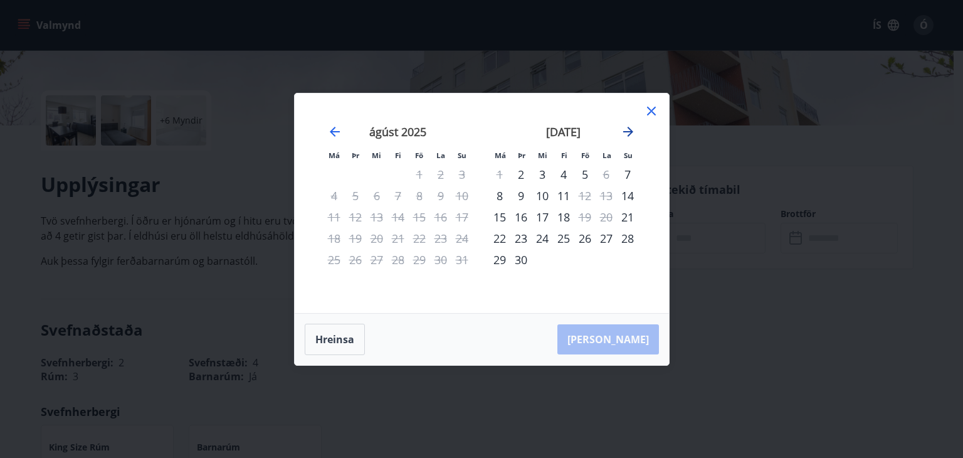
click at [627, 133] on icon "Move forward to switch to the next month." at bounding box center [628, 131] width 15 height 15
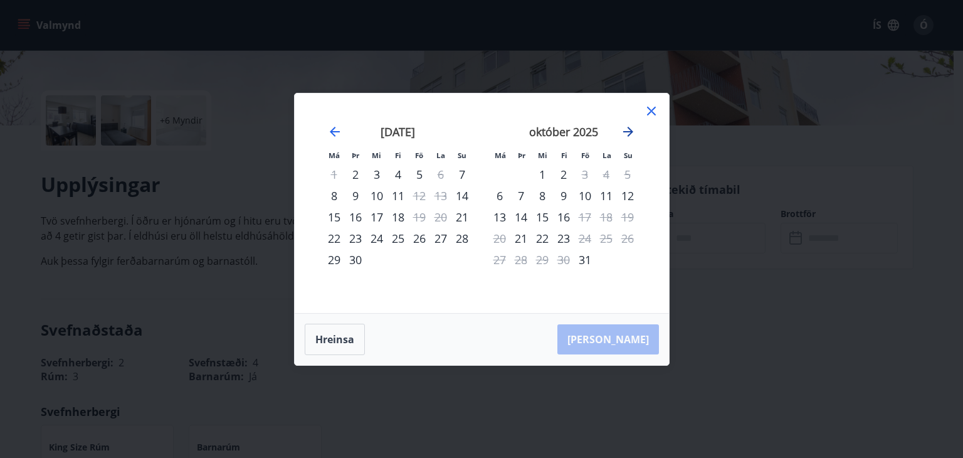
click at [627, 133] on icon "Move forward to switch to the next month." at bounding box center [628, 131] width 15 height 15
click at [628, 132] on icon "Move forward to switch to the next month." at bounding box center [628, 132] width 10 height 10
click at [647, 110] on icon at bounding box center [651, 110] width 15 height 15
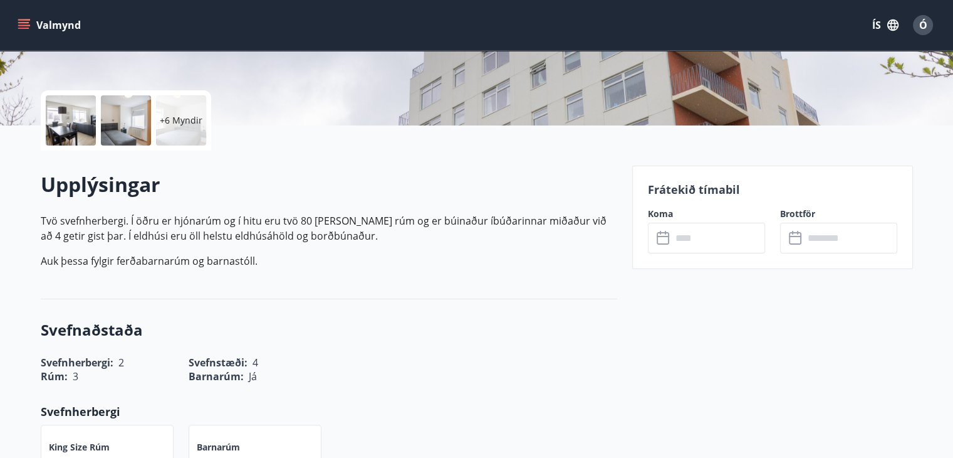
click at [662, 240] on icon at bounding box center [664, 238] width 15 height 15
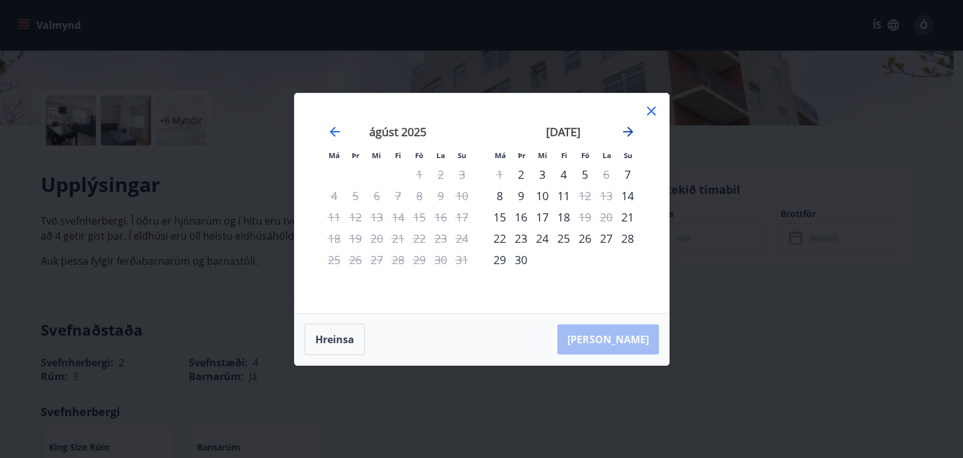
click at [624, 129] on icon "Move forward to switch to the next month." at bounding box center [628, 131] width 15 height 15
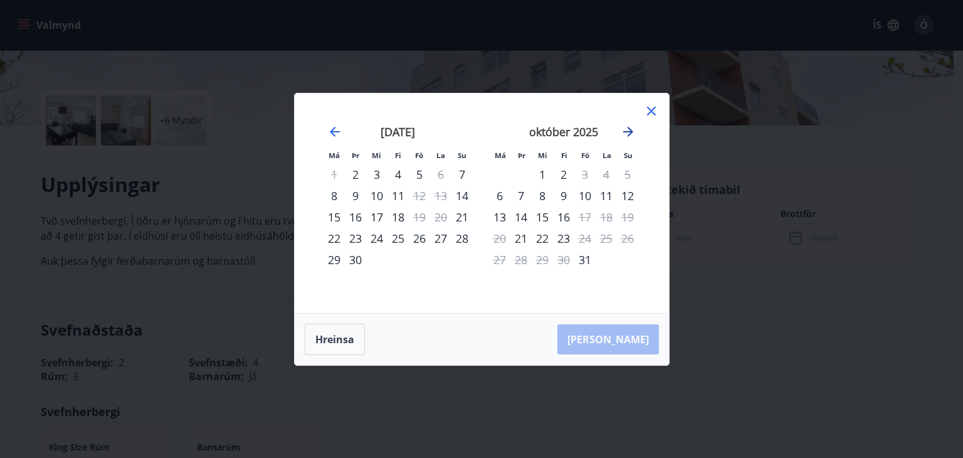
click at [627, 128] on icon "Move forward to switch to the next month." at bounding box center [628, 131] width 15 height 15
click at [651, 113] on icon at bounding box center [651, 110] width 15 height 15
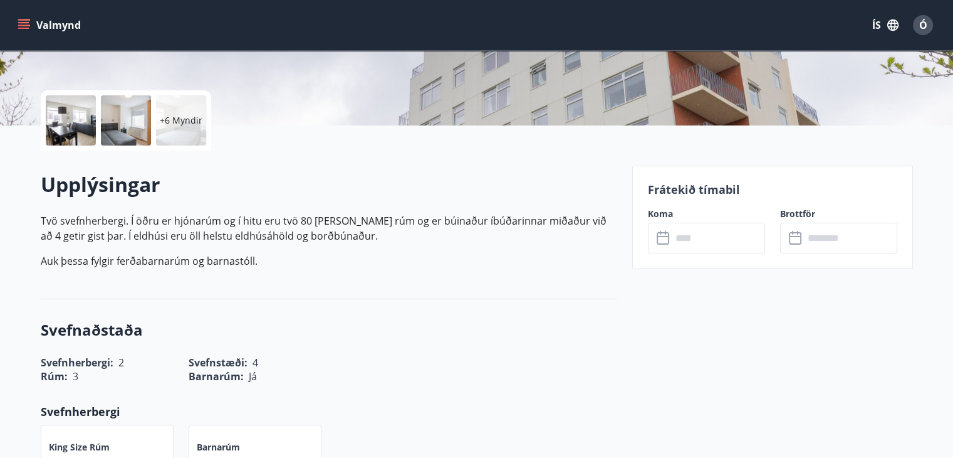
click at [28, 21] on icon "menu" at bounding box center [24, 25] width 13 height 13
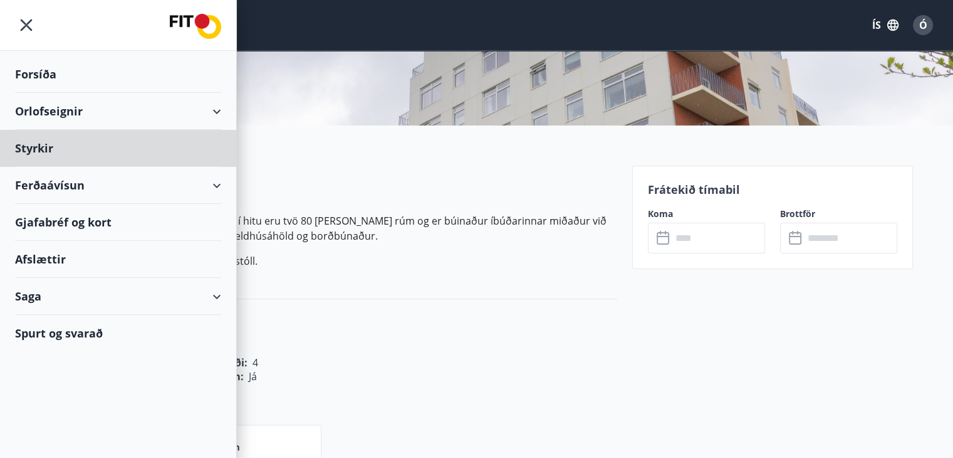
click at [45, 72] on div "Forsíða" at bounding box center [118, 74] width 206 height 37
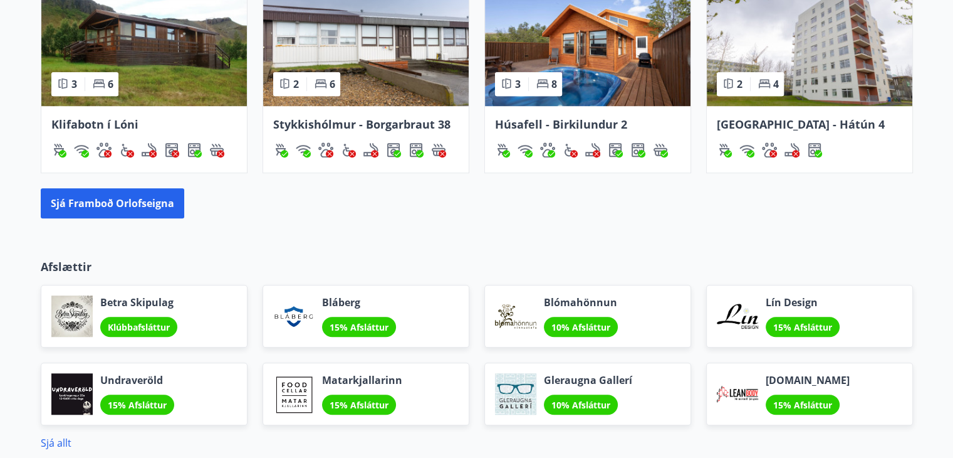
scroll to position [1003, 0]
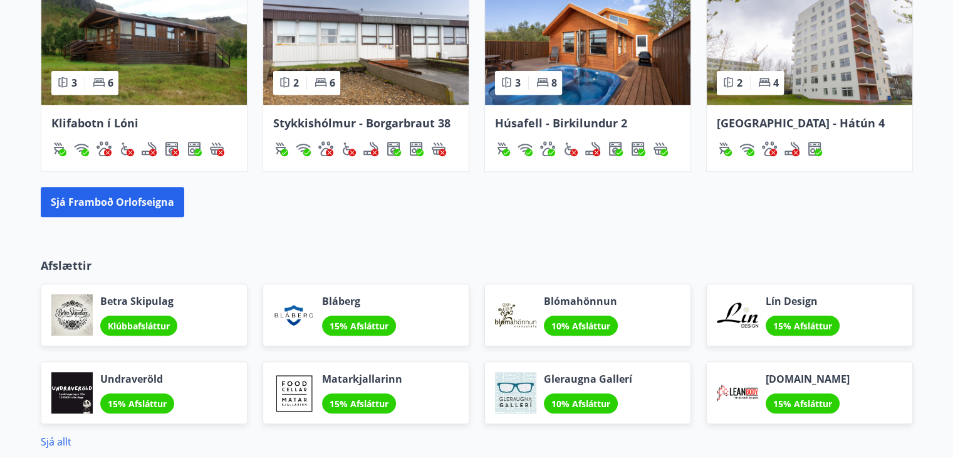
click at [794, 56] on img at bounding box center [810, 46] width 206 height 115
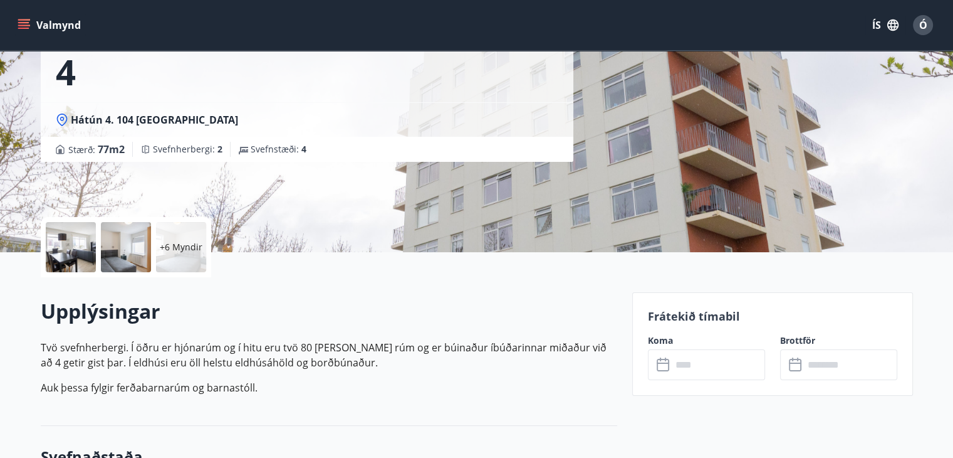
scroll to position [125, 0]
click at [666, 364] on icon at bounding box center [664, 363] width 15 height 15
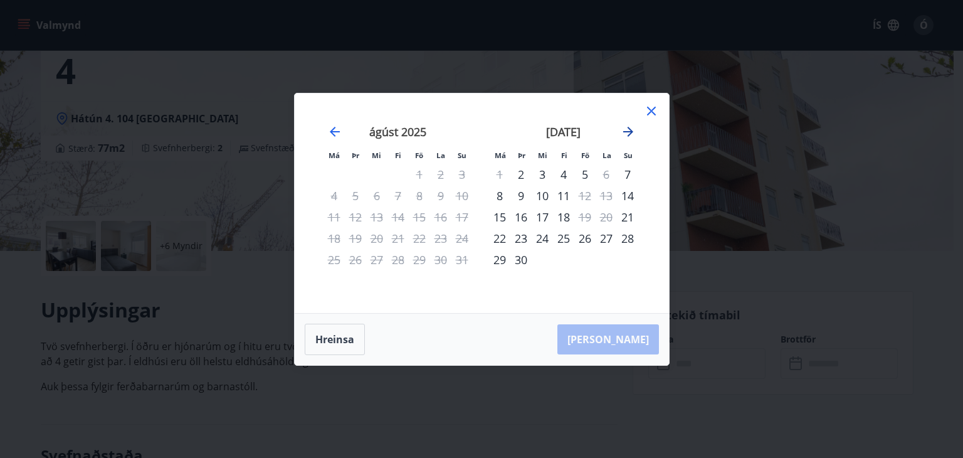
click at [632, 128] on icon "Move forward to switch to the next month." at bounding box center [628, 131] width 15 height 15
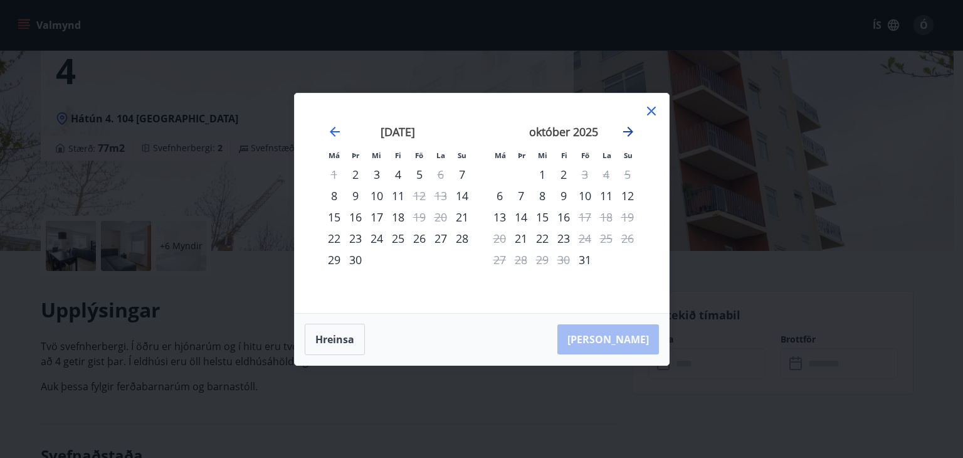
click at [632, 128] on icon "Move forward to switch to the next month." at bounding box center [628, 131] width 15 height 15
click at [646, 116] on icon at bounding box center [651, 110] width 15 height 15
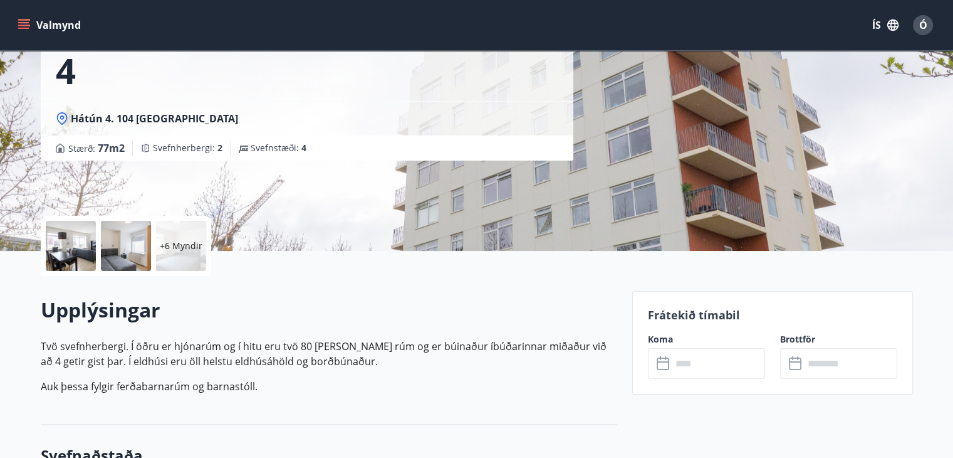
click at [28, 23] on icon "menu" at bounding box center [24, 25] width 13 height 13
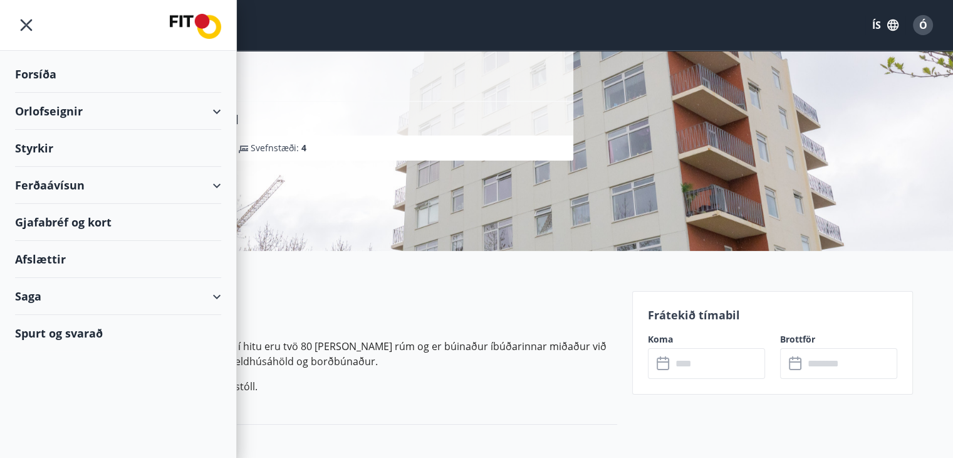
click at [24, 77] on div "Forsíða" at bounding box center [118, 74] width 206 height 37
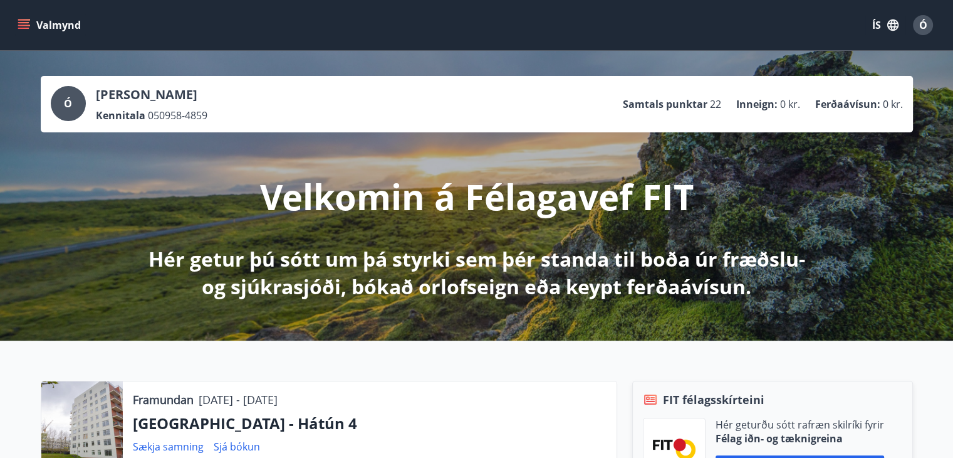
click at [17, 26] on button "Valmynd" at bounding box center [50, 25] width 71 height 23
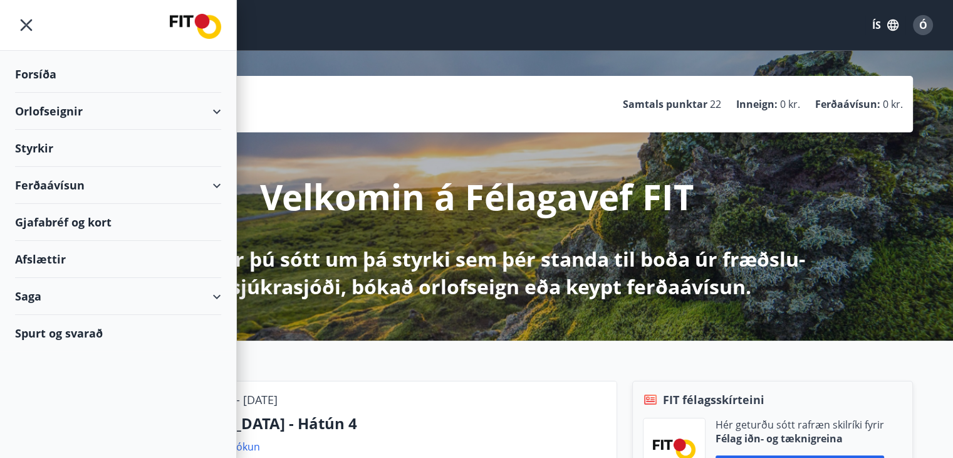
click at [40, 76] on div "Forsíða" at bounding box center [118, 74] width 206 height 37
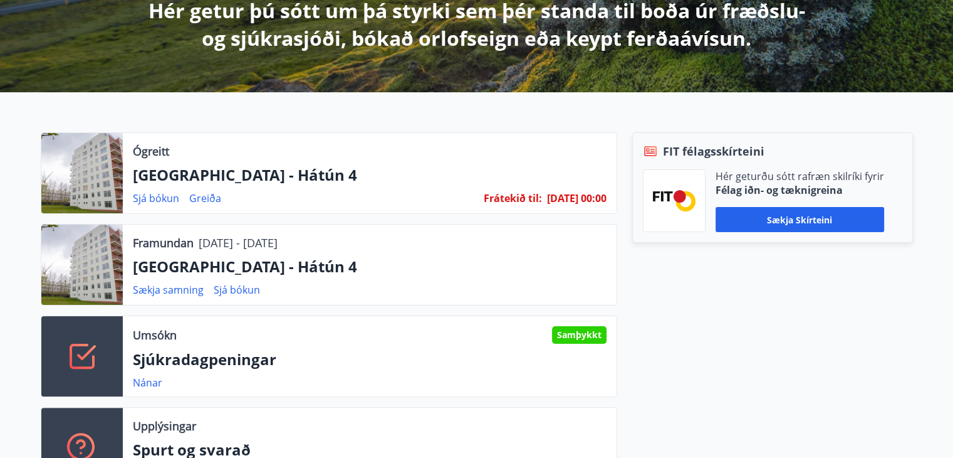
scroll to position [251, 0]
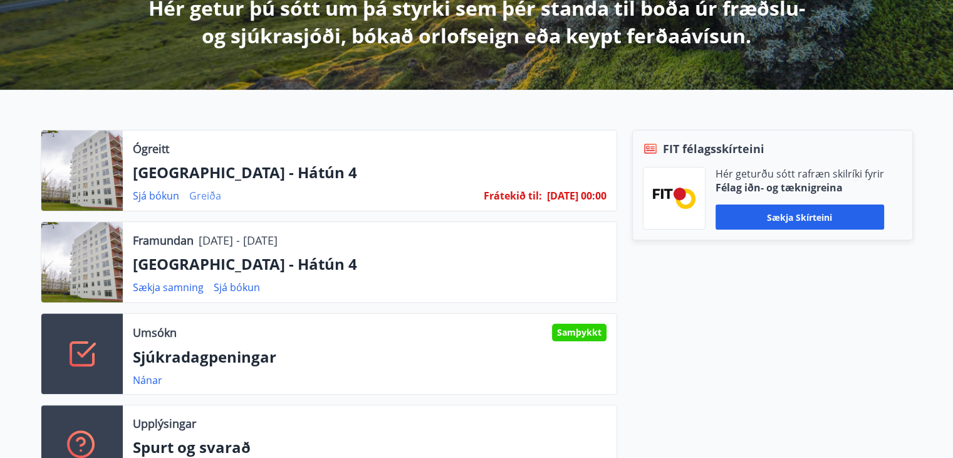
click at [201, 197] on link "Greiða" at bounding box center [205, 196] width 32 height 14
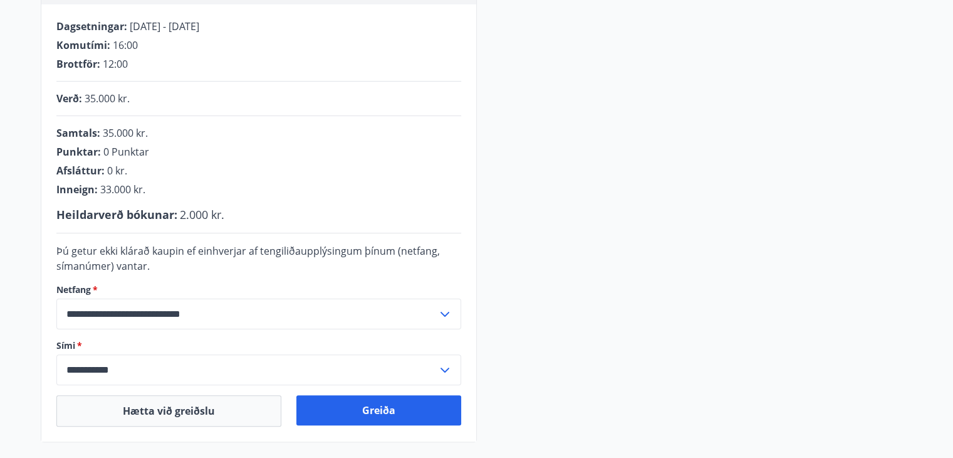
scroll to position [376, 0]
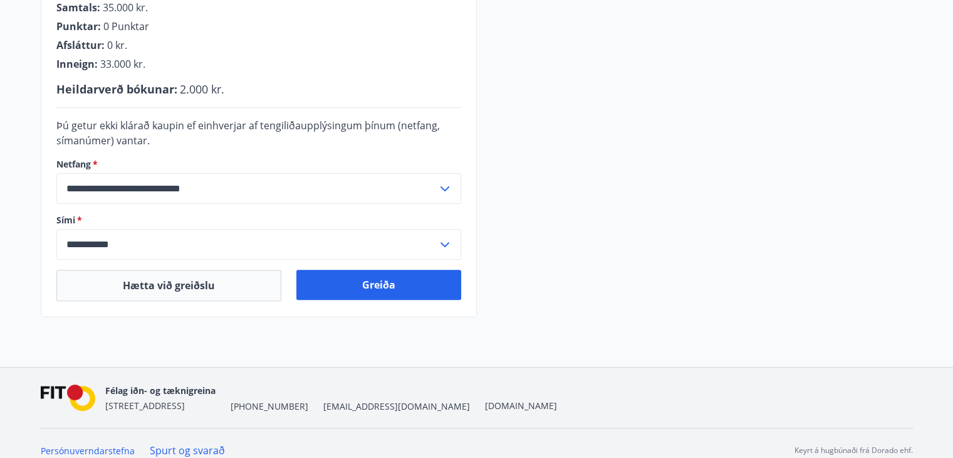
drag, startPoint x: 441, startPoint y: 244, endPoint x: 432, endPoint y: 244, distance: 9.4
click at [439, 244] on icon at bounding box center [444, 244] width 15 height 15
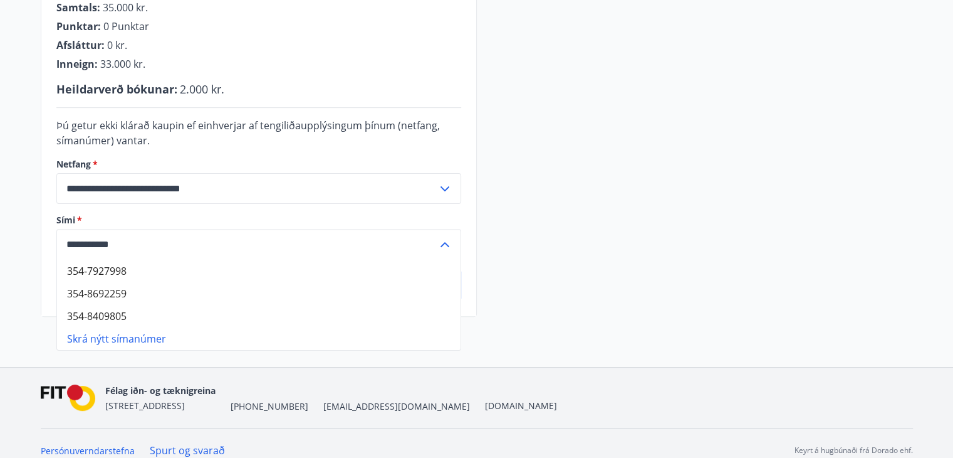
click at [143, 274] on li "354-7927998" at bounding box center [259, 270] width 404 height 23
type input "**********"
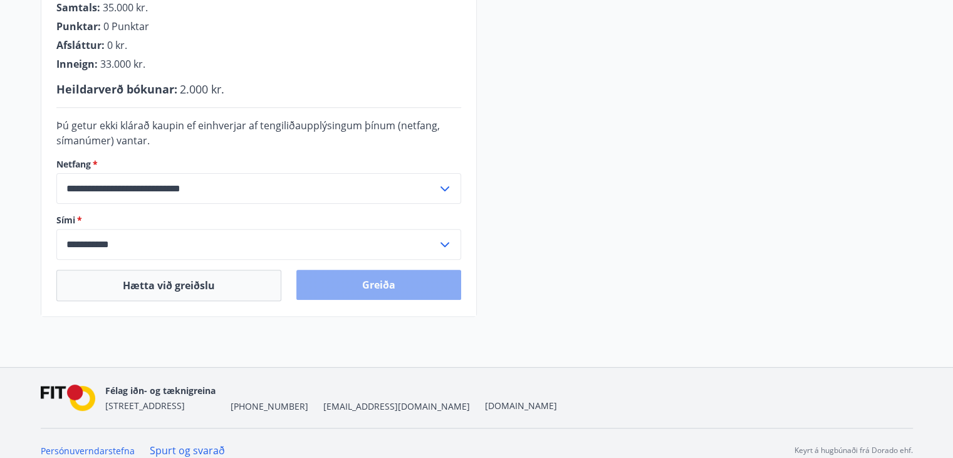
click at [426, 278] on button "Greiða" at bounding box center [378, 285] width 165 height 30
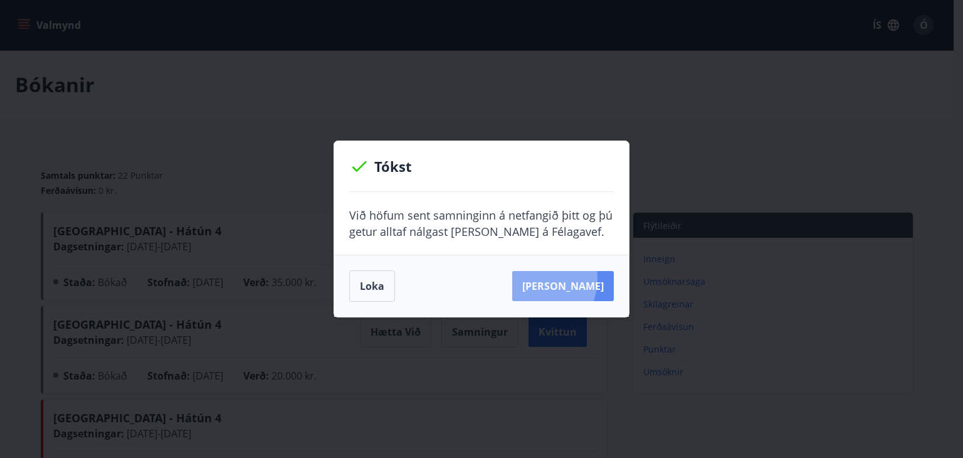
click at [547, 278] on button "Sjá samning" at bounding box center [563, 286] width 102 height 30
click at [721, 130] on div "Tókst Við höfum sent samninginn á netfangið þitt og þú getur alltaf nálgast han…" at bounding box center [481, 229] width 963 height 458
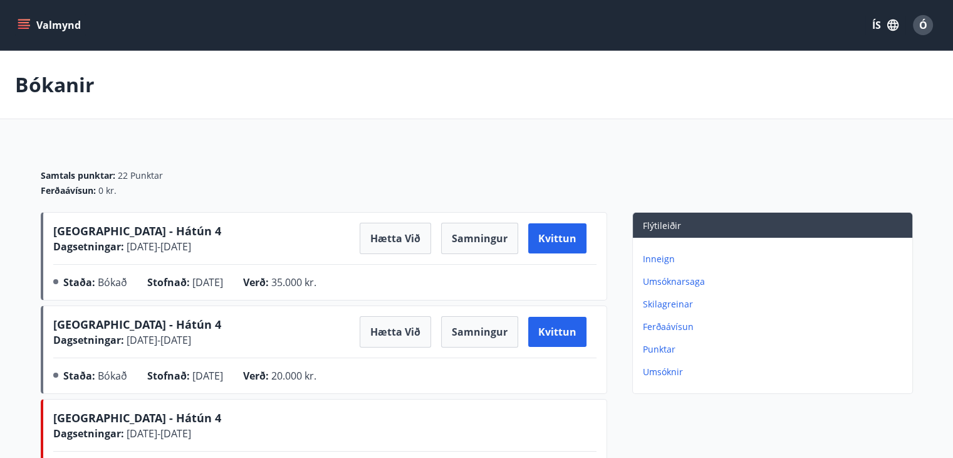
click at [26, 25] on icon "menu" at bounding box center [25, 24] width 14 height 1
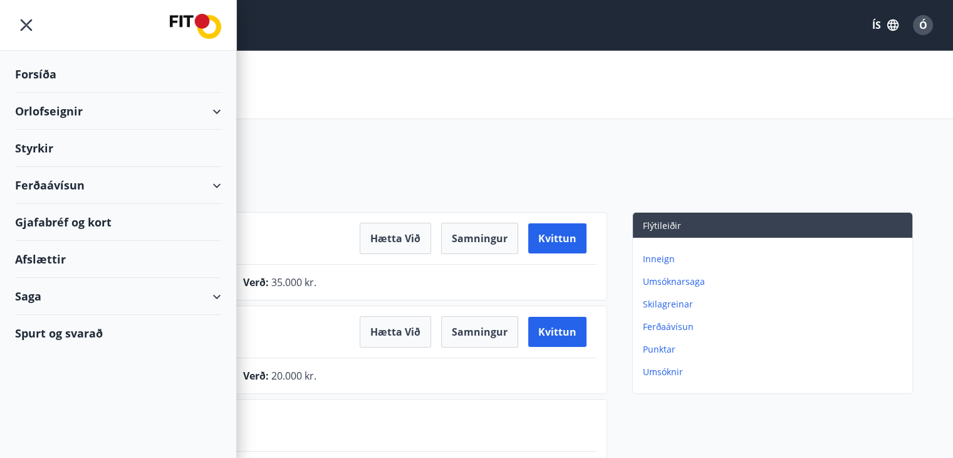
click at [34, 75] on div "Forsíða" at bounding box center [118, 74] width 206 height 37
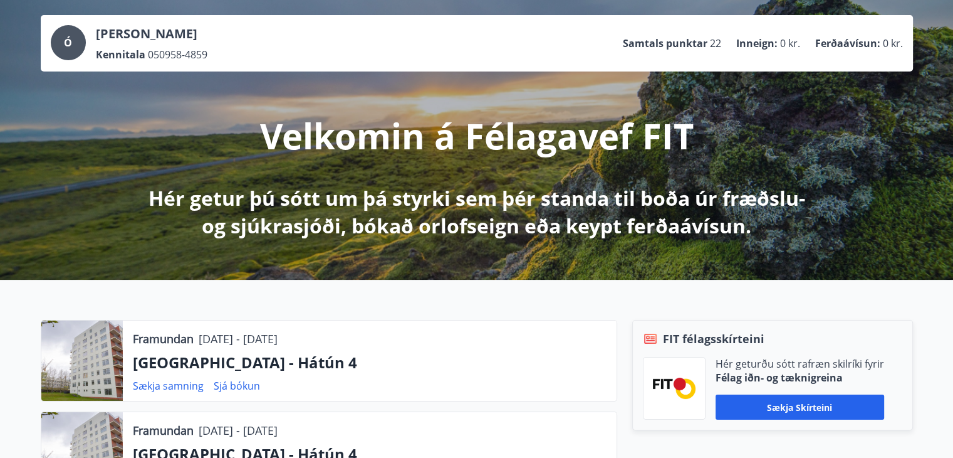
scroll to position [188, 0]
